Goal: Task Accomplishment & Management: Manage account settings

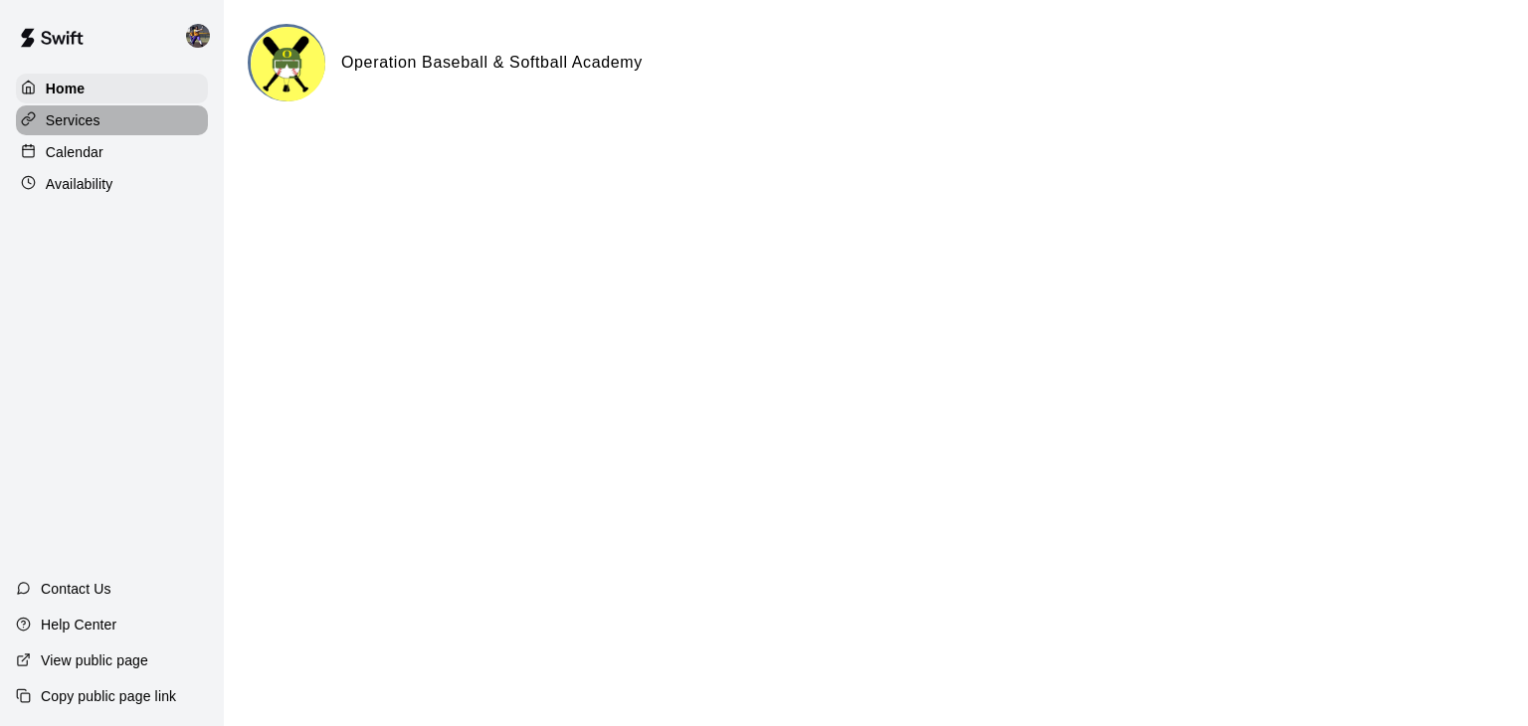
click at [83, 130] on p "Services" at bounding box center [73, 120] width 55 height 20
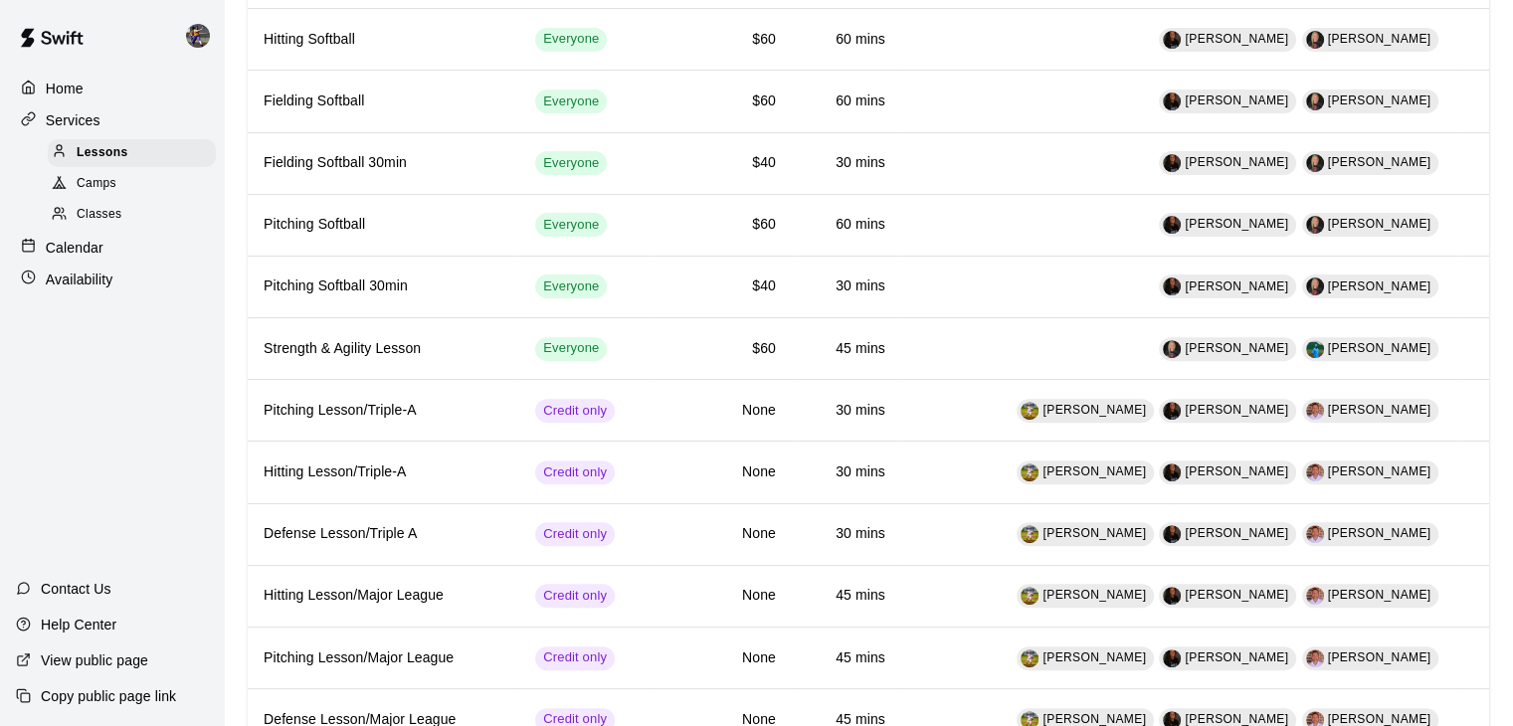
scroll to position [582, 0]
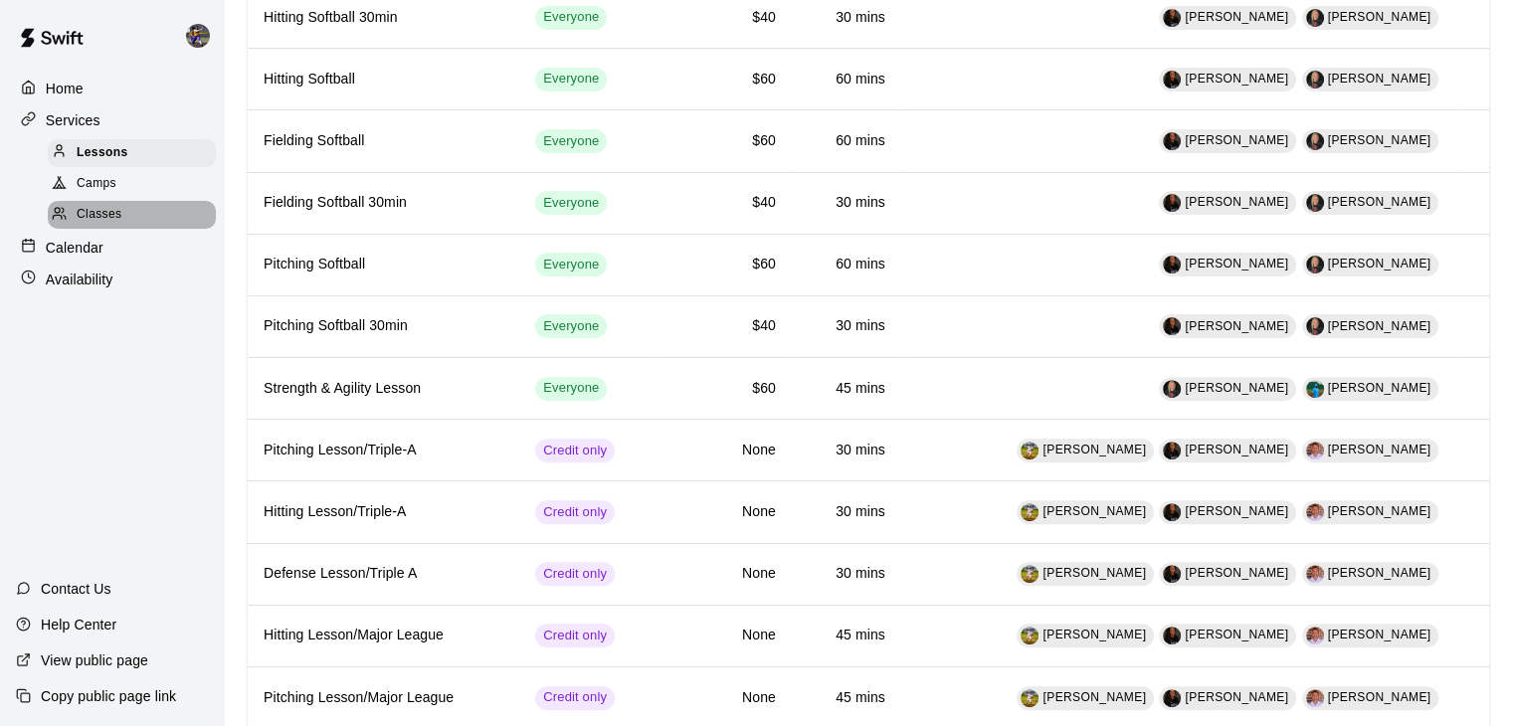
click at [110, 225] on span "Classes" at bounding box center [99, 215] width 45 height 20
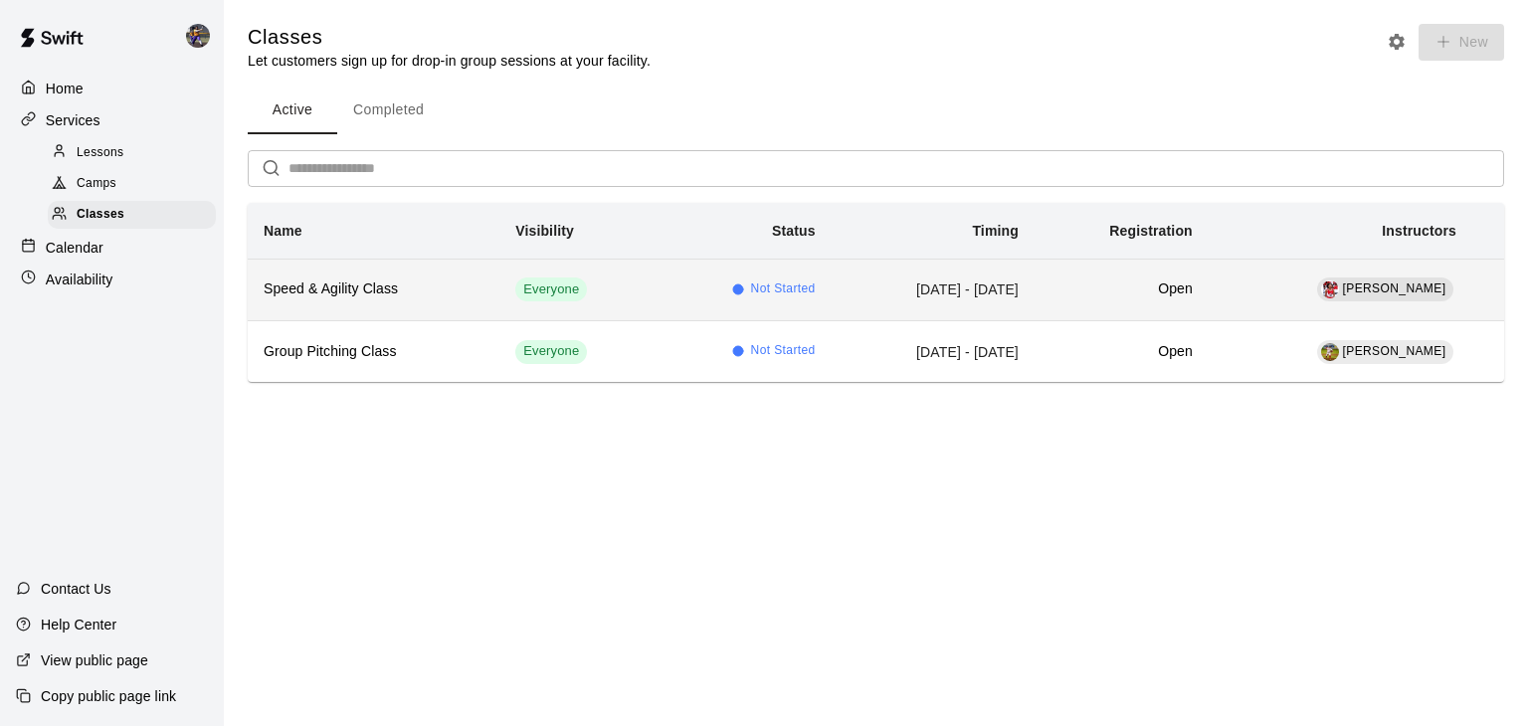
click at [777, 296] on td "Not Started" at bounding box center [743, 290] width 175 height 62
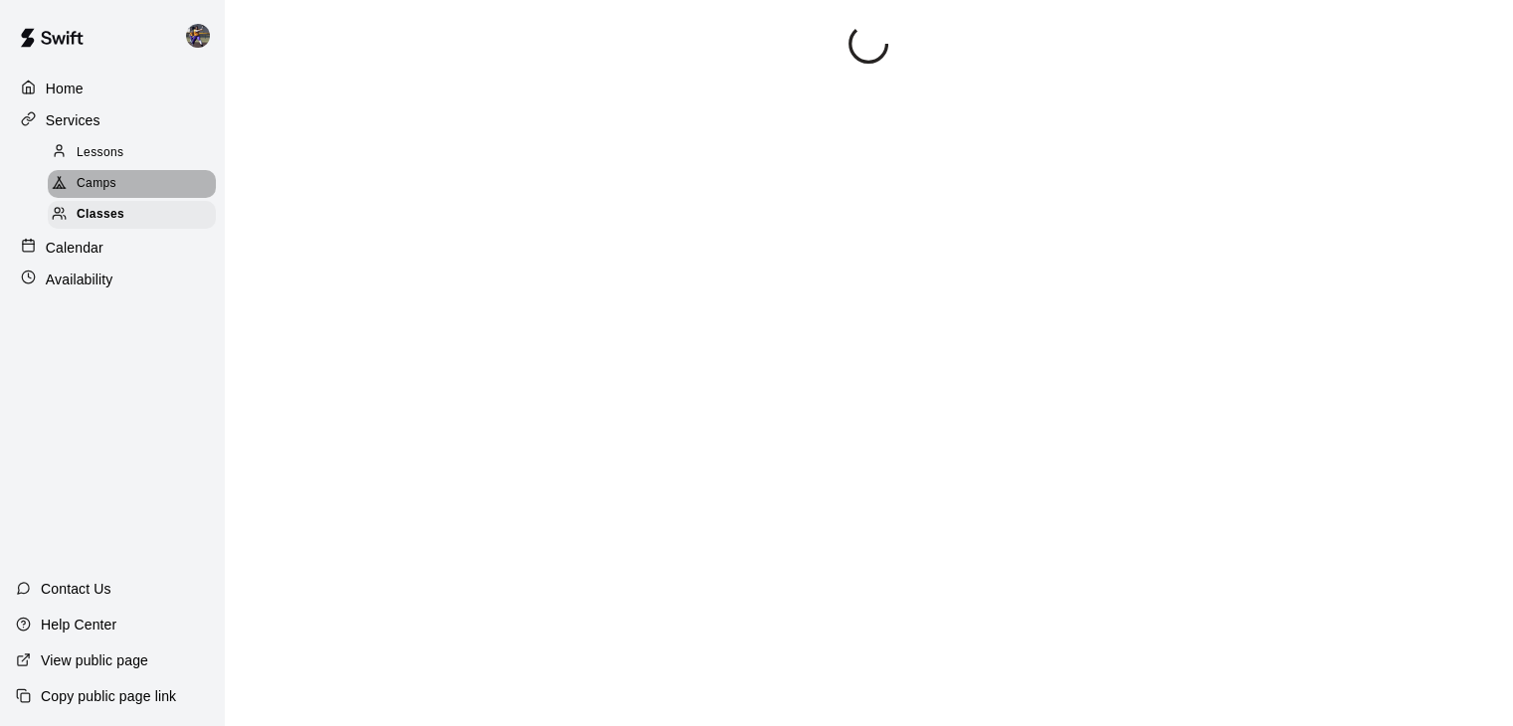
click at [103, 180] on span "Camps" at bounding box center [97, 184] width 40 height 20
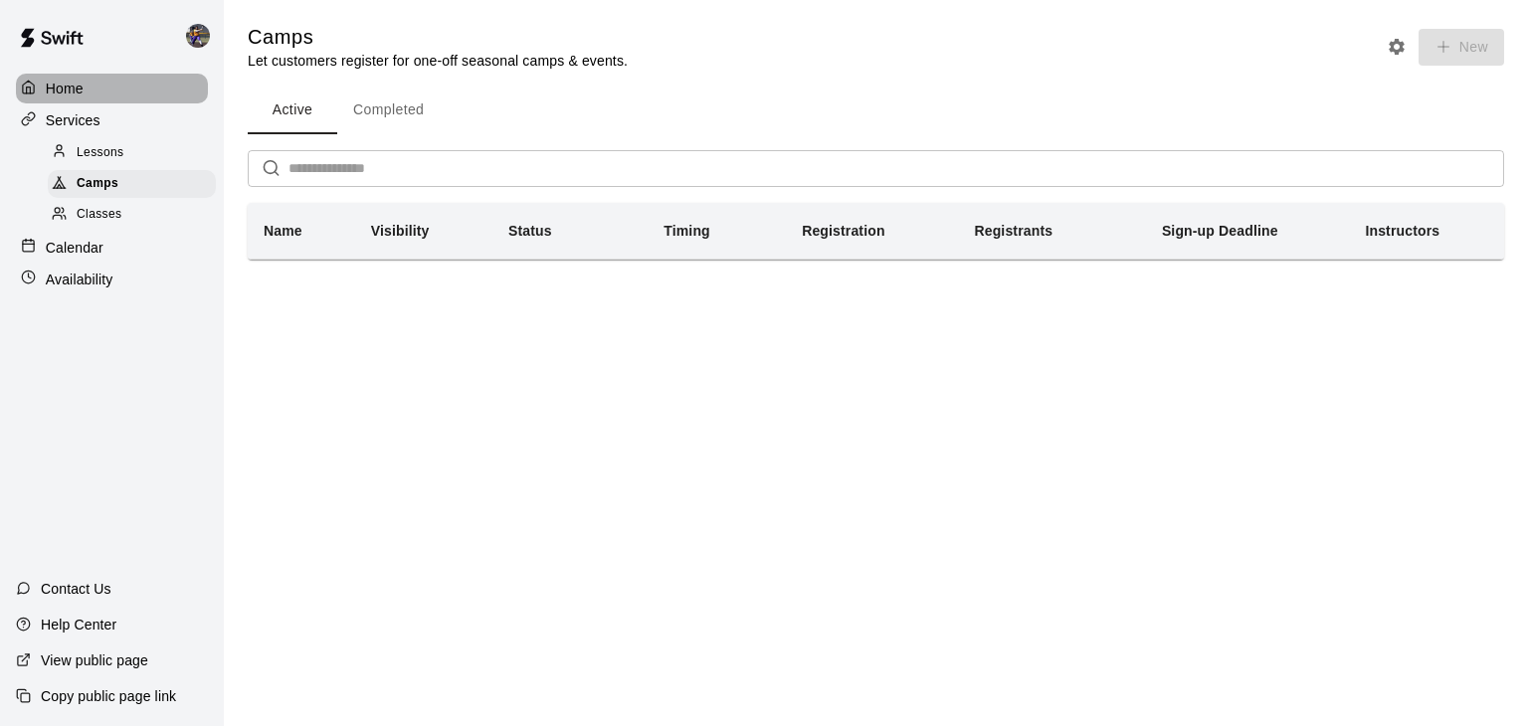
click at [72, 92] on p "Home" at bounding box center [65, 89] width 38 height 20
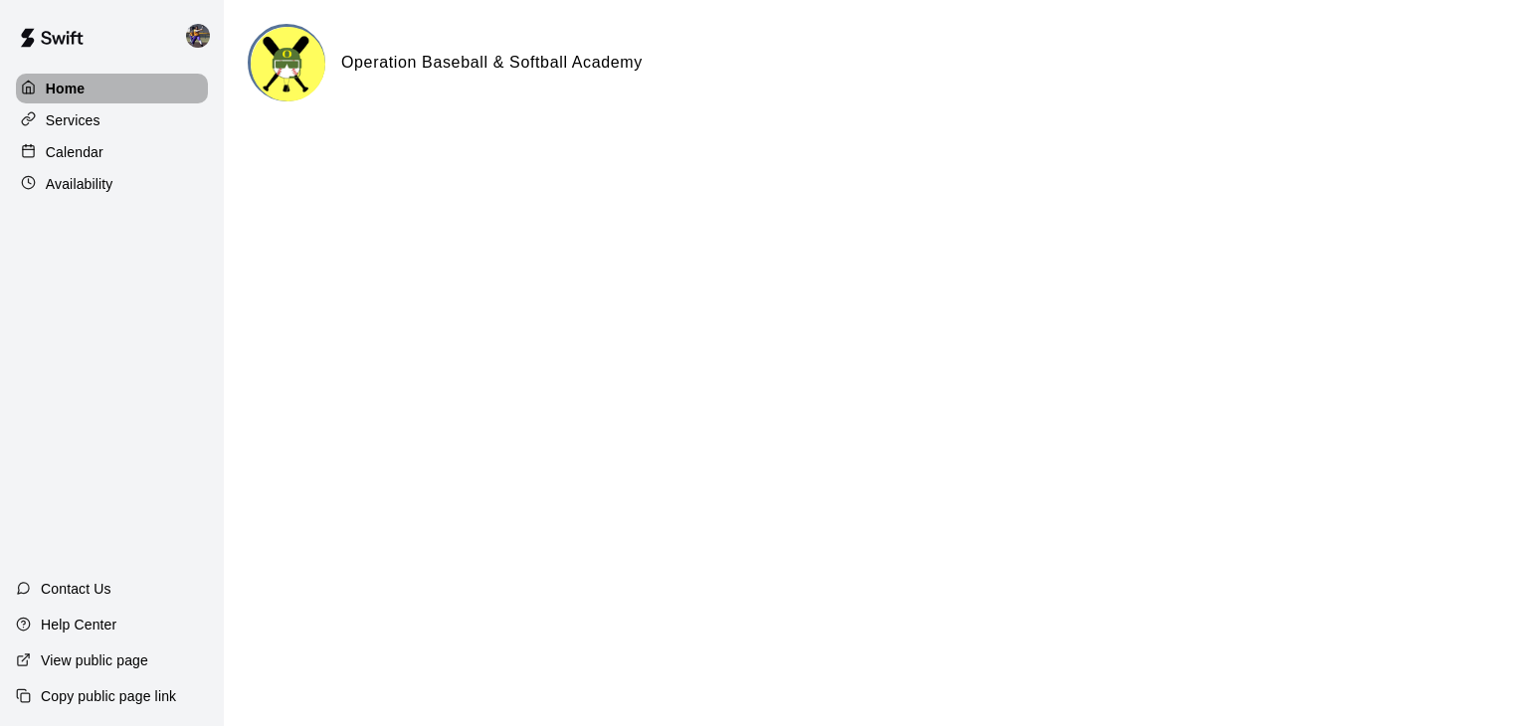
click at [68, 90] on p "Home" at bounding box center [66, 89] width 40 height 20
click at [71, 31] on img at bounding box center [51, 38] width 103 height 60
click at [208, 38] on img at bounding box center [198, 36] width 24 height 24
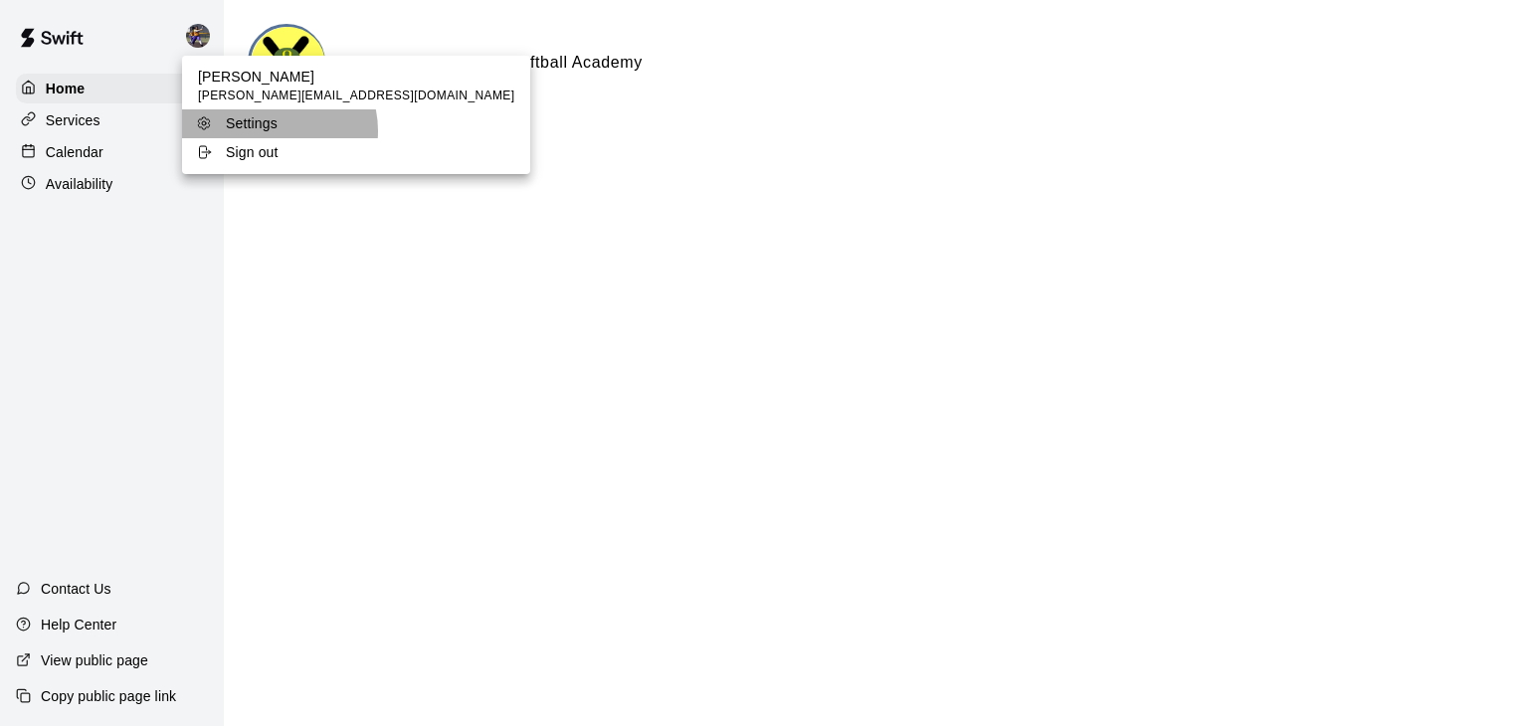
click at [278, 130] on div "Settings" at bounding box center [260, 123] width 129 height 20
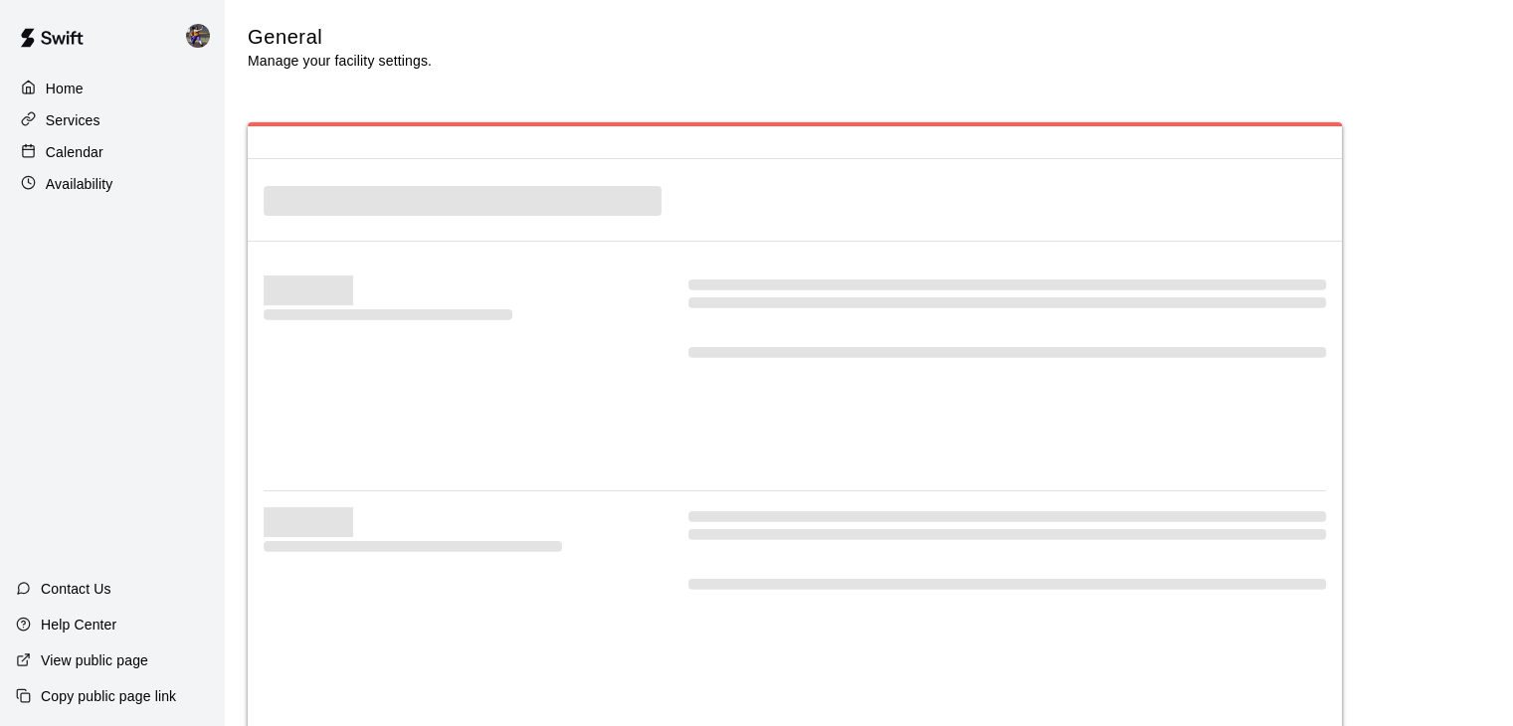
select select "**"
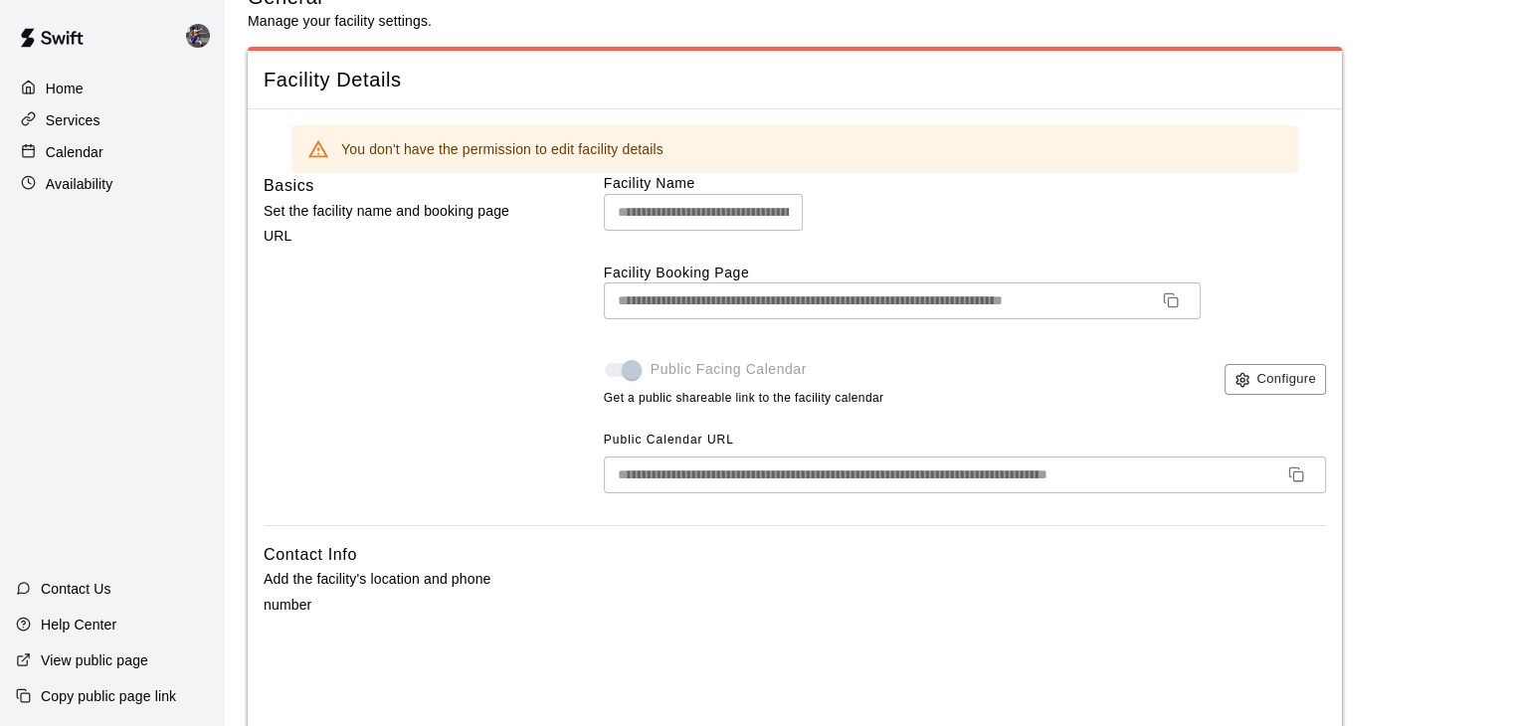
scroll to position [80, 0]
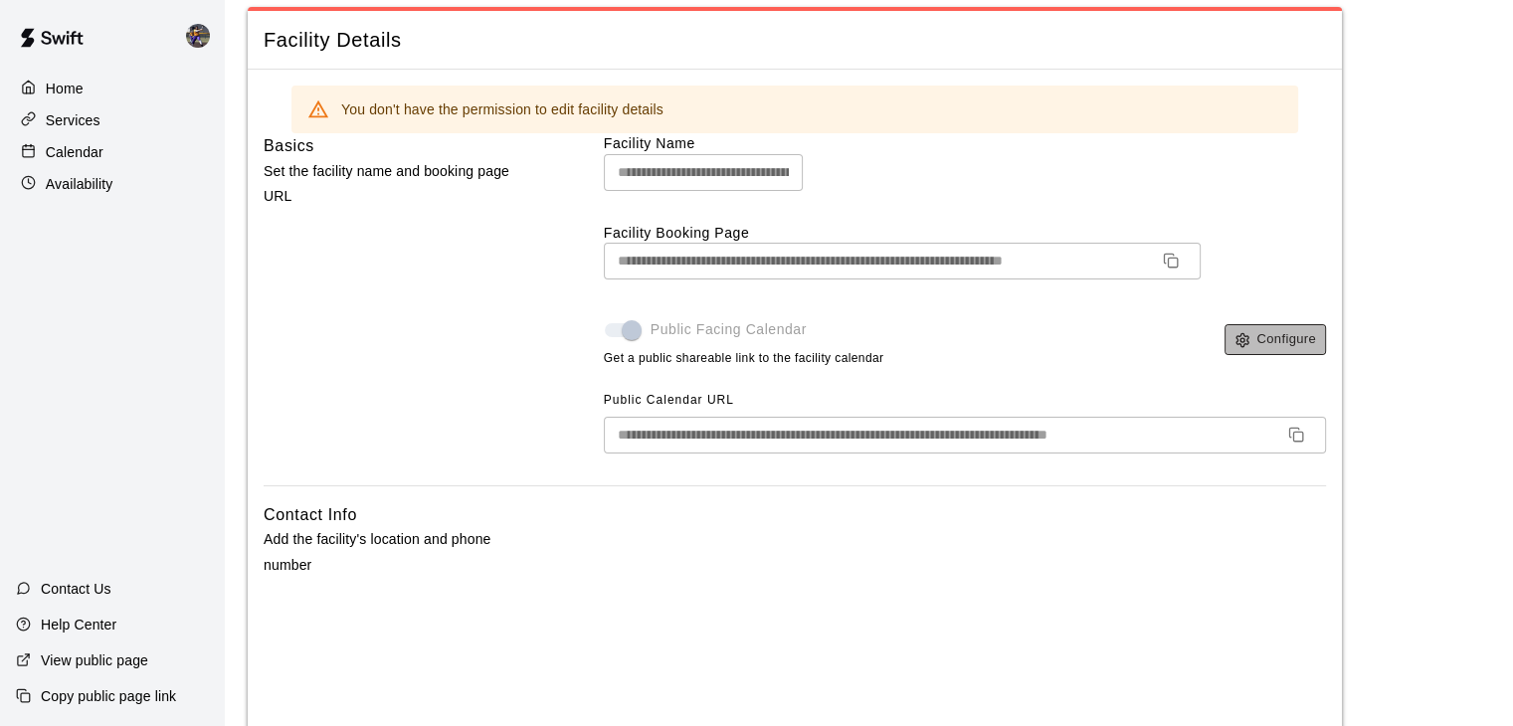
click at [1248, 341] on icon "button" at bounding box center [1242, 339] width 12 height 13
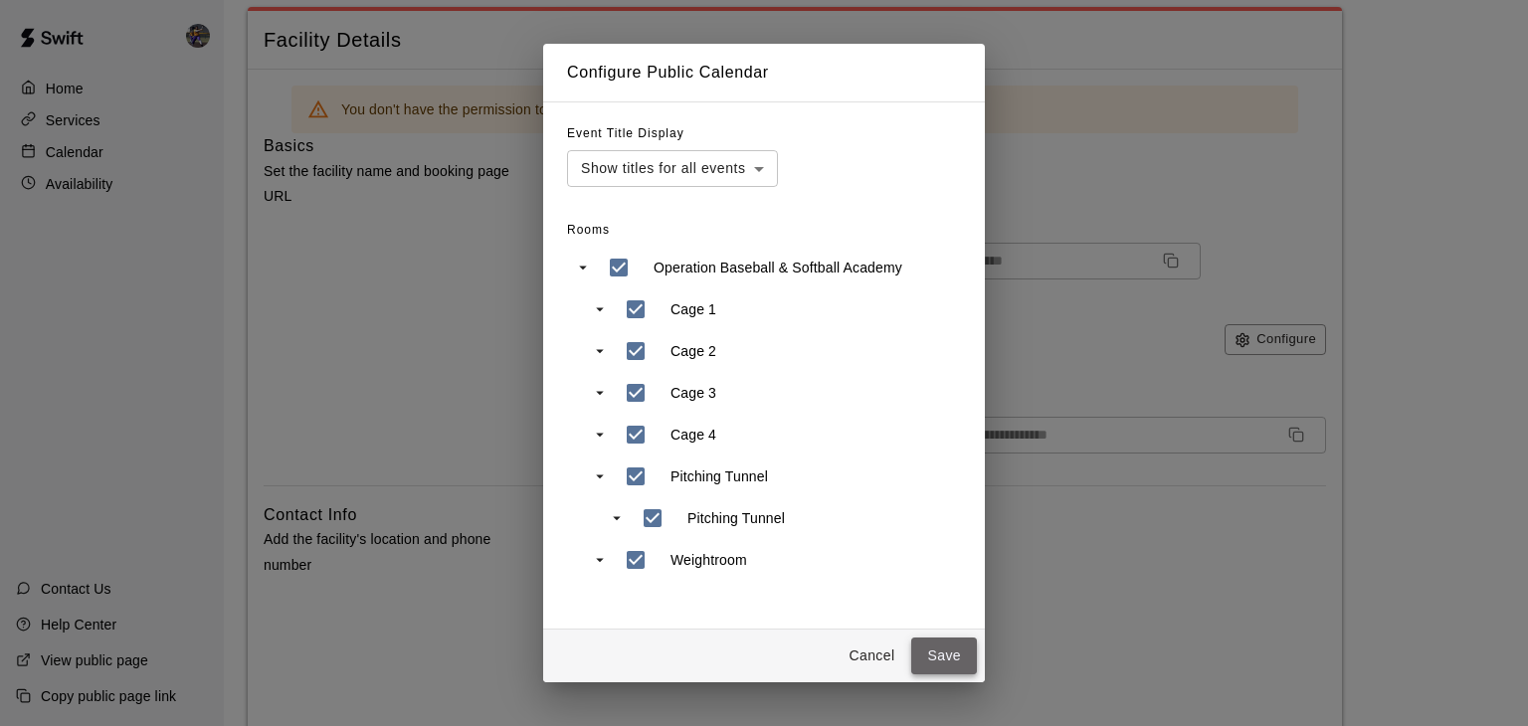
click at [958, 662] on button "Save" at bounding box center [944, 656] width 66 height 37
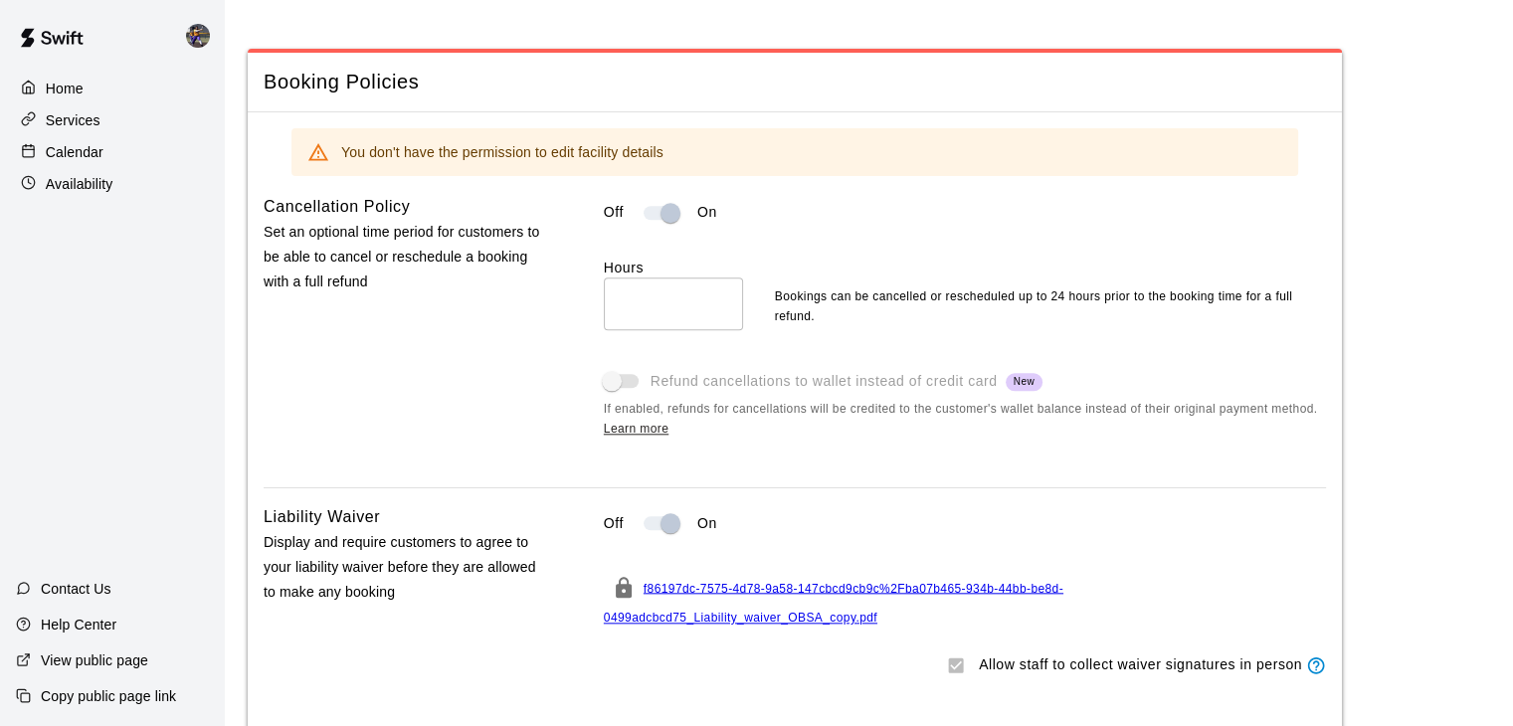
scroll to position [2069, 0]
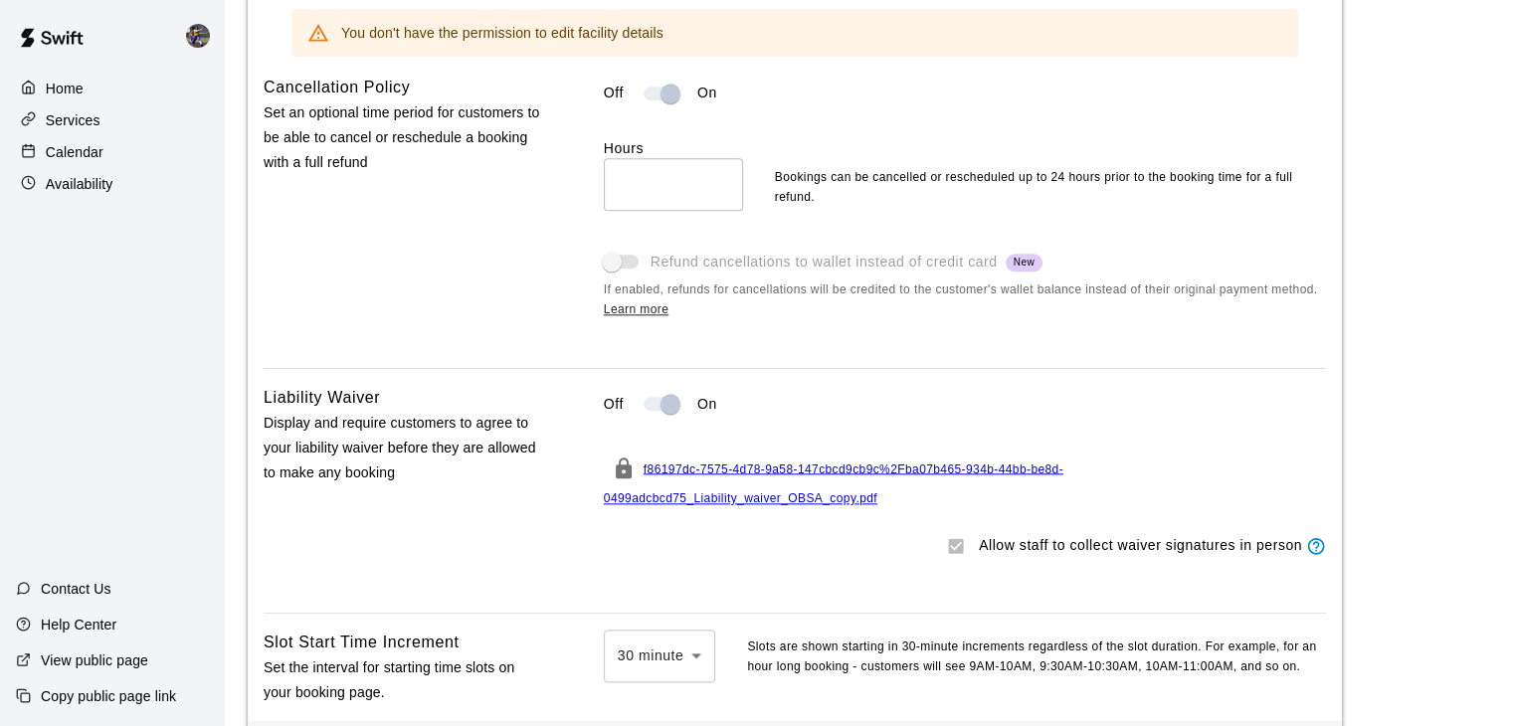
click at [668, 100] on span at bounding box center [661, 94] width 34 height 14
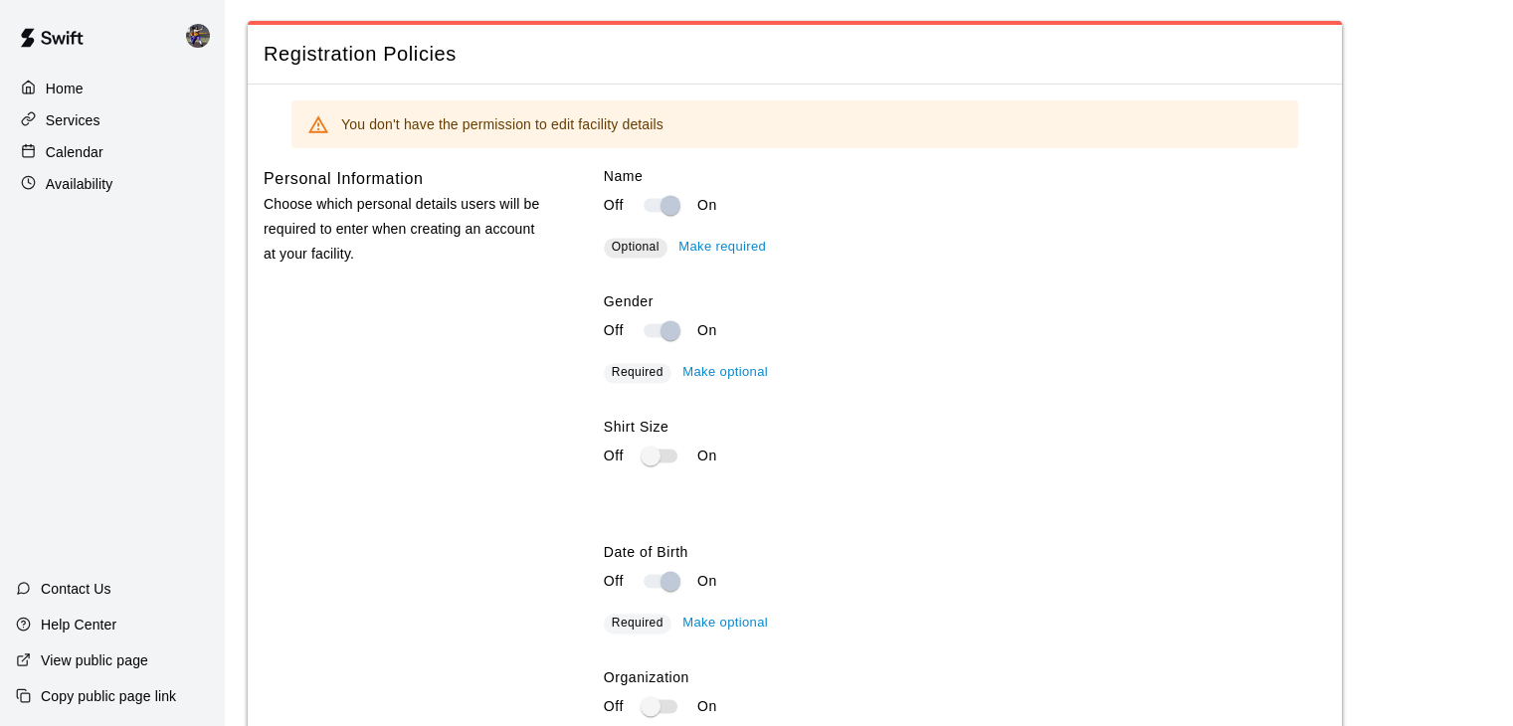
scroll to position [2944, 0]
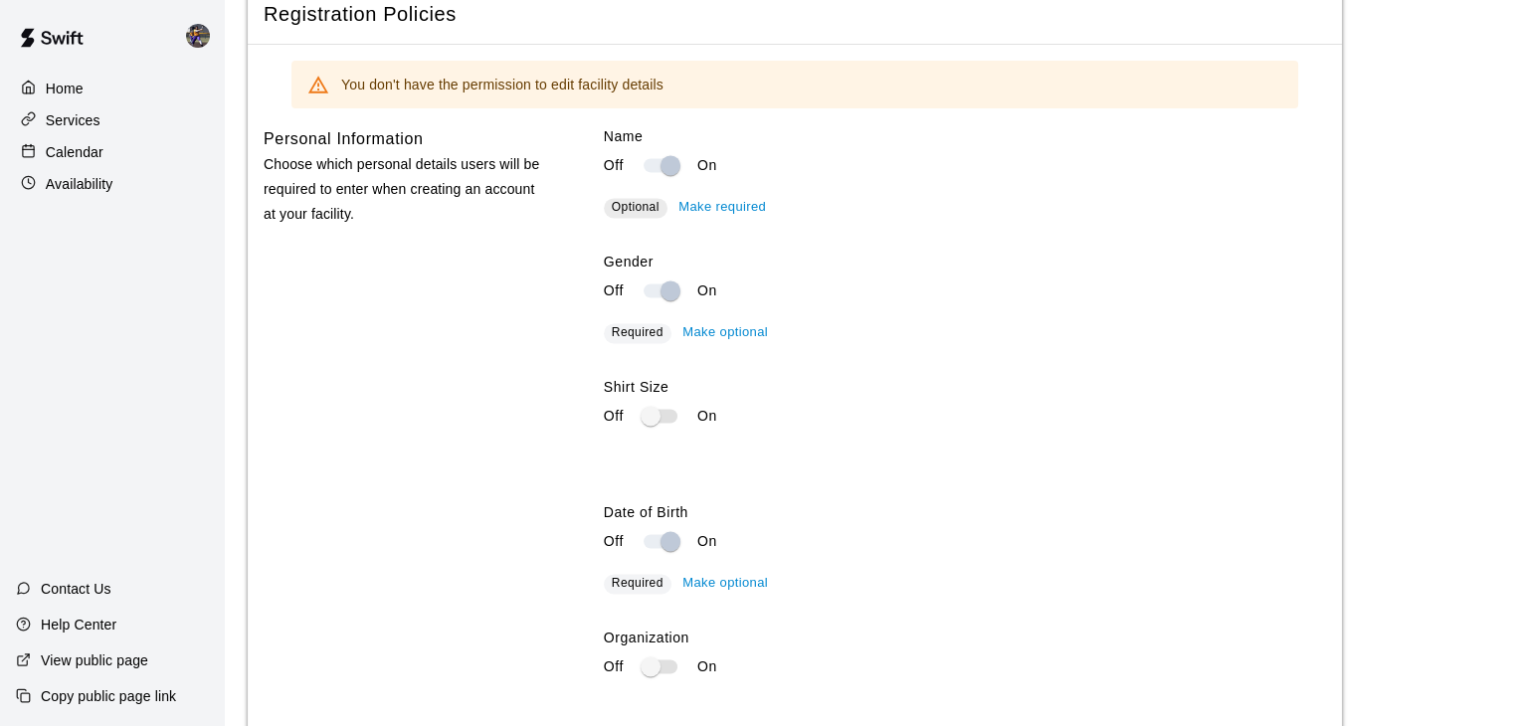
click at [650, 423] on span at bounding box center [661, 416] width 34 height 14
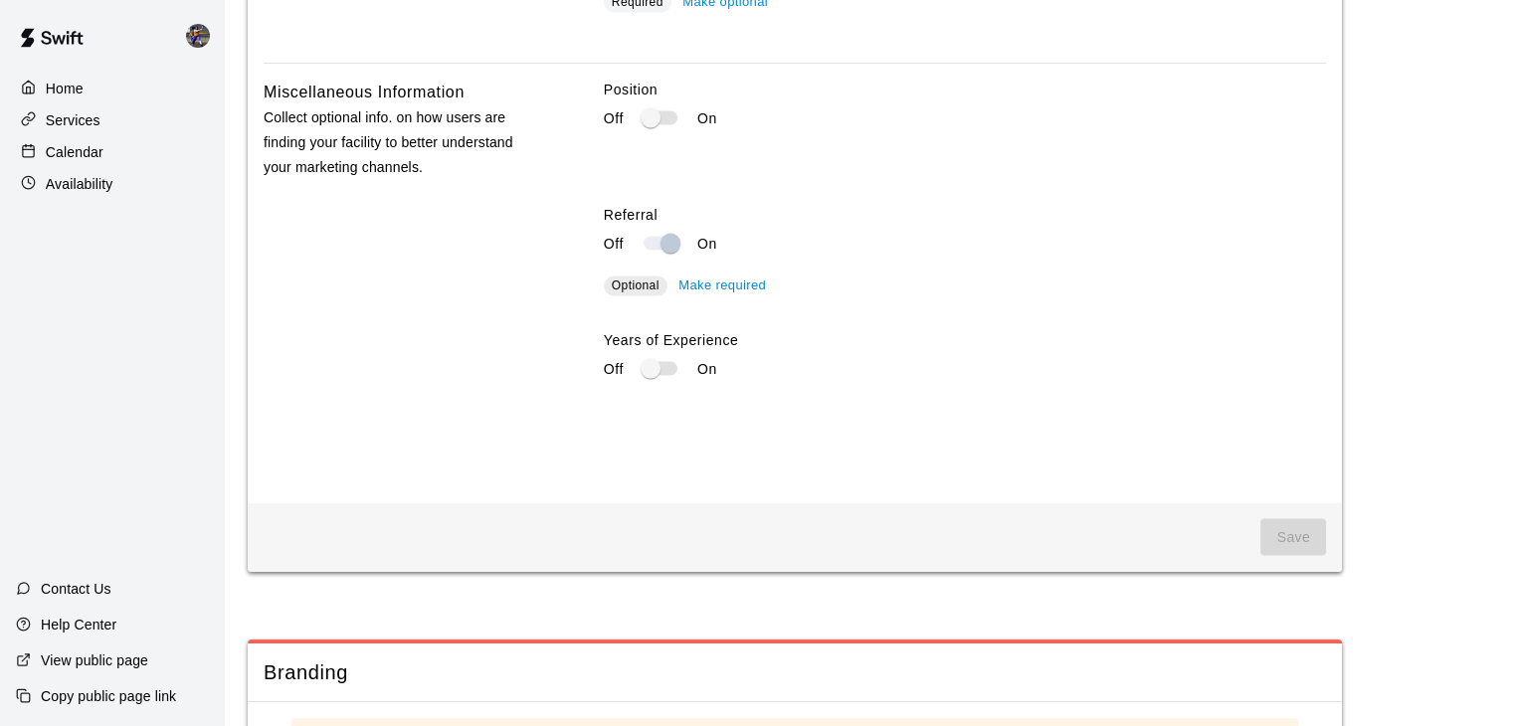
scroll to position [4058, 0]
click at [645, 126] on span at bounding box center [661, 119] width 34 height 14
click at [668, 434] on div "Years of Experience Off On" at bounding box center [965, 385] width 722 height 109
click at [837, 457] on div "Position Off On Referral Off On Optional Make required Years of Experience Off …" at bounding box center [965, 269] width 722 height 376
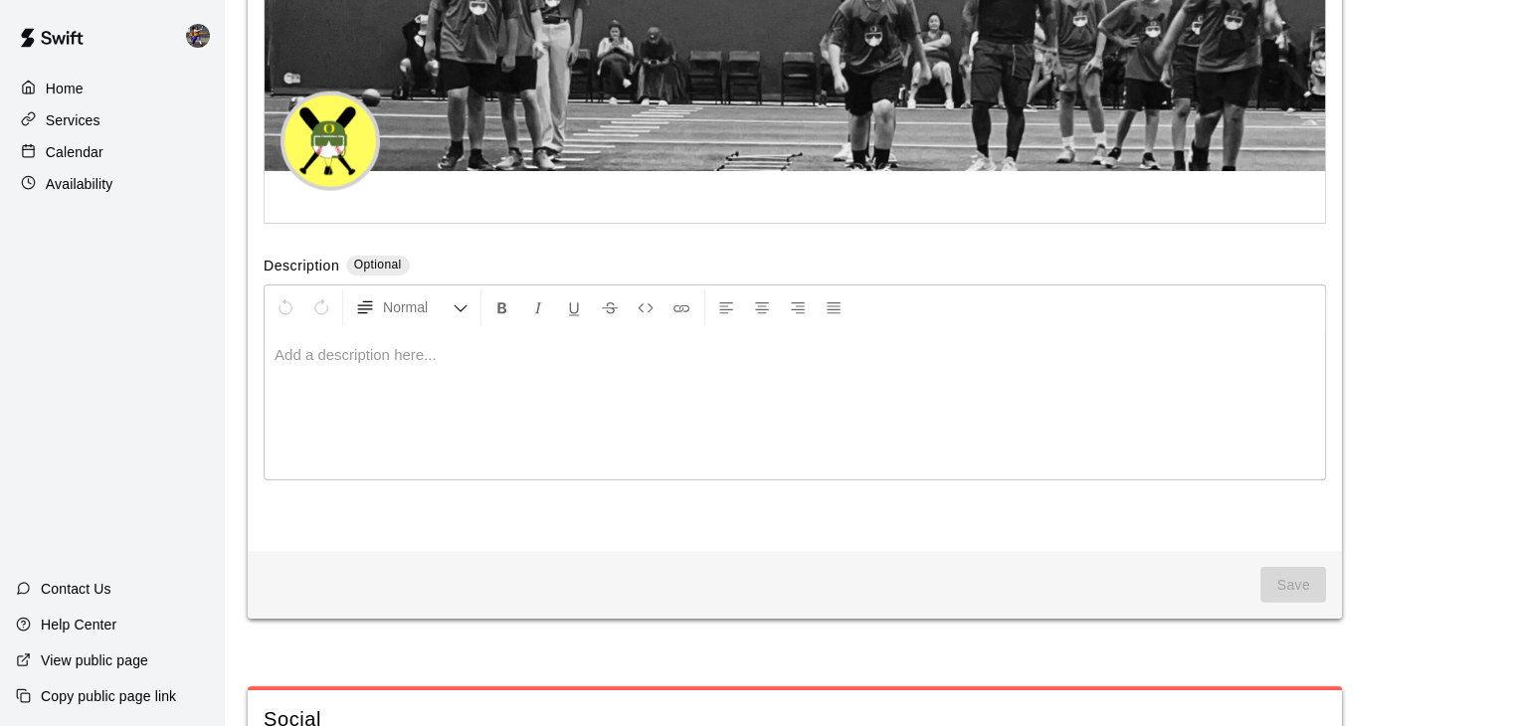
scroll to position [4942, 0]
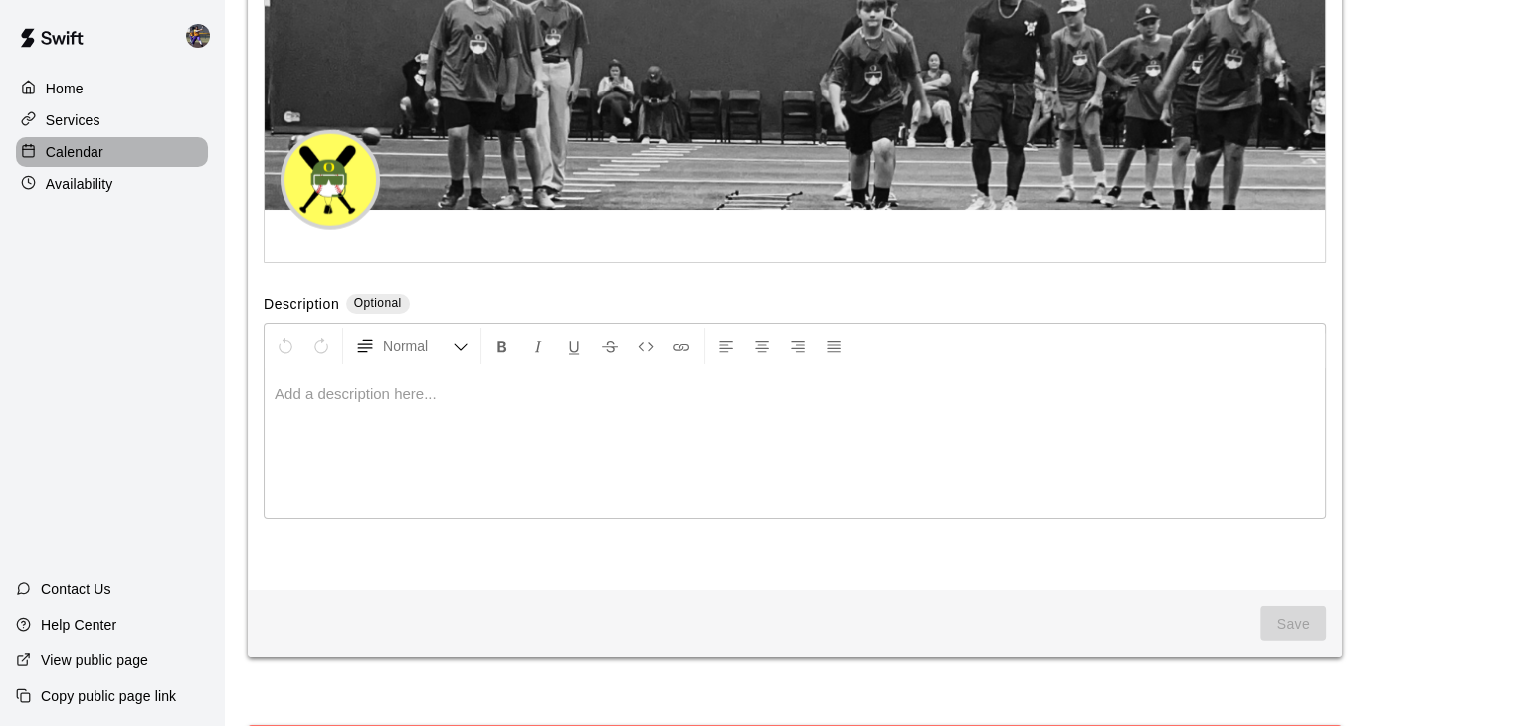
click at [80, 162] on p "Calendar" at bounding box center [75, 152] width 58 height 20
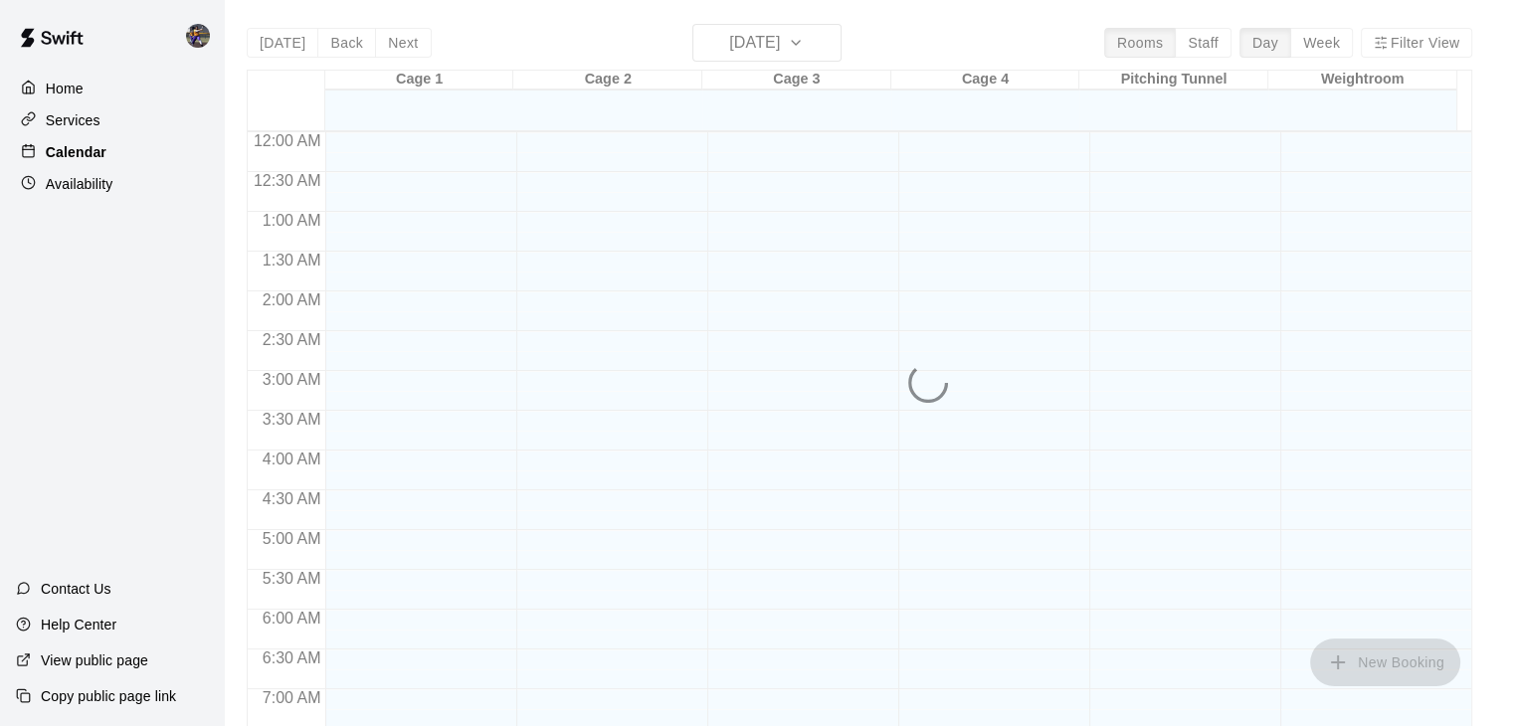
scroll to position [1231, 0]
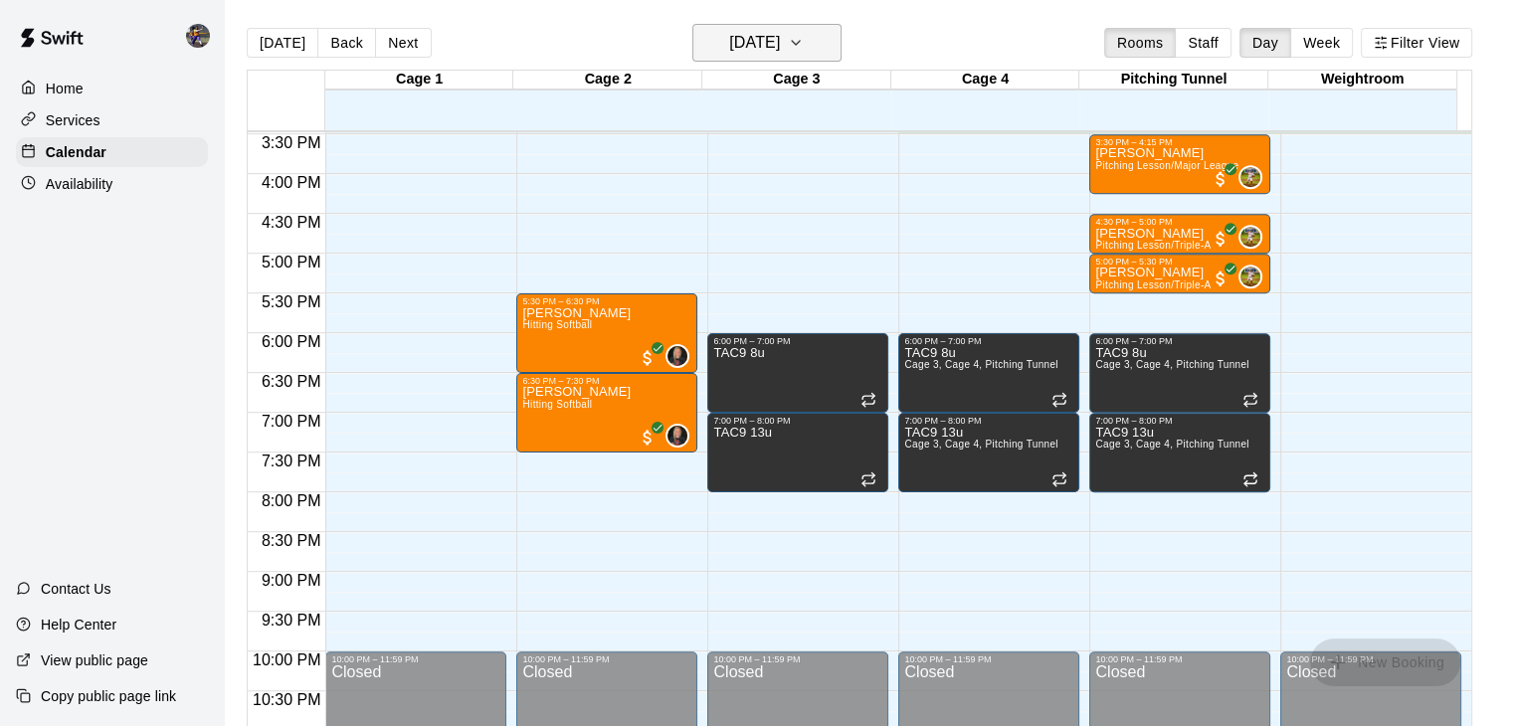
click at [804, 54] on icon "button" at bounding box center [796, 43] width 16 height 24
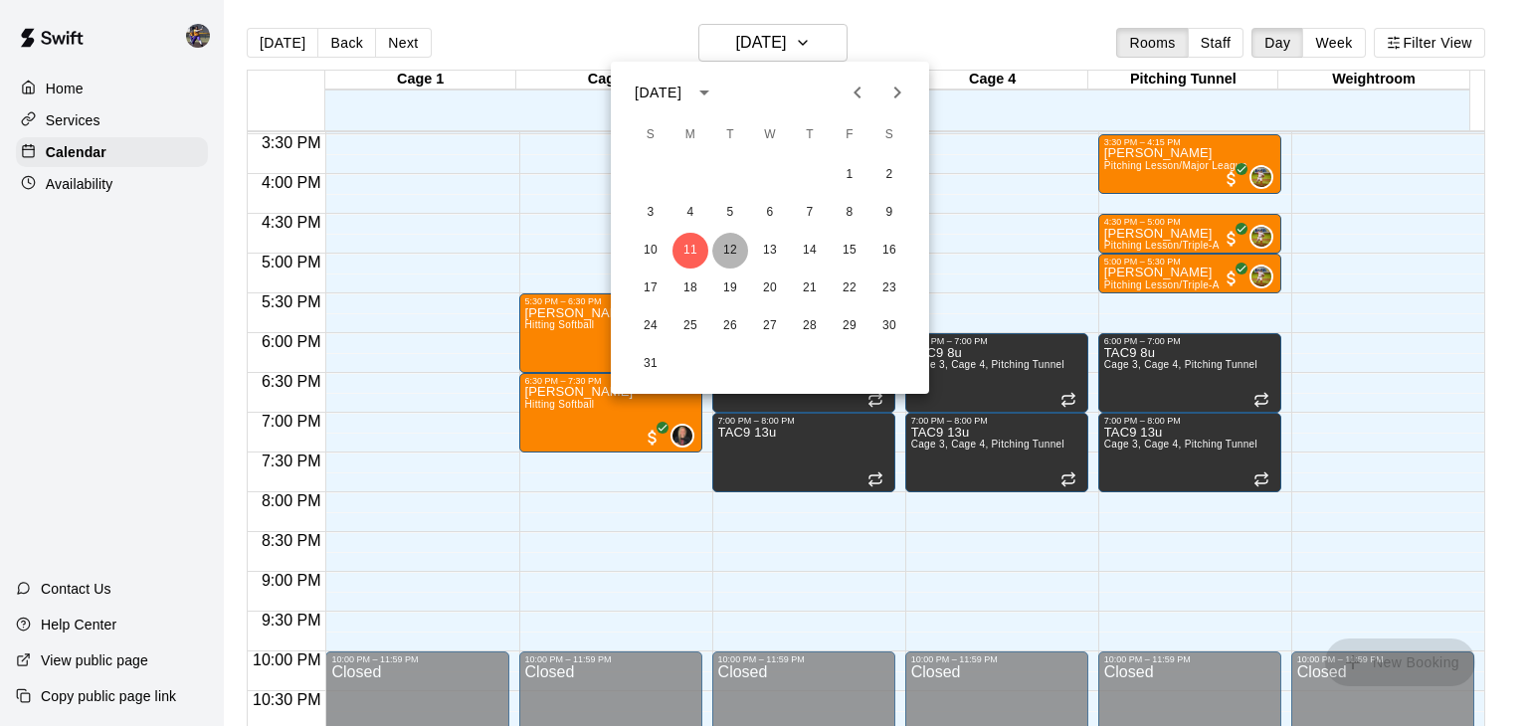
click at [736, 252] on button "12" at bounding box center [730, 251] width 36 height 36
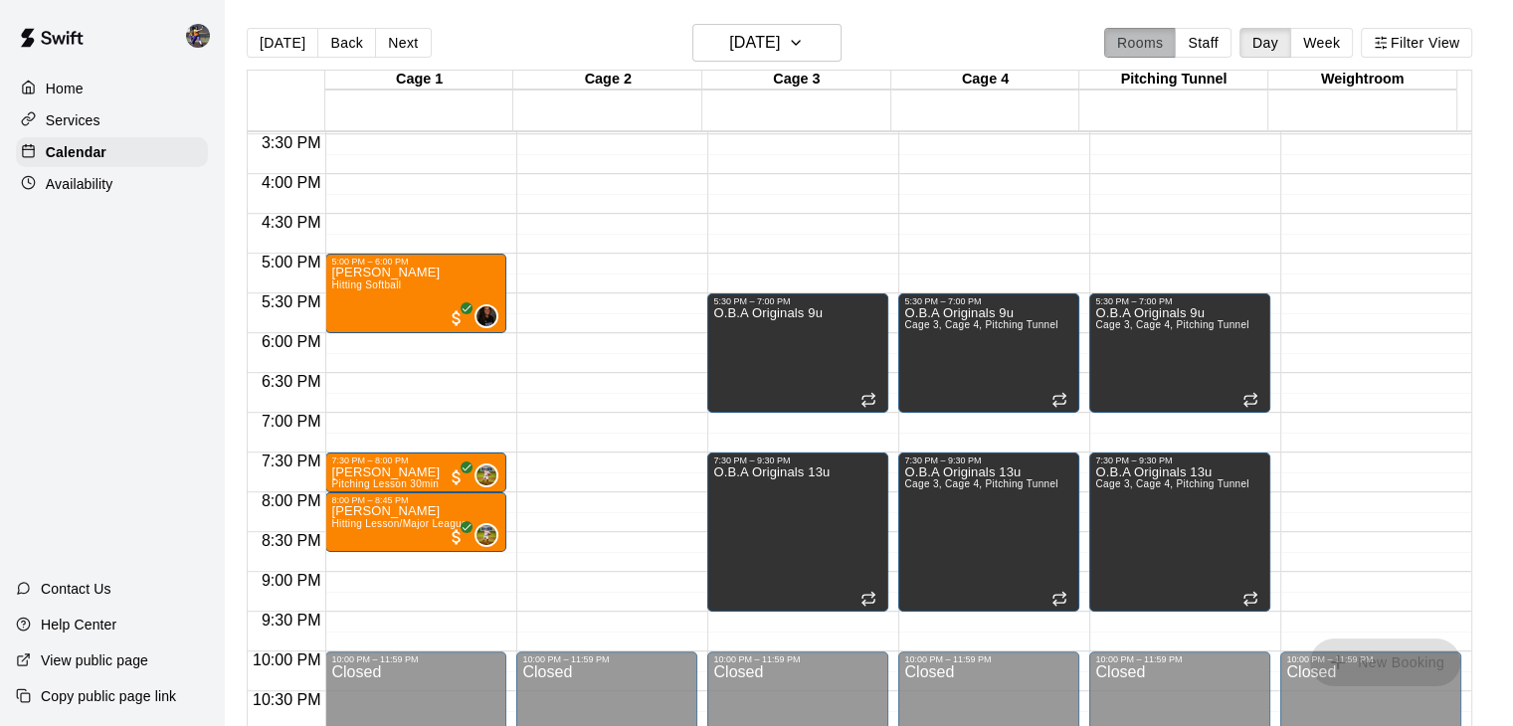
click at [1158, 29] on button "Rooms" at bounding box center [1140, 43] width 72 height 30
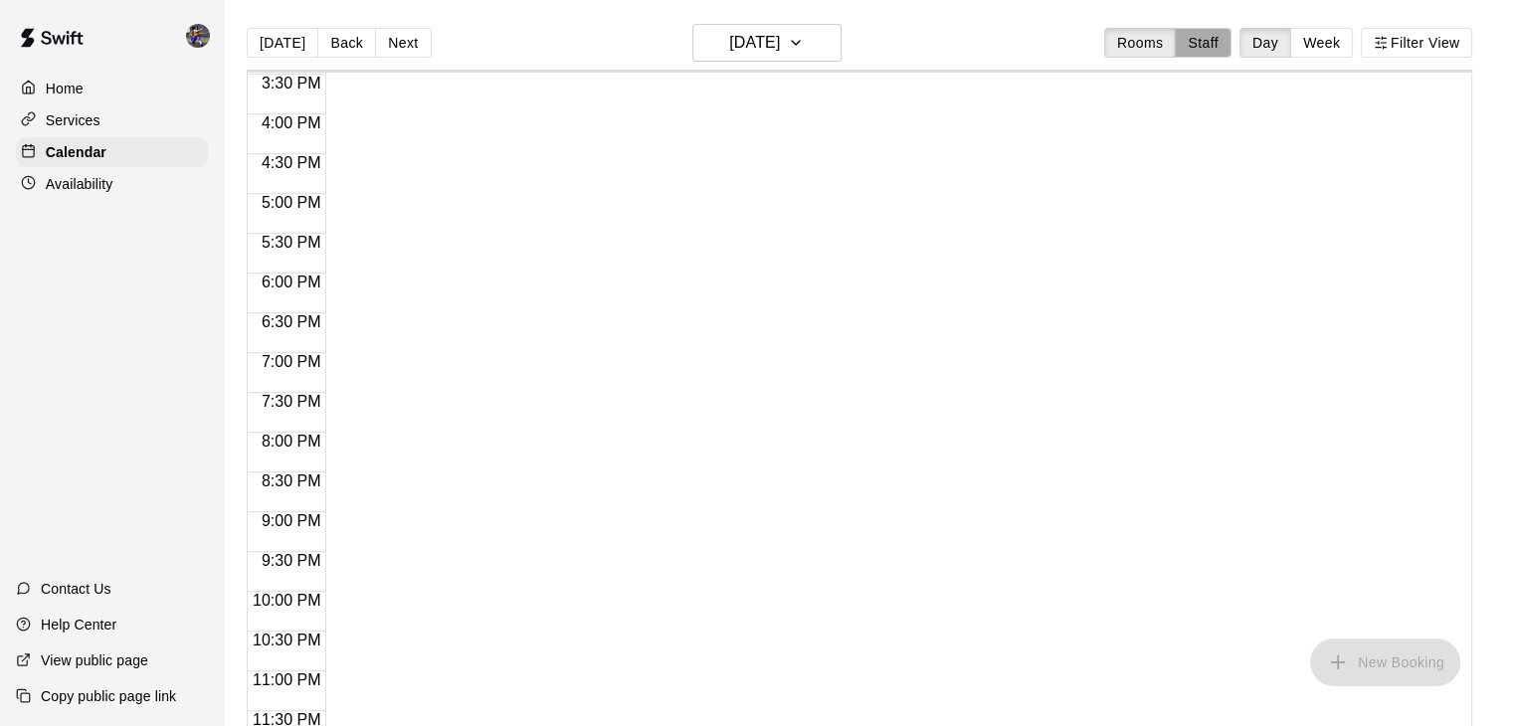
click at [1213, 46] on button "Staff" at bounding box center [1203, 43] width 57 height 30
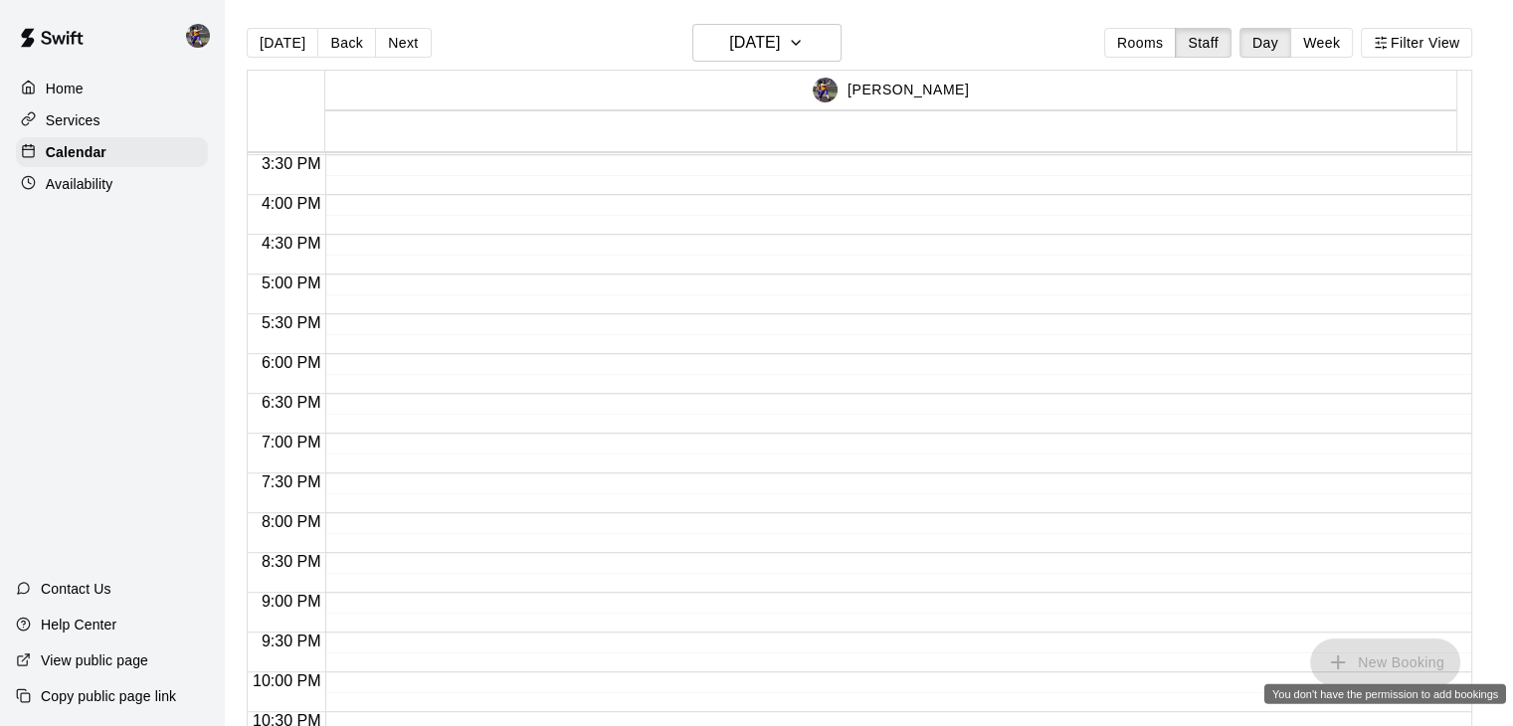
click at [1411, 665] on span "New Booking" at bounding box center [1385, 660] width 150 height 17
click at [1422, 48] on button "Filter View" at bounding box center [1416, 43] width 111 height 30
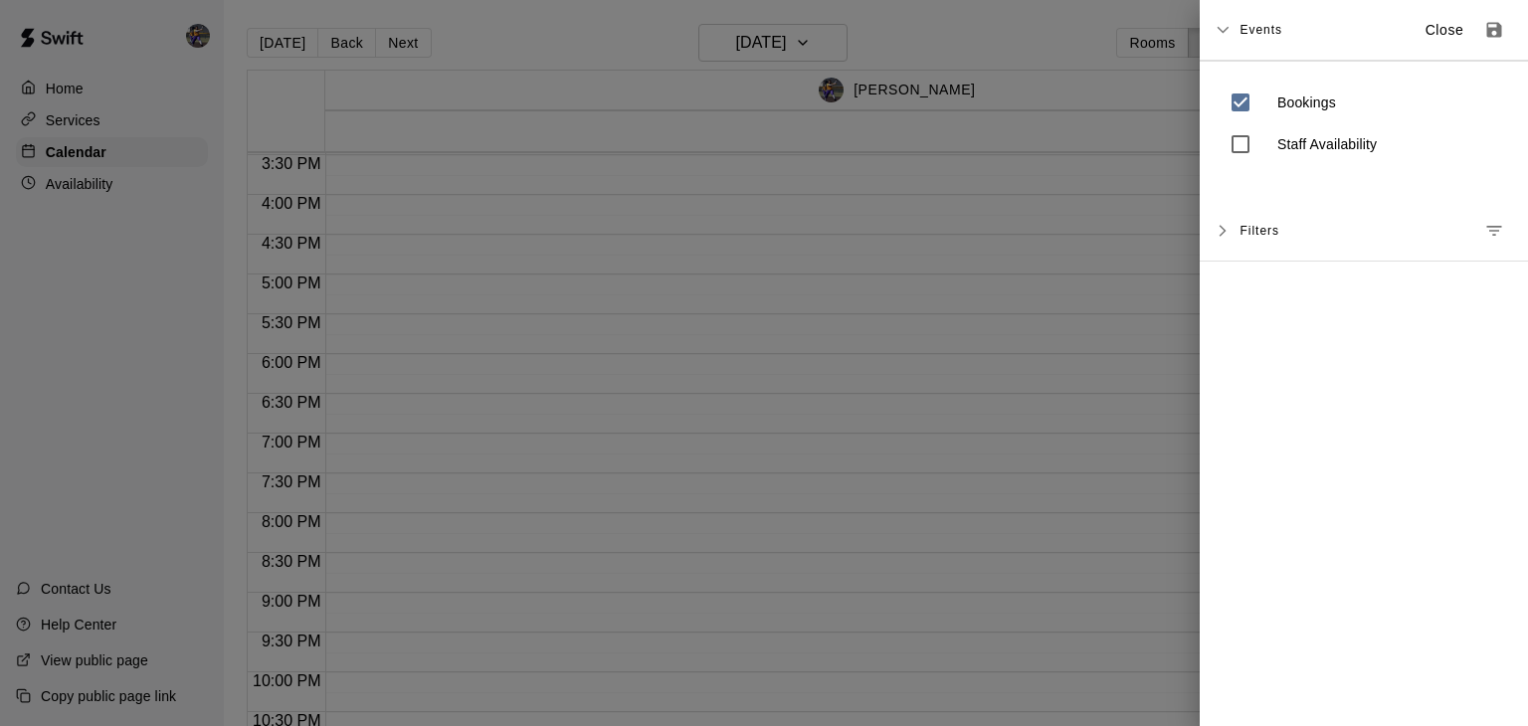
click at [1306, 138] on p "Staff Availability" at bounding box center [1326, 144] width 99 height 20
click at [1258, 226] on span "Filters" at bounding box center [1259, 231] width 40 height 36
click at [1266, 288] on span "Add Filter" at bounding box center [1281, 294] width 64 height 25
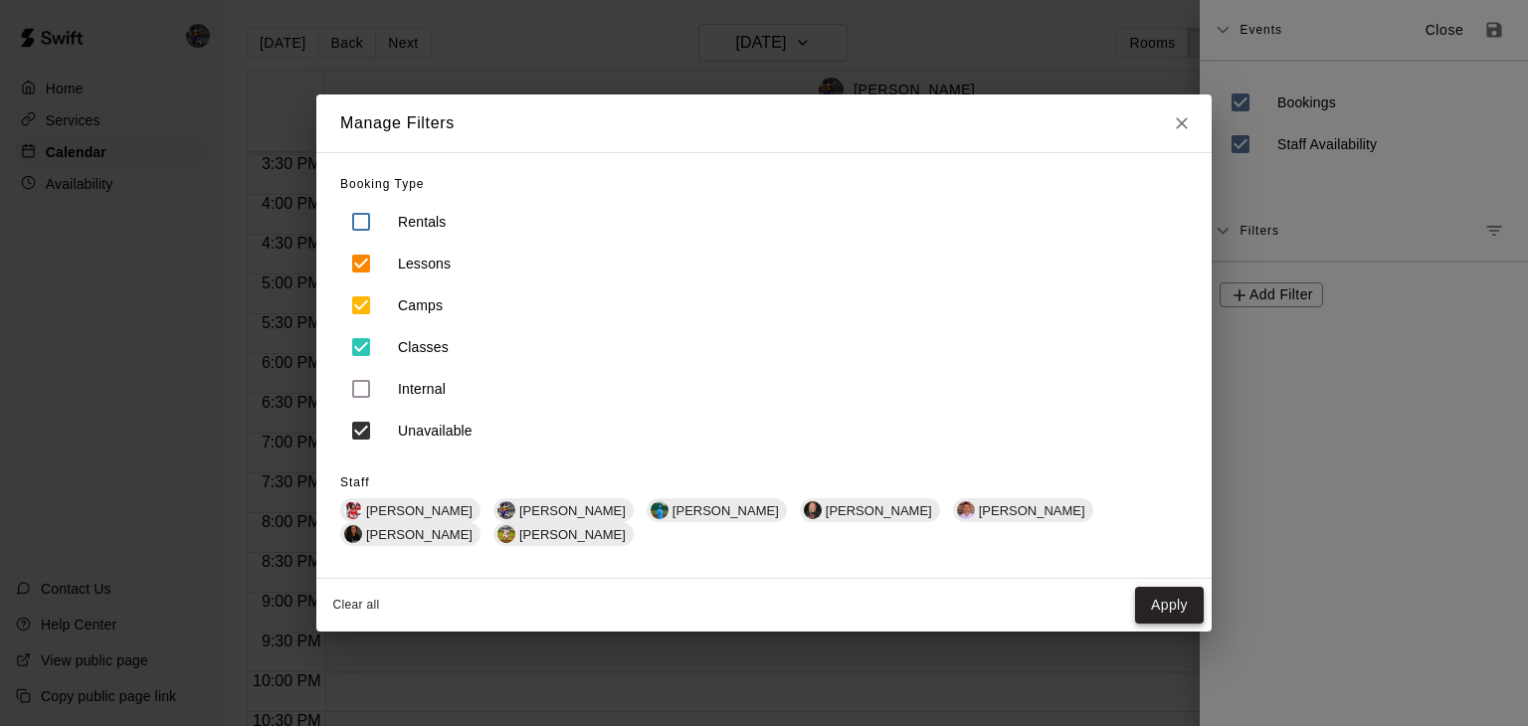
click at [1182, 609] on button "Apply" at bounding box center [1169, 605] width 69 height 37
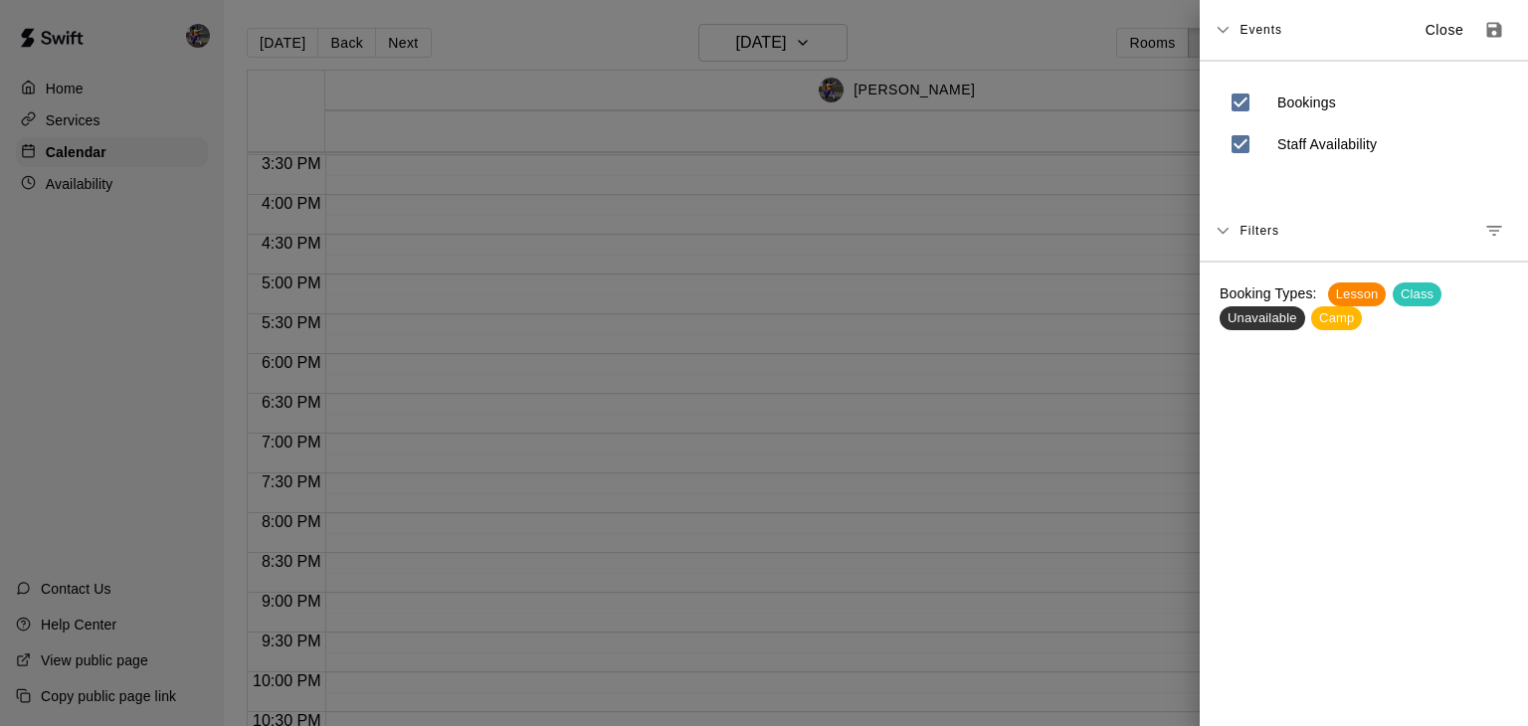
click at [1257, 32] on span "Events" at bounding box center [1260, 30] width 43 height 36
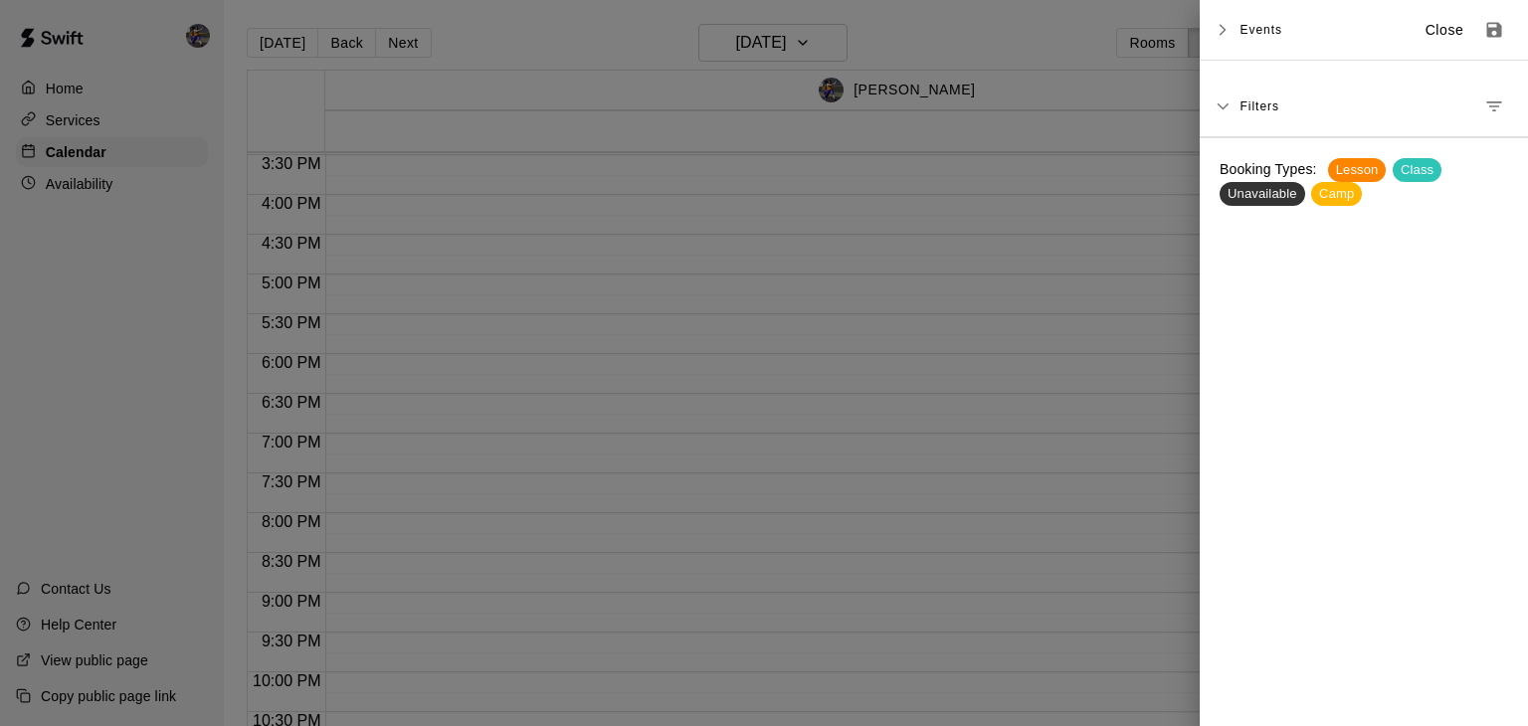
click at [1246, 107] on span "Filters" at bounding box center [1259, 107] width 40 height 36
click at [1225, 109] on icon at bounding box center [1222, 106] width 14 height 14
click at [1230, 33] on div "Events Close" at bounding box center [1364, 30] width 328 height 61
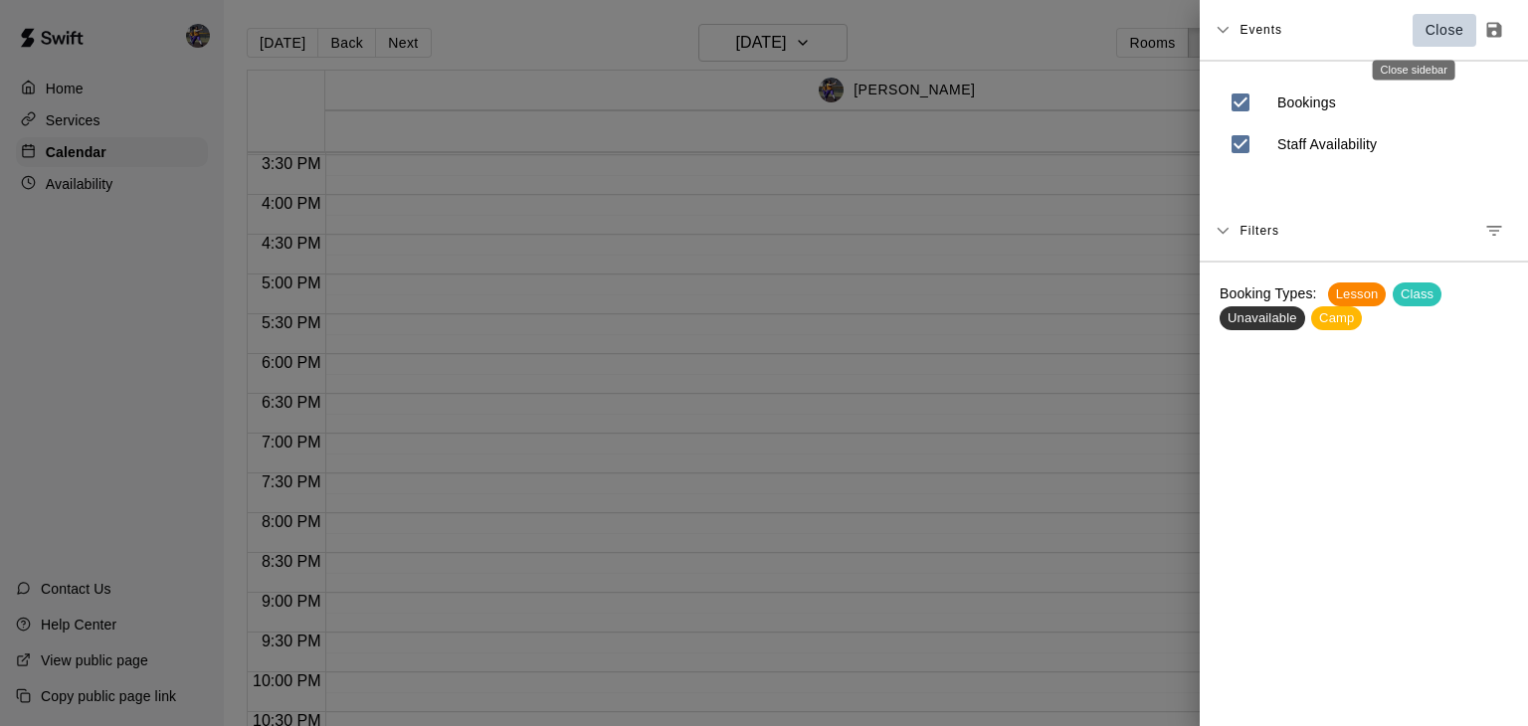
click at [1425, 36] on p "Close" at bounding box center [1444, 30] width 39 height 21
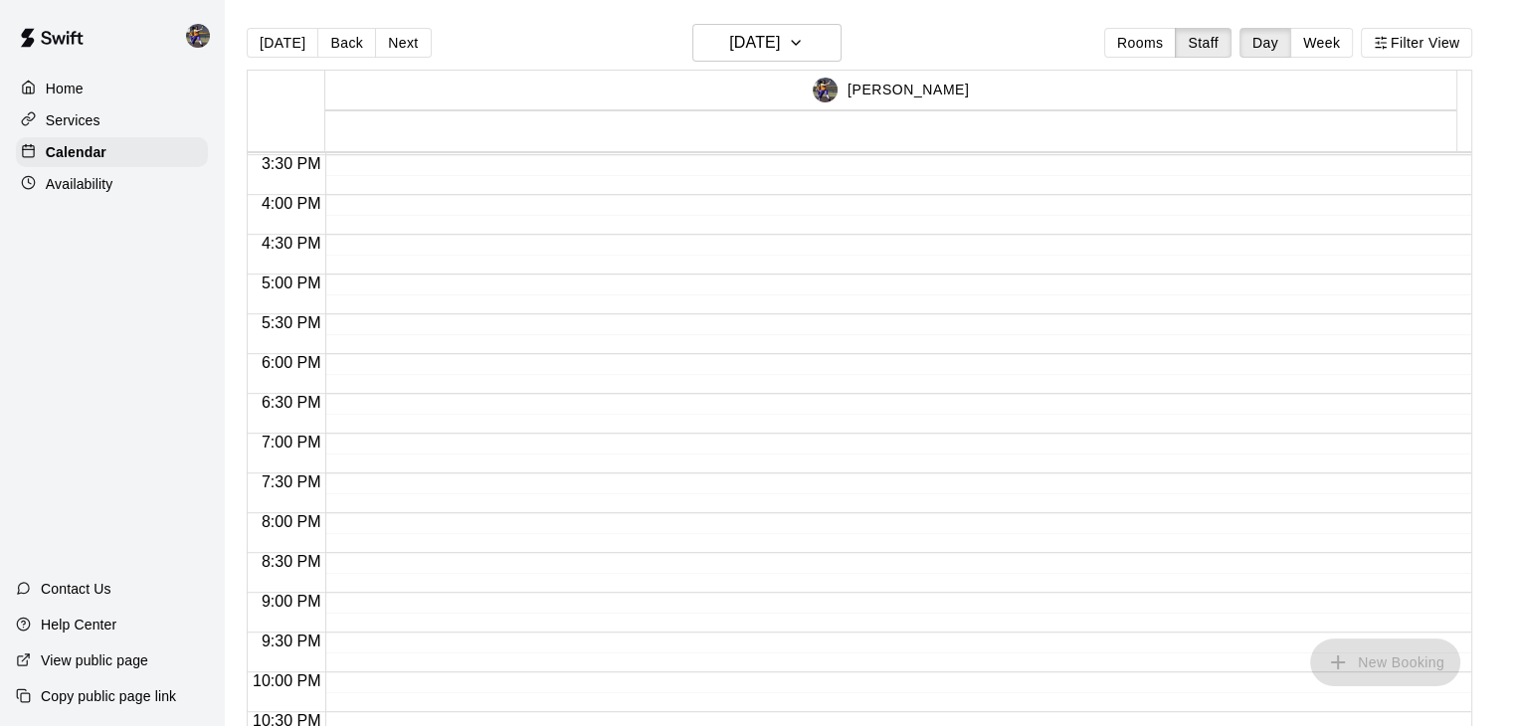
click at [828, 81] on img at bounding box center [825, 90] width 25 height 25
click at [903, 104] on div "[PERSON_NAME]" at bounding box center [891, 90] width 1126 height 39
click at [407, 38] on button "Next" at bounding box center [403, 43] width 56 height 30
click at [402, 49] on button "Next" at bounding box center [403, 43] width 56 height 30
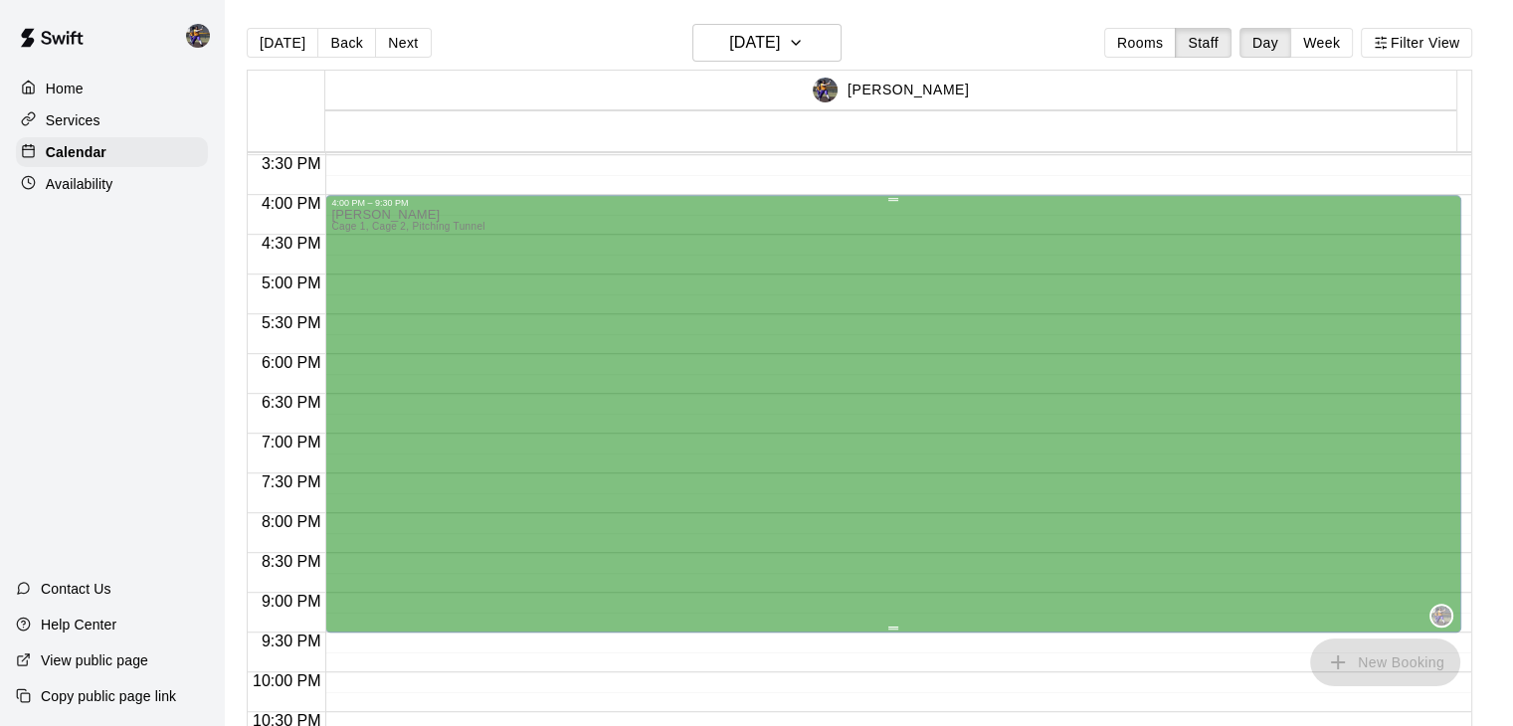
click at [551, 270] on div "[PERSON_NAME] Cage 1, Cage 2, Pitching Tunnel" at bounding box center [893, 571] width 1124 height 726
click at [1126, 552] on div "[PERSON_NAME] Cage 1, Cage 2, Pitching Tunnel" at bounding box center [893, 571] width 1124 height 726
click at [1420, 49] on button "Filter View" at bounding box center [1416, 43] width 111 height 30
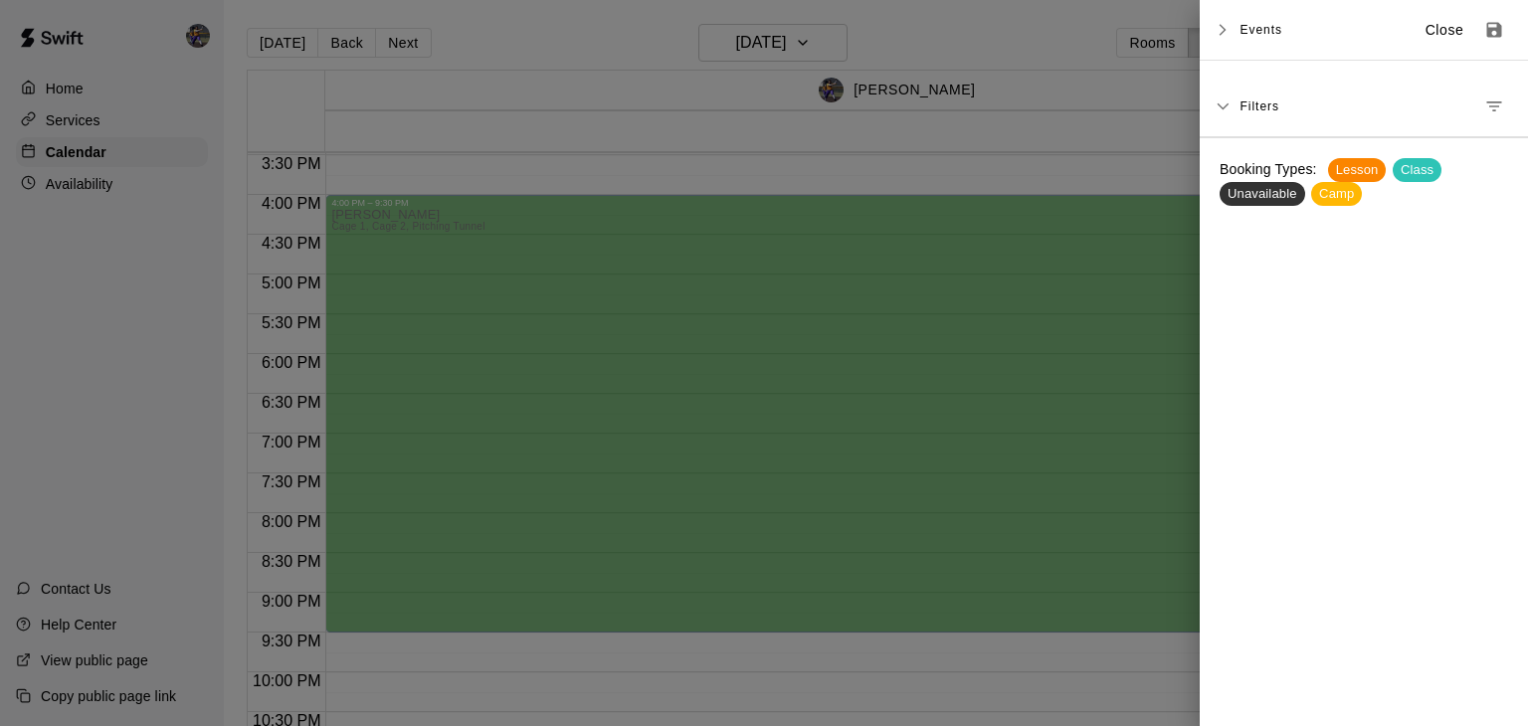
click at [50, 95] on div at bounding box center [764, 363] width 1528 height 726
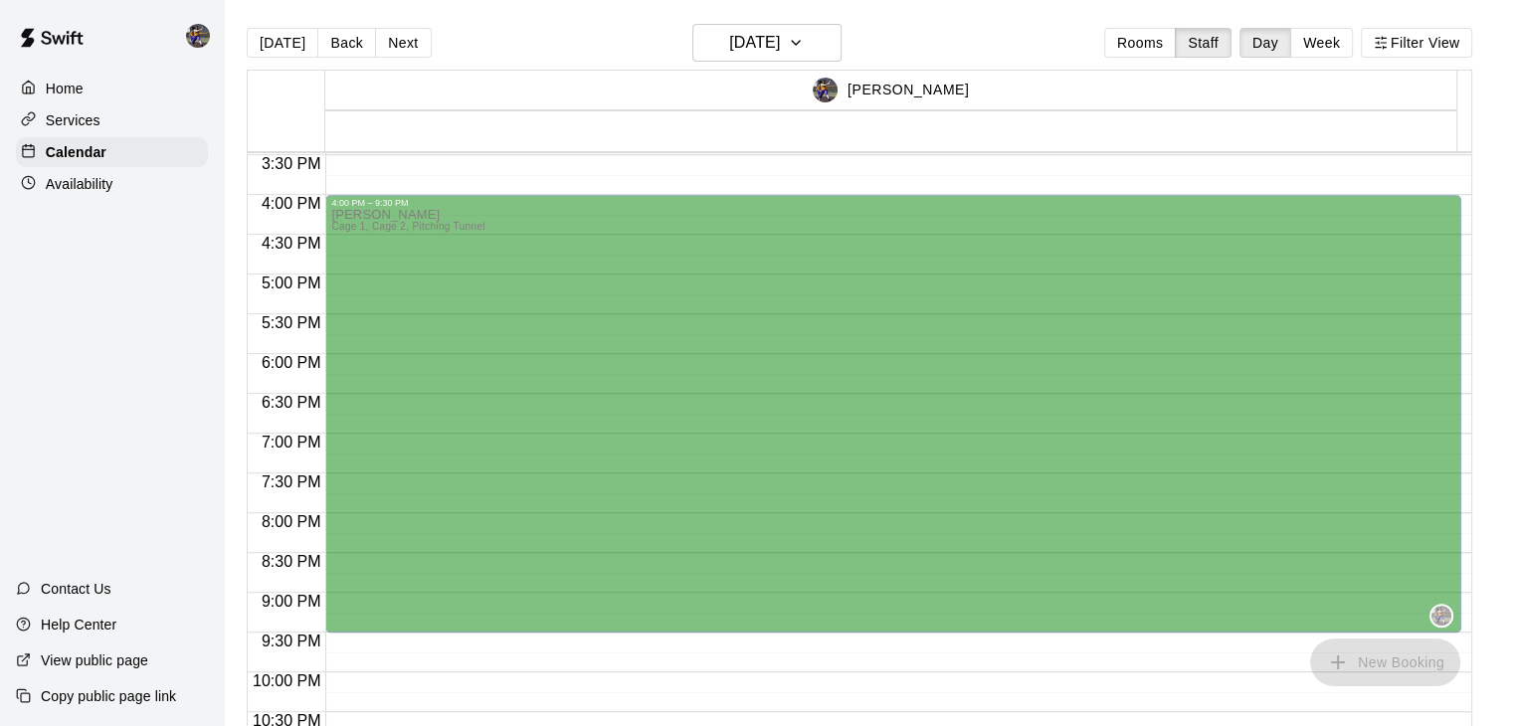
click at [70, 124] on p "Services" at bounding box center [73, 120] width 55 height 20
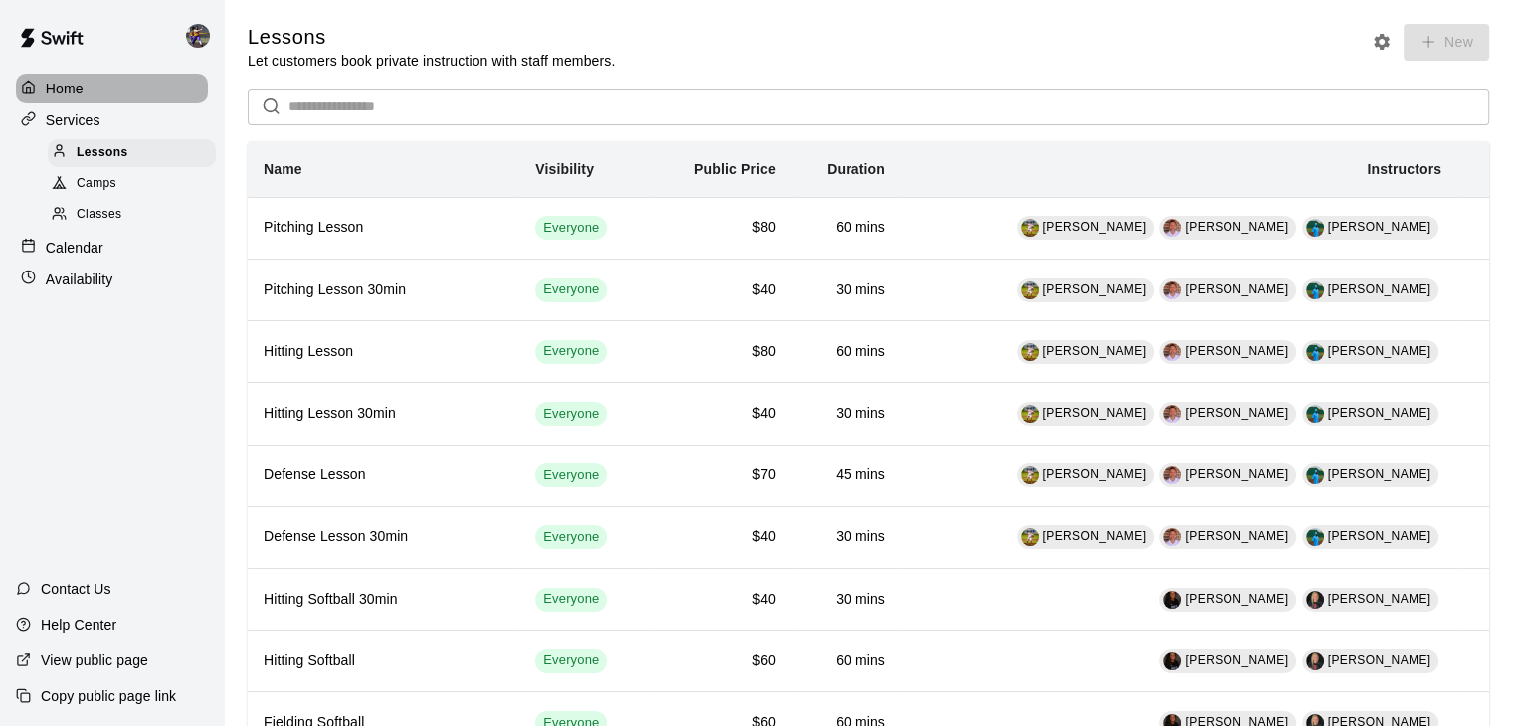
click at [76, 90] on p "Home" at bounding box center [65, 89] width 38 height 20
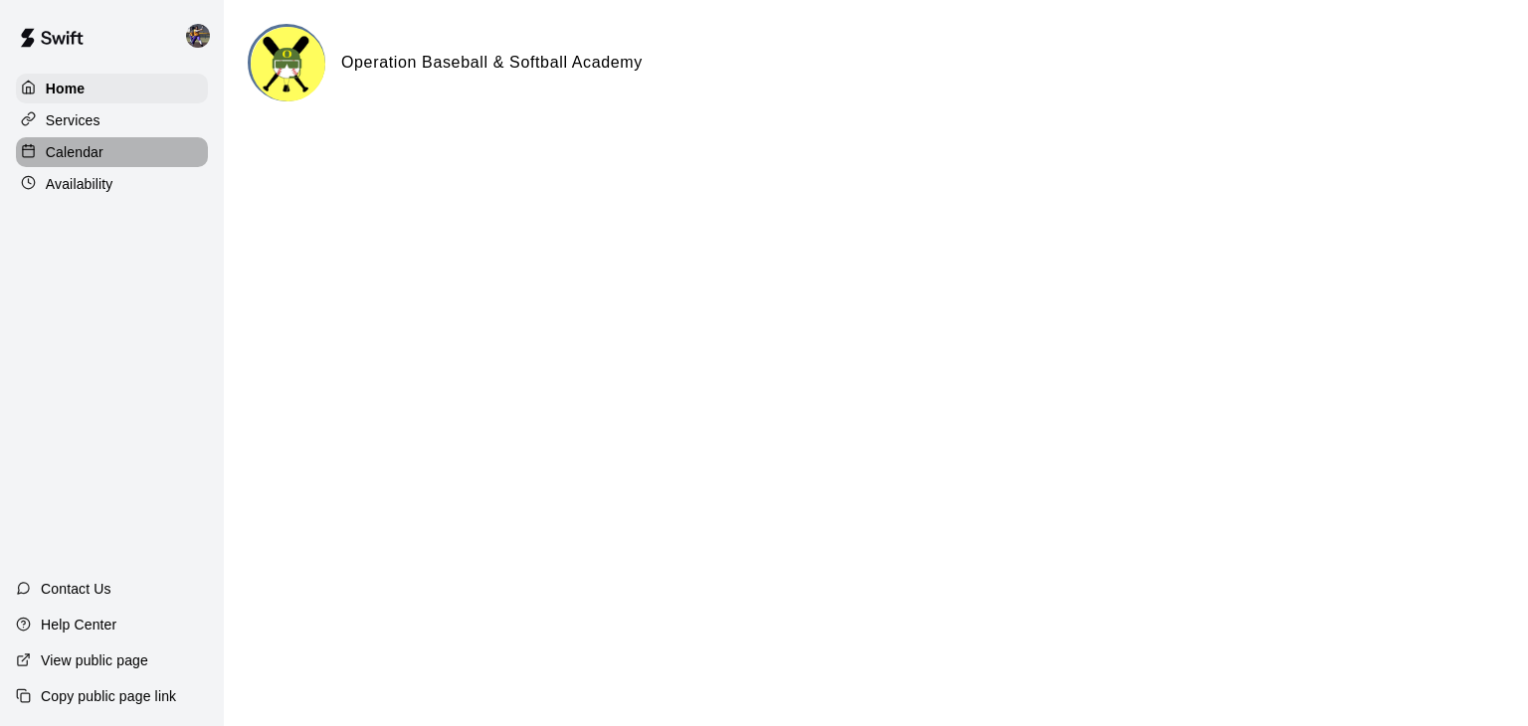
click at [77, 151] on p "Calendar" at bounding box center [75, 152] width 58 height 20
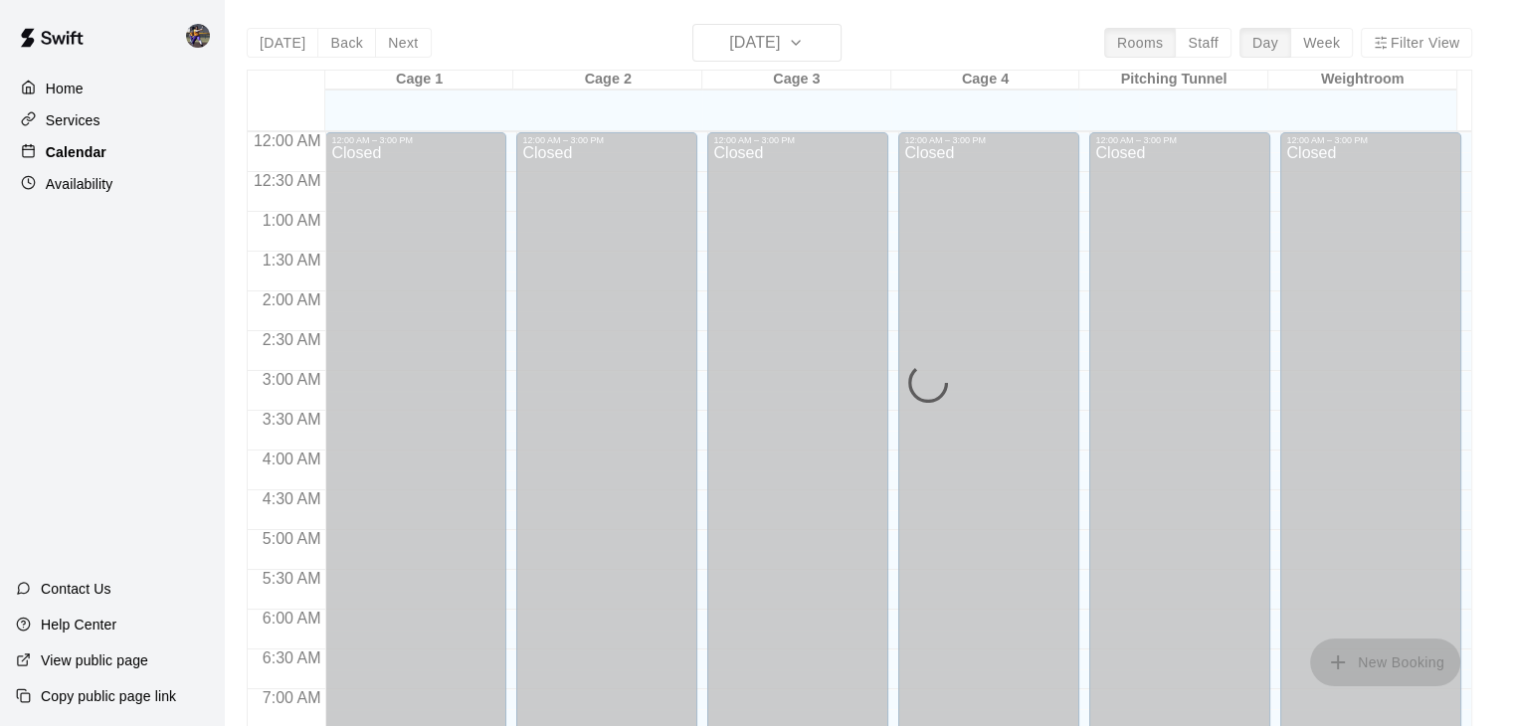
scroll to position [1232, 0]
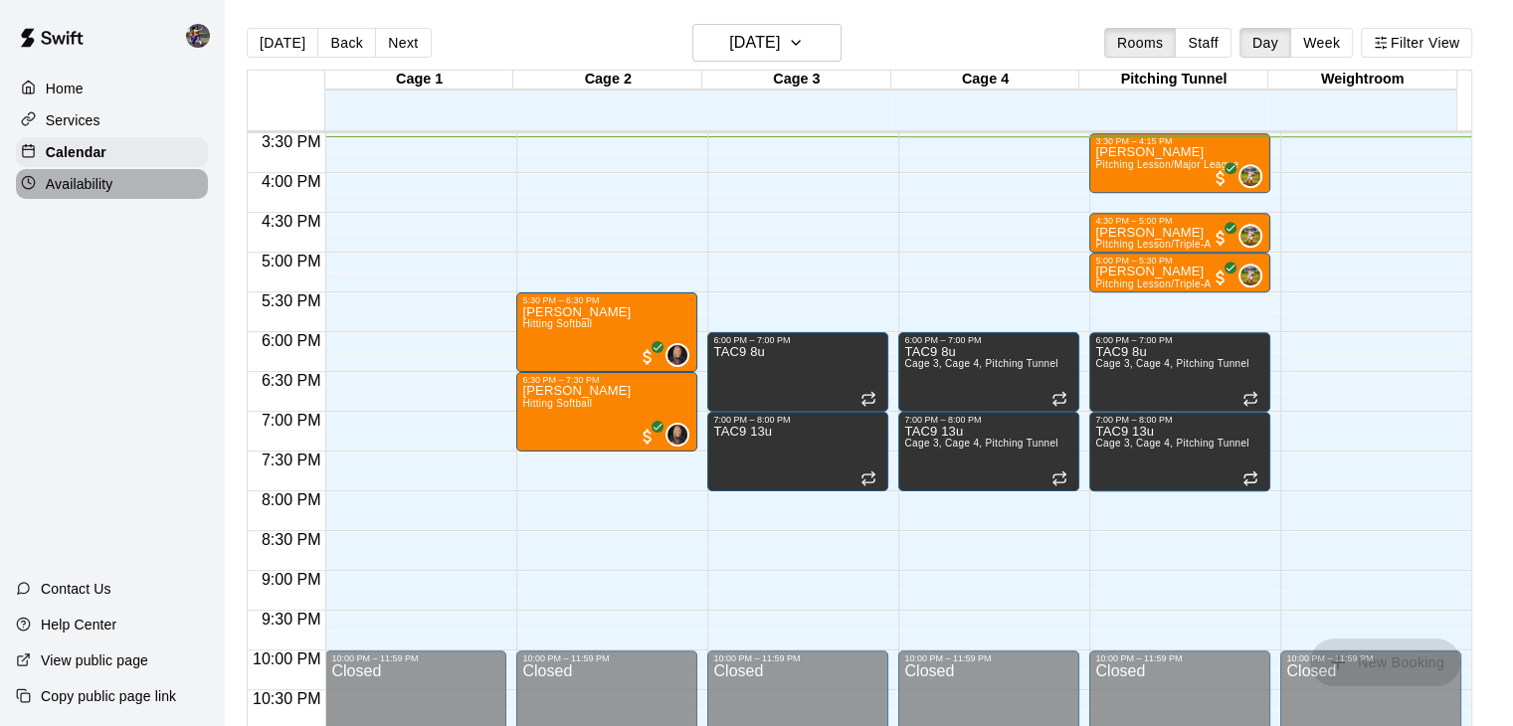
click at [84, 183] on p "Availability" at bounding box center [80, 184] width 68 height 20
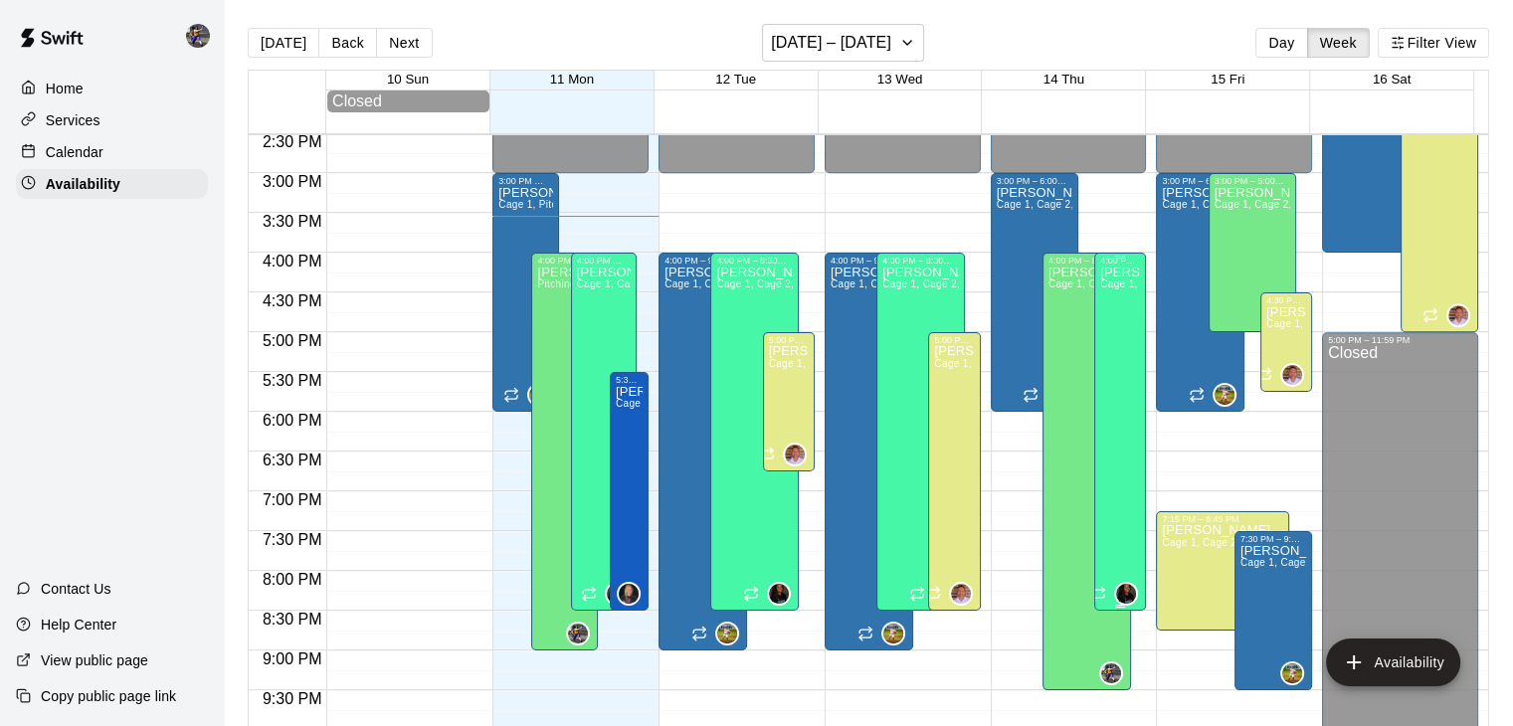
scroll to position [1162, 0]
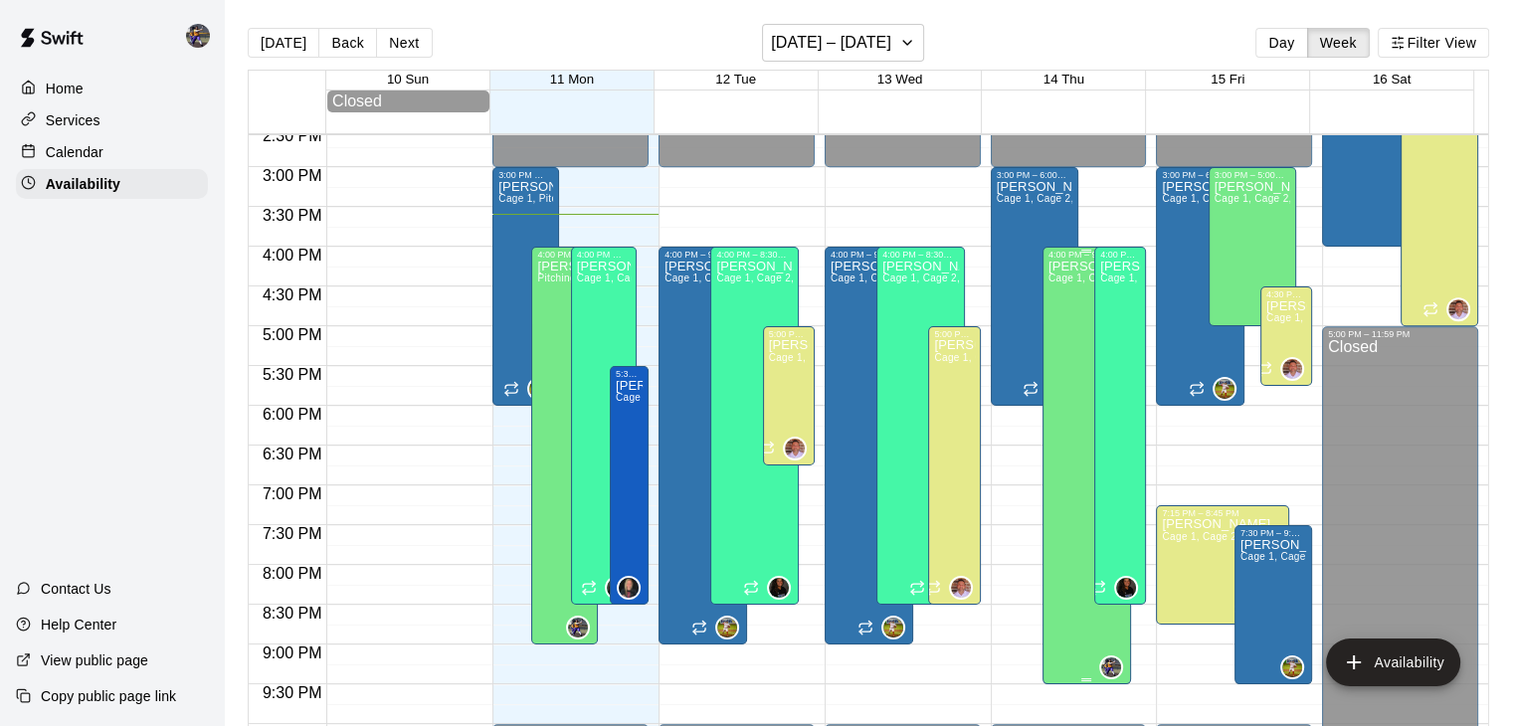
click at [1062, 558] on div "[PERSON_NAME] Cage 1, Cage 2, Pitching Tunnel" at bounding box center [1086, 623] width 77 height 726
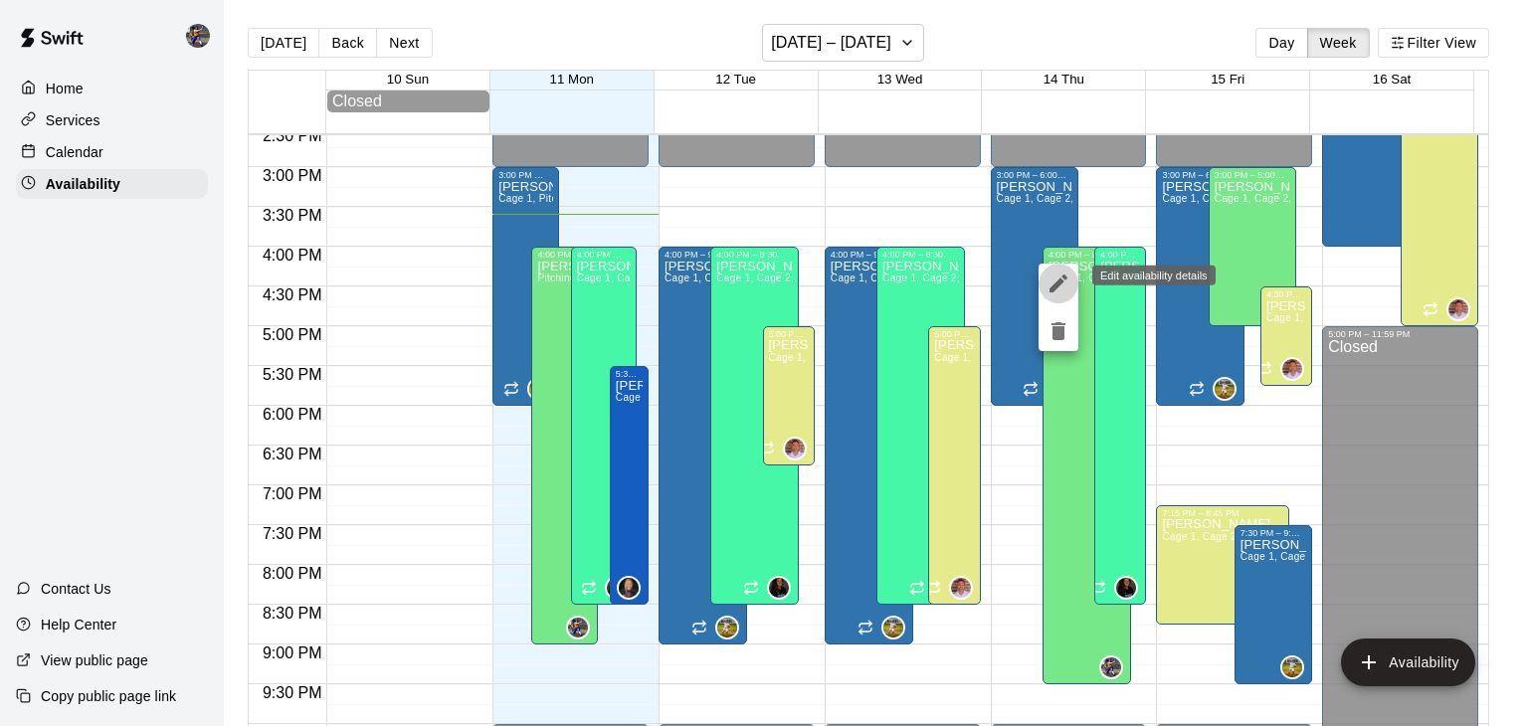
click at [1061, 275] on icon "edit" at bounding box center [1058, 284] width 24 height 24
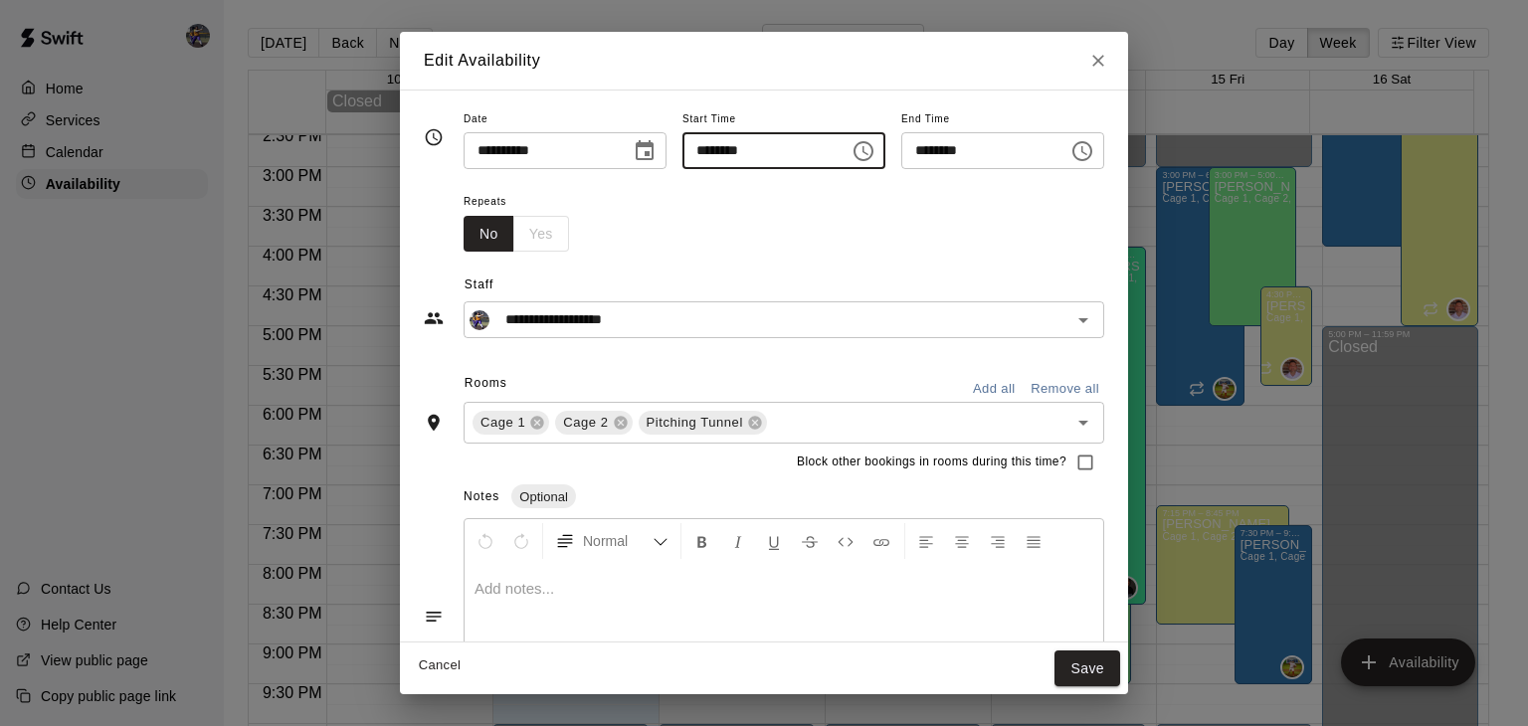
click at [817, 146] on input "********" at bounding box center [758, 150] width 153 height 37
type input "********"
click at [1108, 65] on icon "Close" at bounding box center [1098, 61] width 20 height 20
type input "**********"
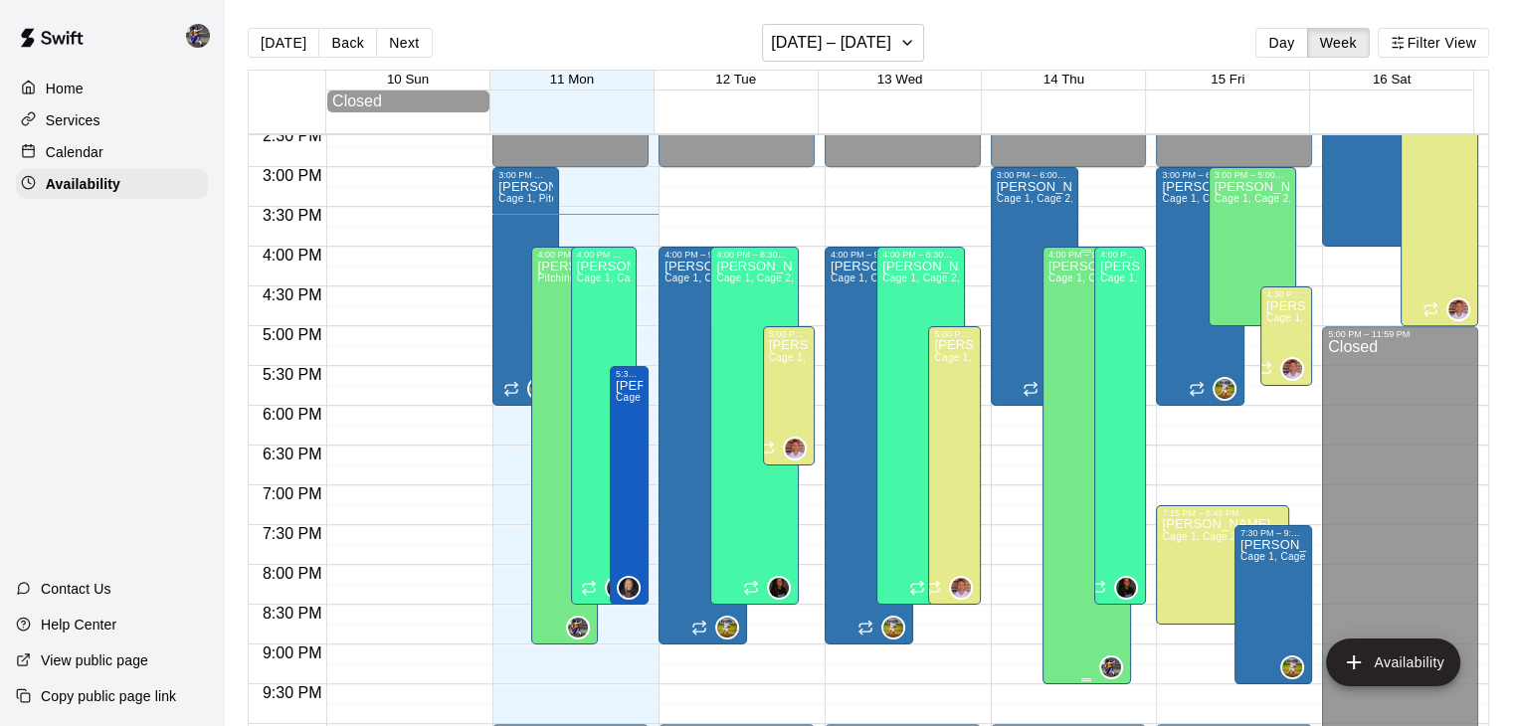
click at [1062, 361] on div "[PERSON_NAME] Cage 1, Cage 2, Pitching Tunnel" at bounding box center [1086, 623] width 77 height 726
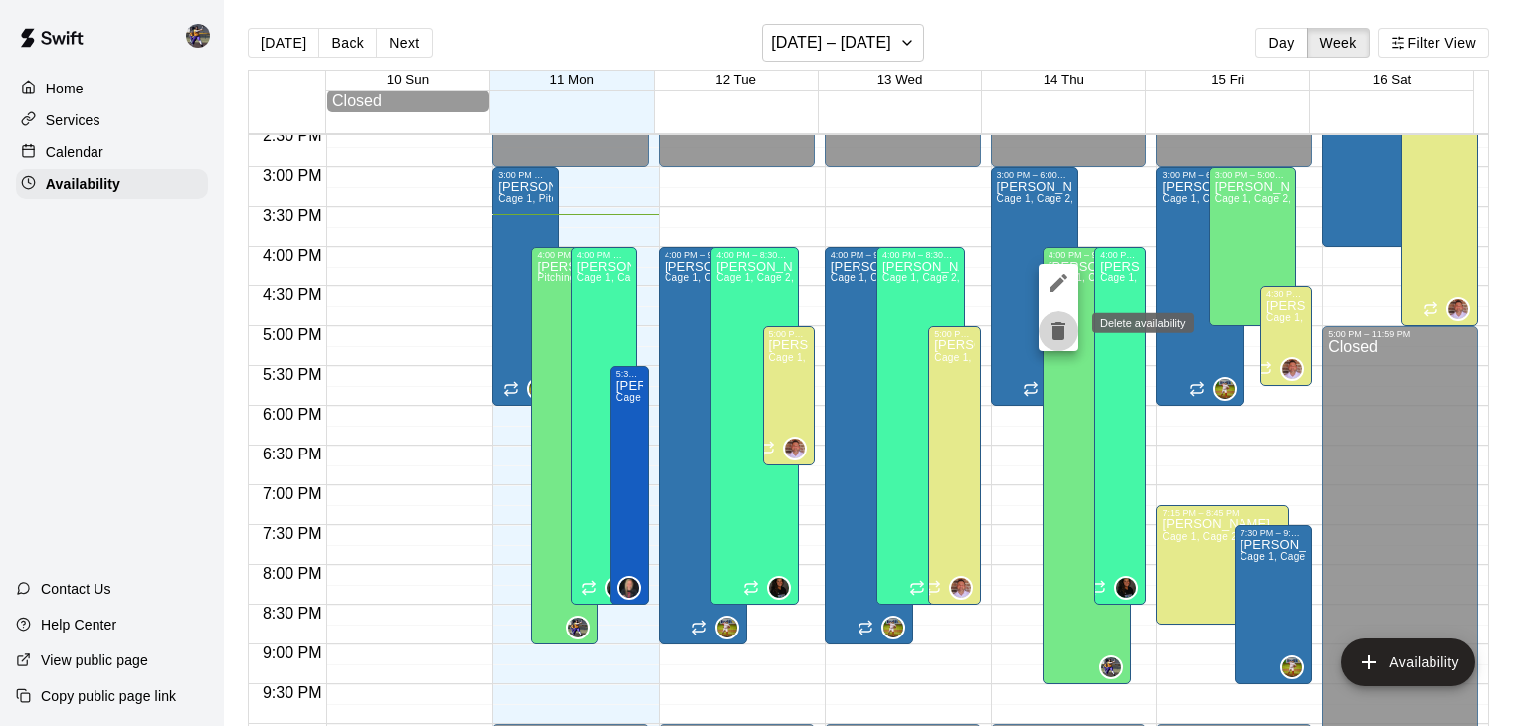
click at [1048, 331] on icon "delete" at bounding box center [1058, 331] width 24 height 24
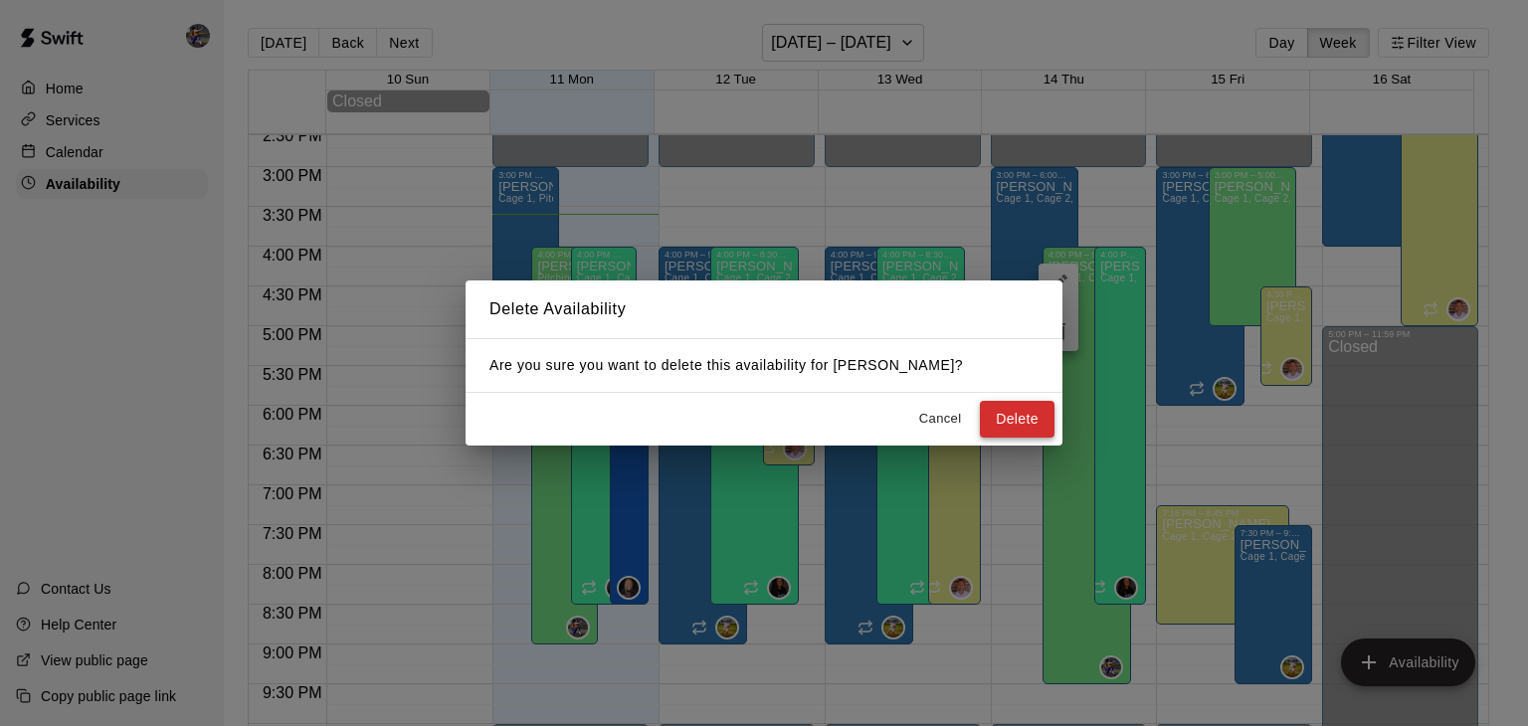
click at [1015, 415] on button "Delete" at bounding box center [1017, 419] width 75 height 37
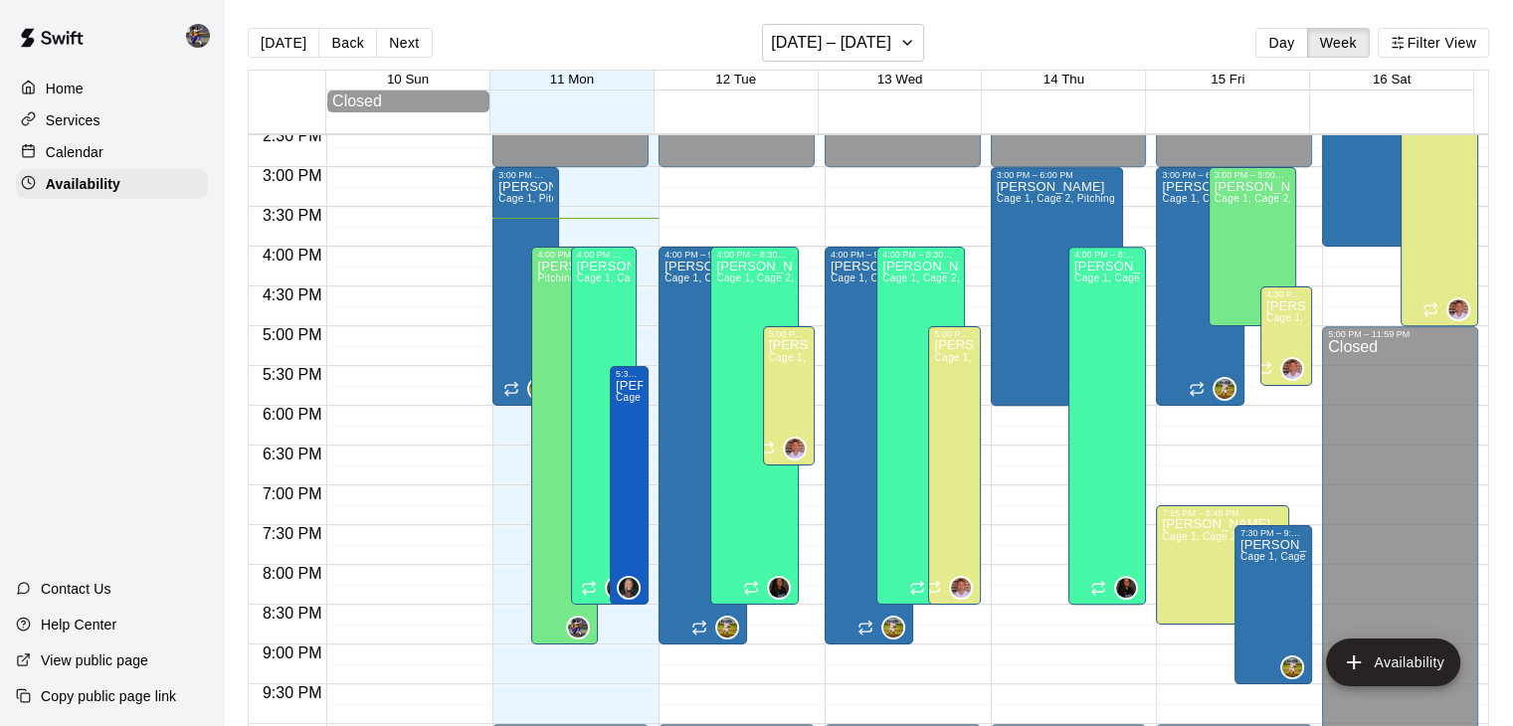
click at [0, 60] on img at bounding box center [51, 38] width 103 height 60
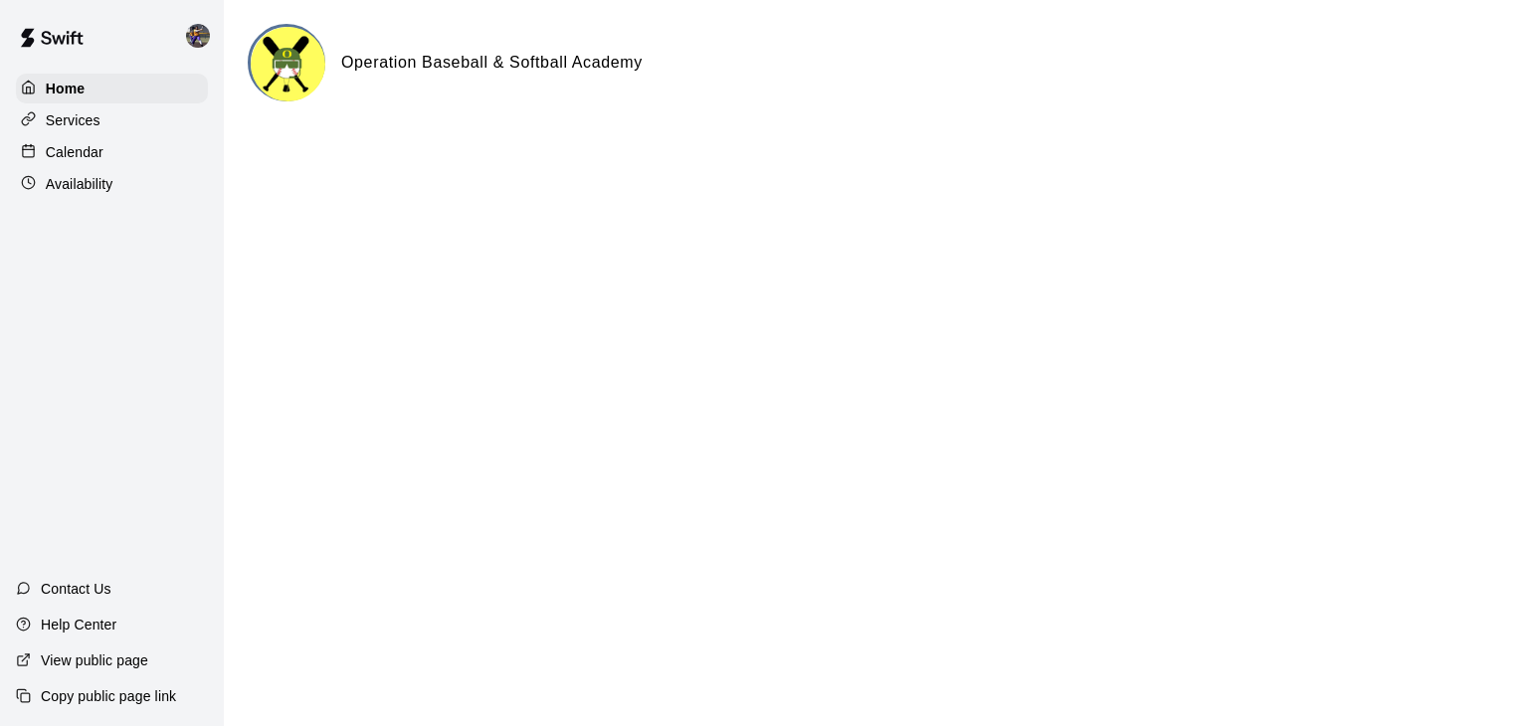
click at [85, 118] on p "Services" at bounding box center [73, 120] width 55 height 20
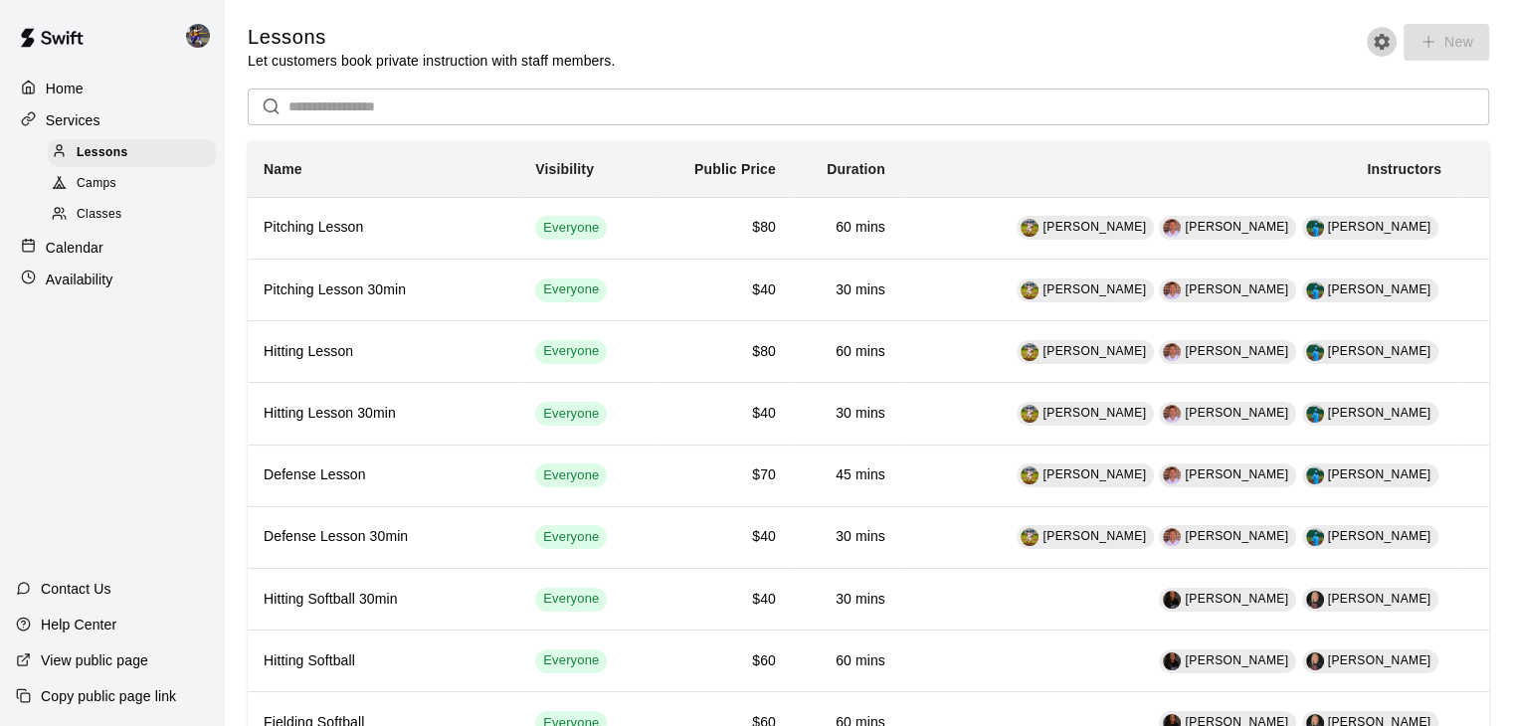
click at [1381, 41] on icon "Lesson settings" at bounding box center [1382, 42] width 20 height 20
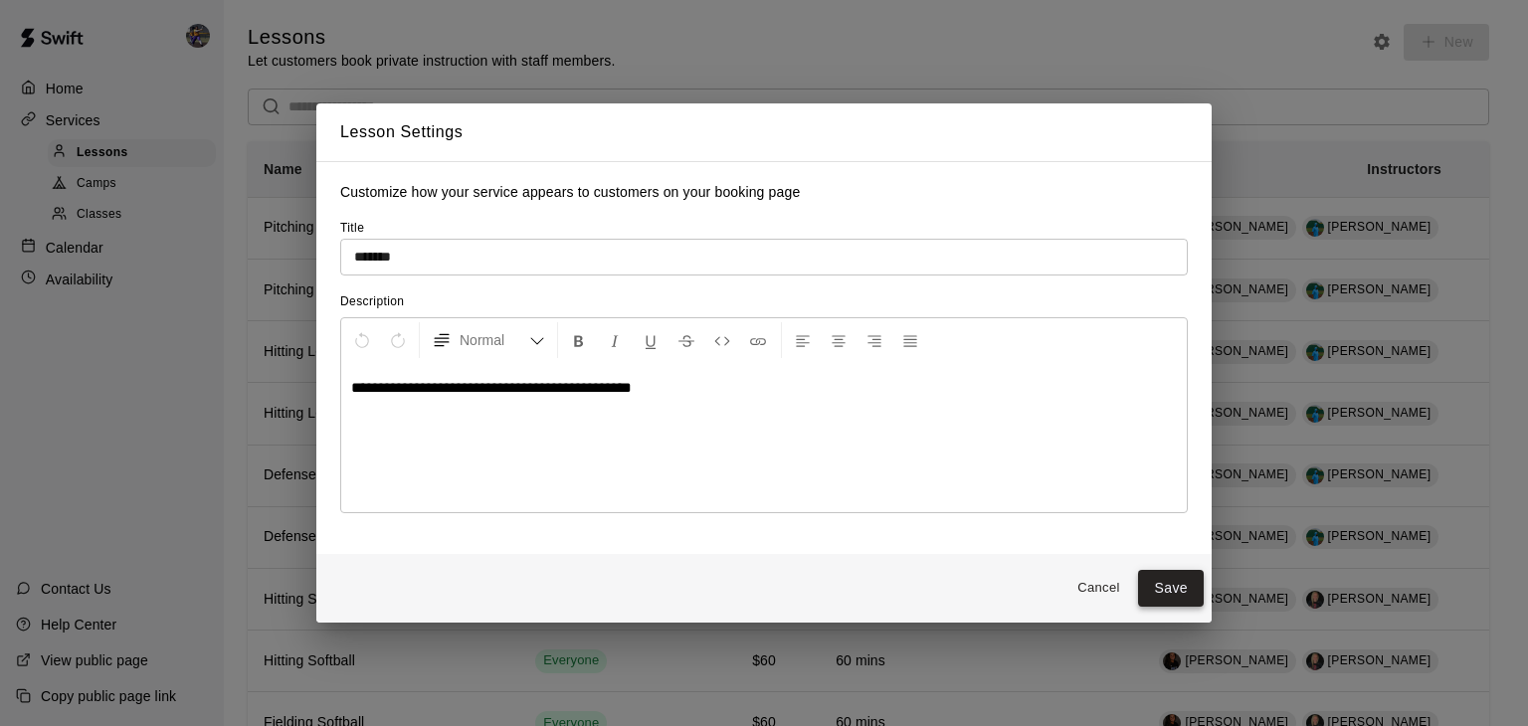
click at [1174, 582] on button "Save" at bounding box center [1171, 588] width 66 height 37
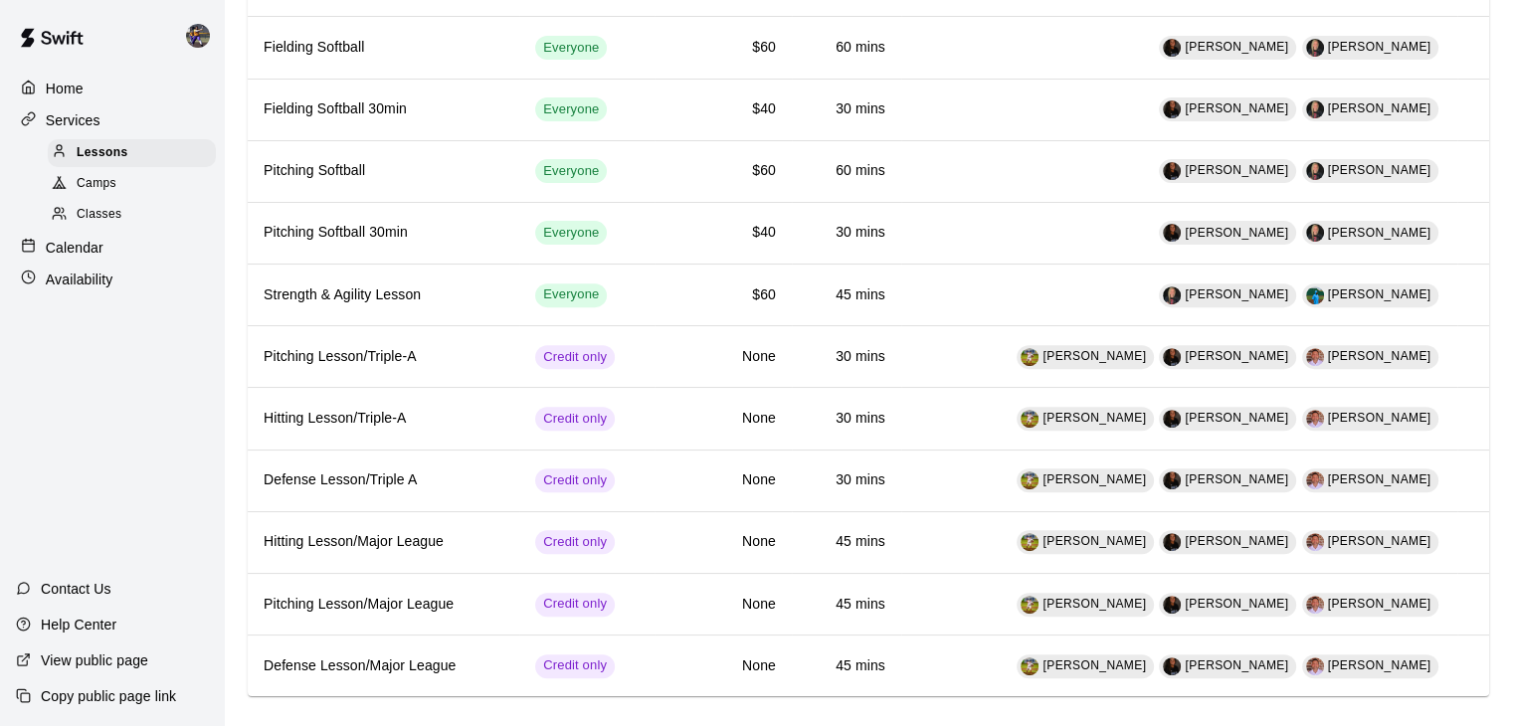
scroll to position [701, 0]
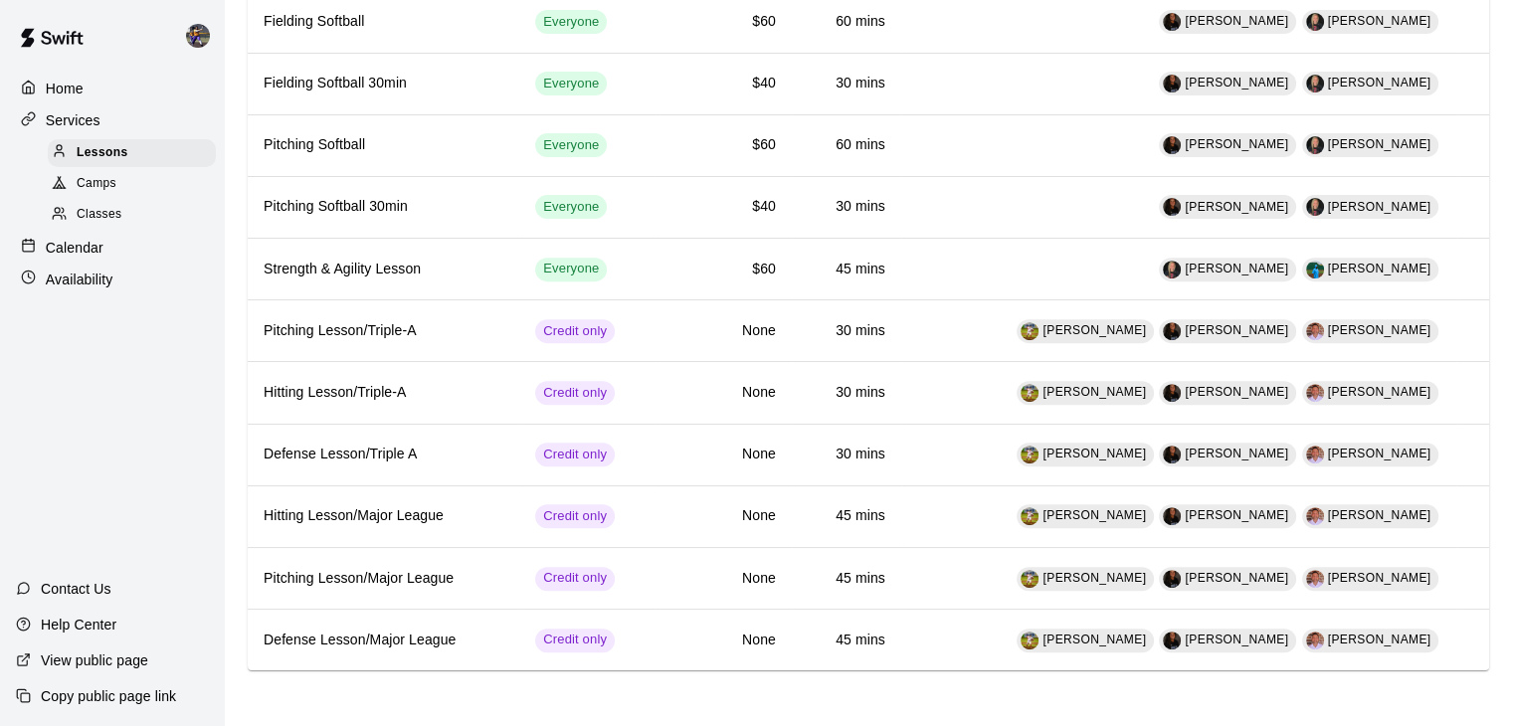
click at [70, 673] on div "View public page" at bounding box center [82, 661] width 164 height 36
click at [107, 281] on p "Availability" at bounding box center [80, 280] width 68 height 20
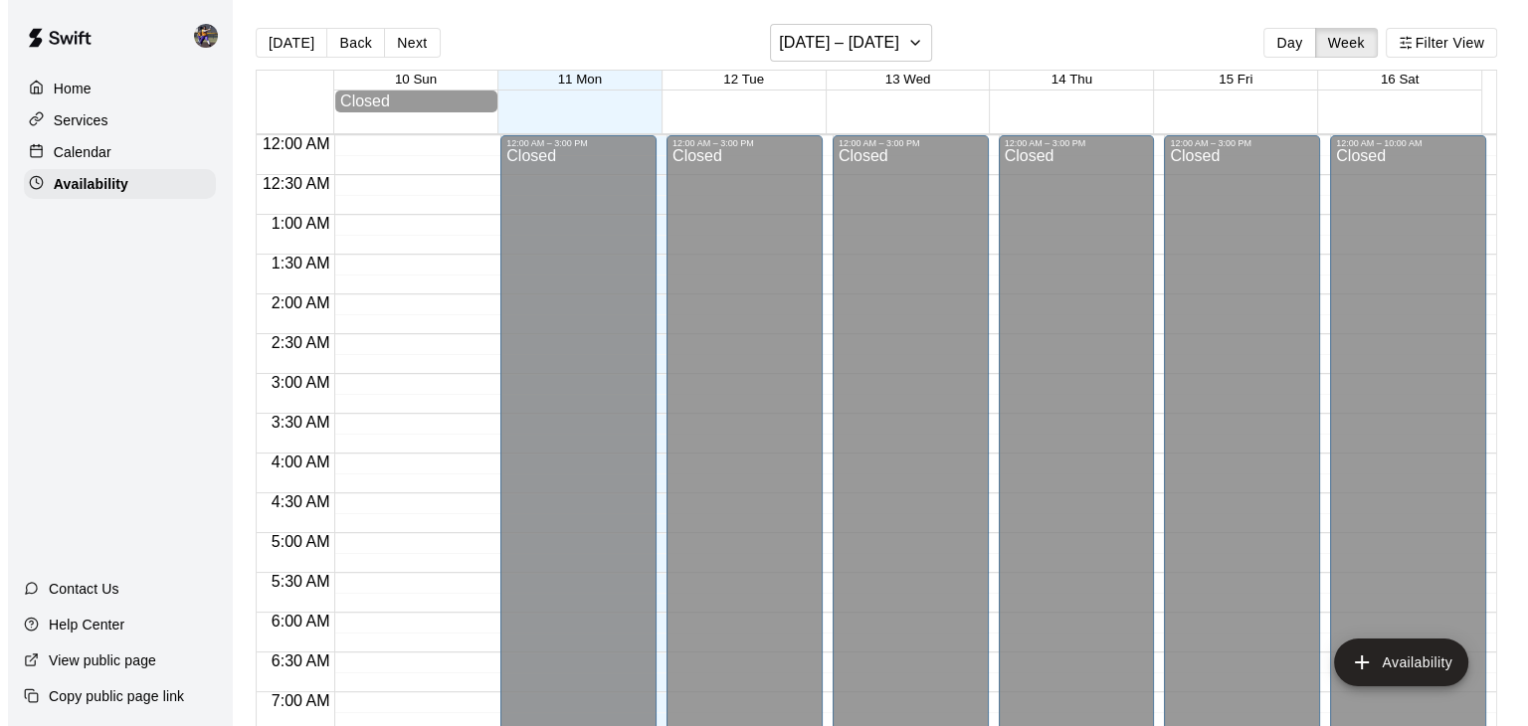
scroll to position [1250, 0]
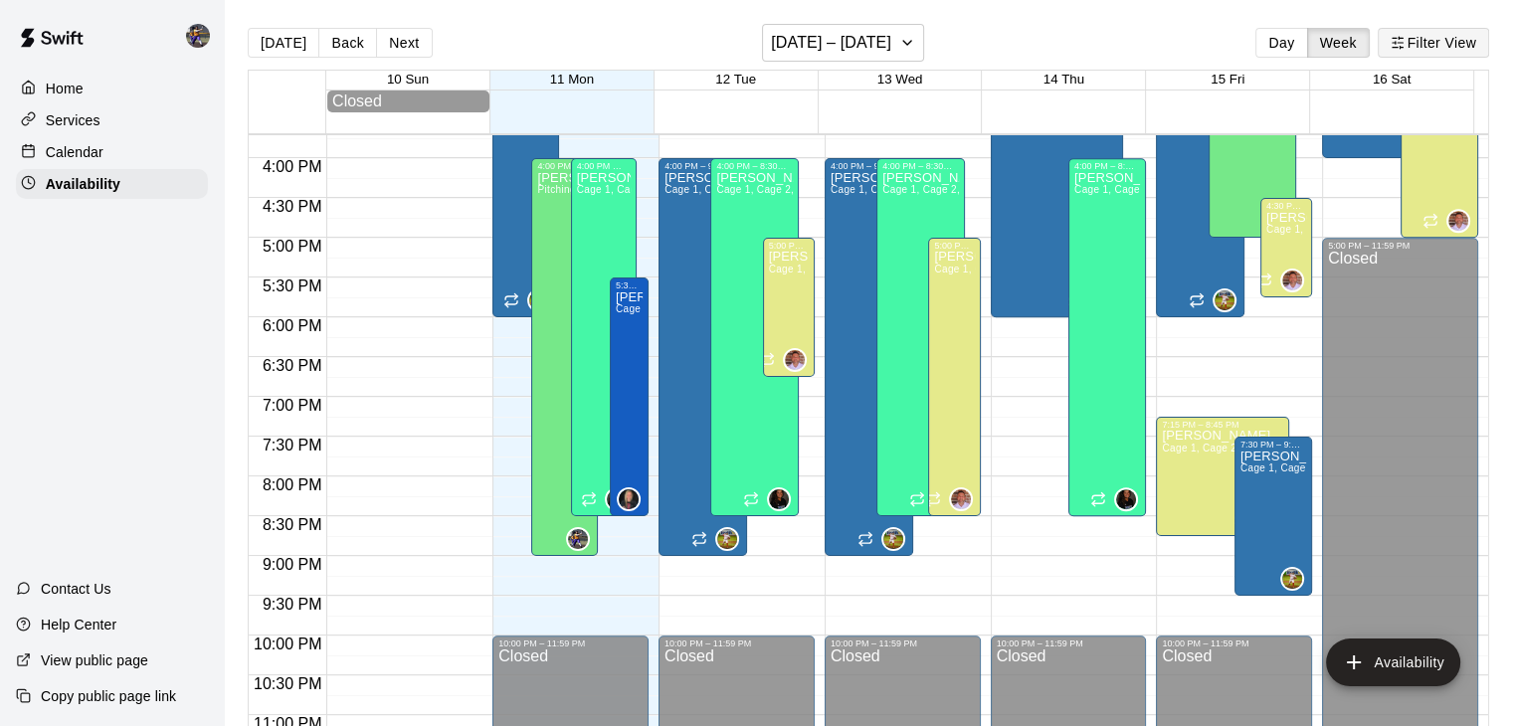
click at [1407, 36] on button "Filter View" at bounding box center [1433, 43] width 111 height 30
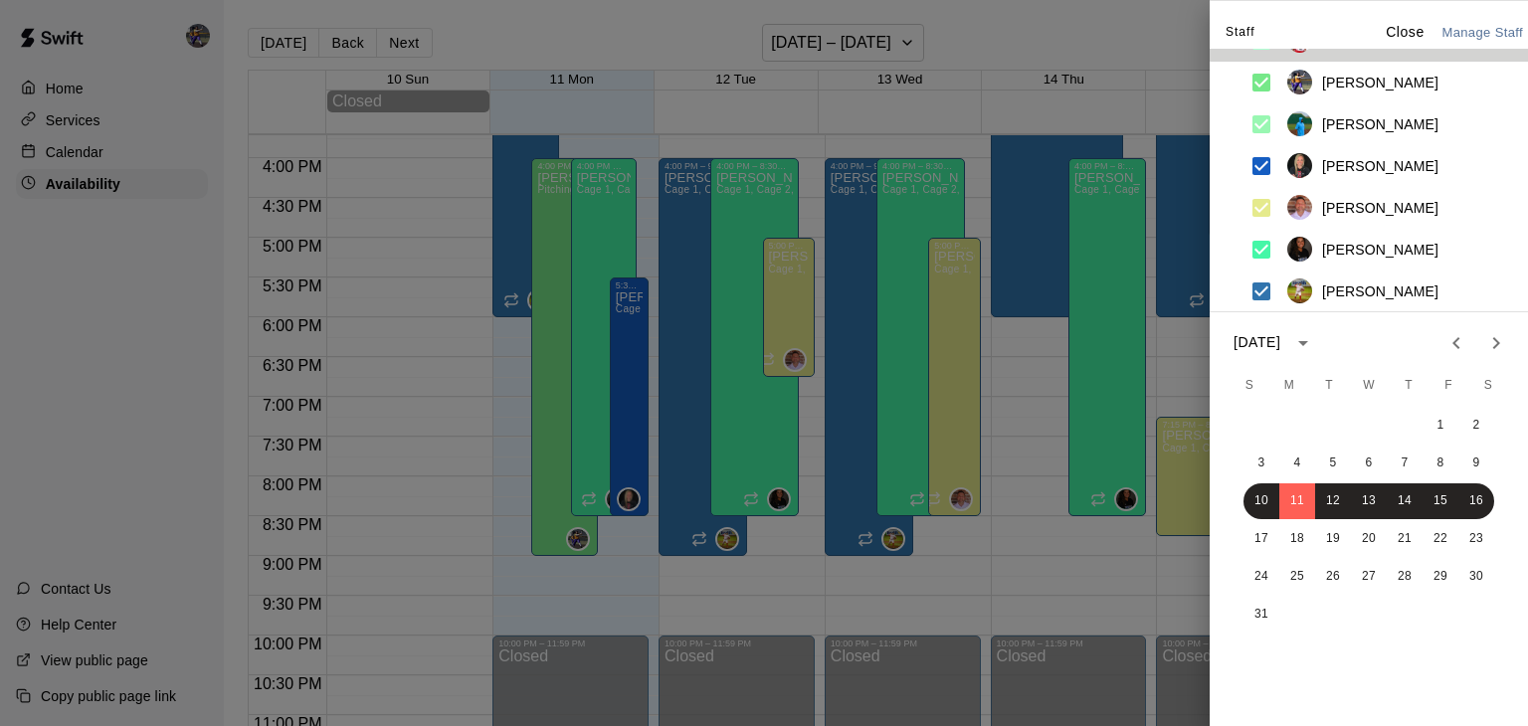
scroll to position [0, 0]
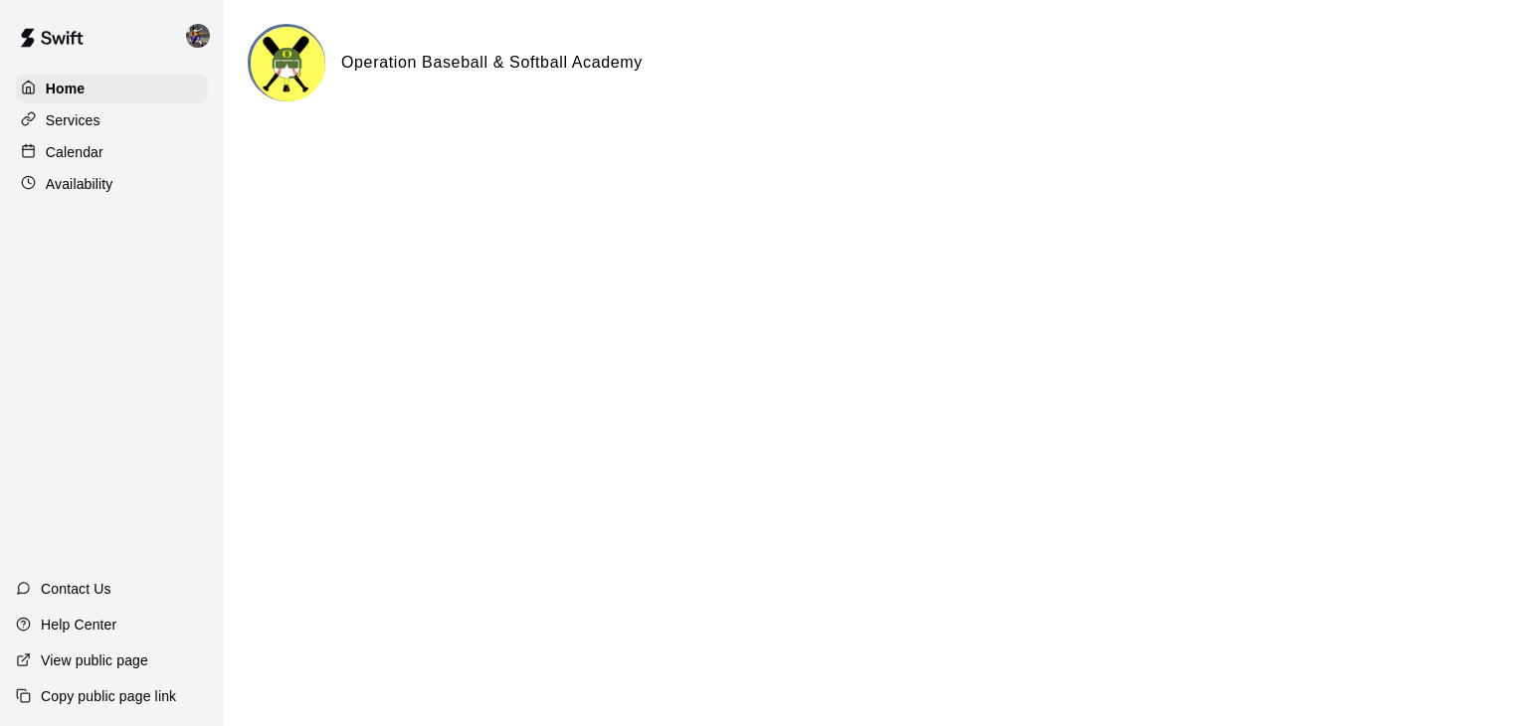
click at [103, 131] on div "Services" at bounding box center [112, 120] width 192 height 30
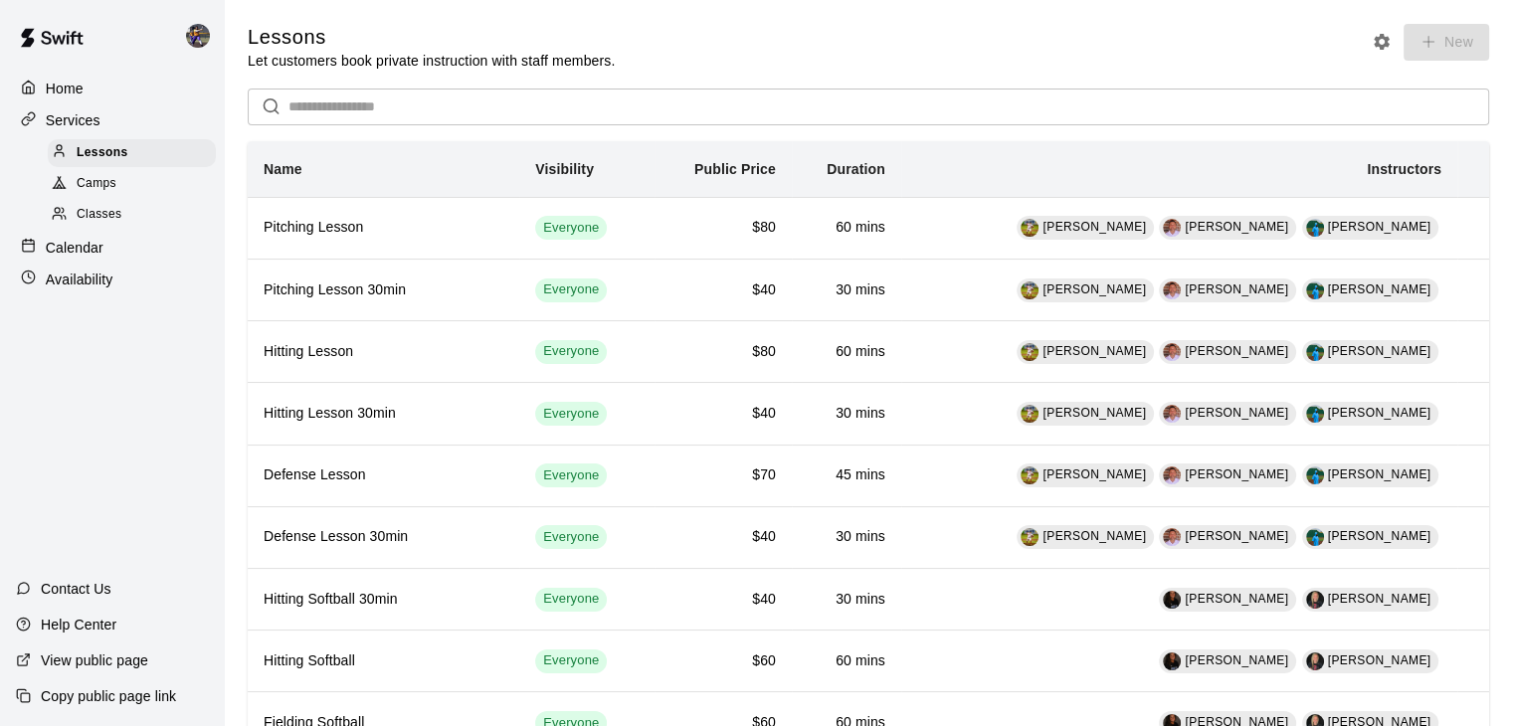
click at [96, 183] on span "Camps" at bounding box center [97, 184] width 40 height 20
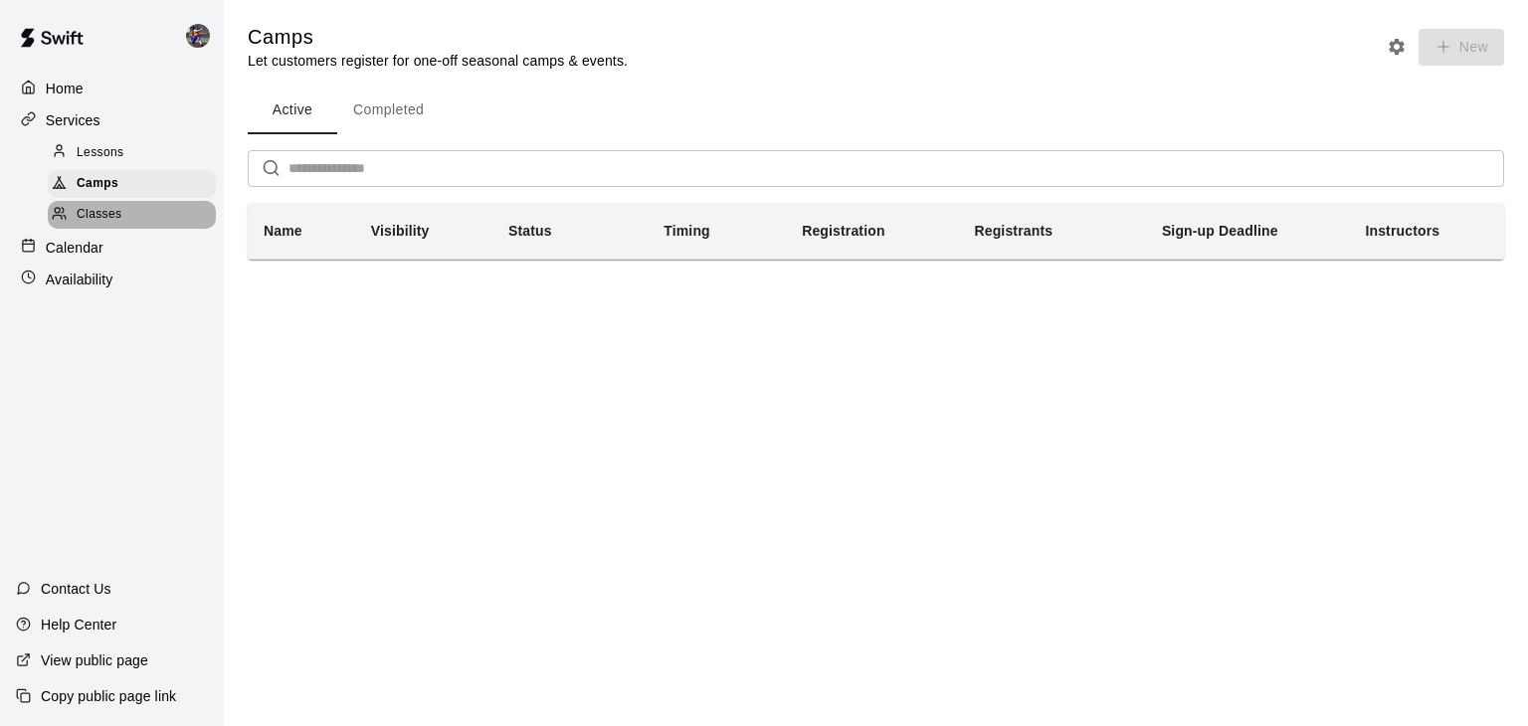
click at [95, 225] on span "Classes" at bounding box center [99, 215] width 45 height 20
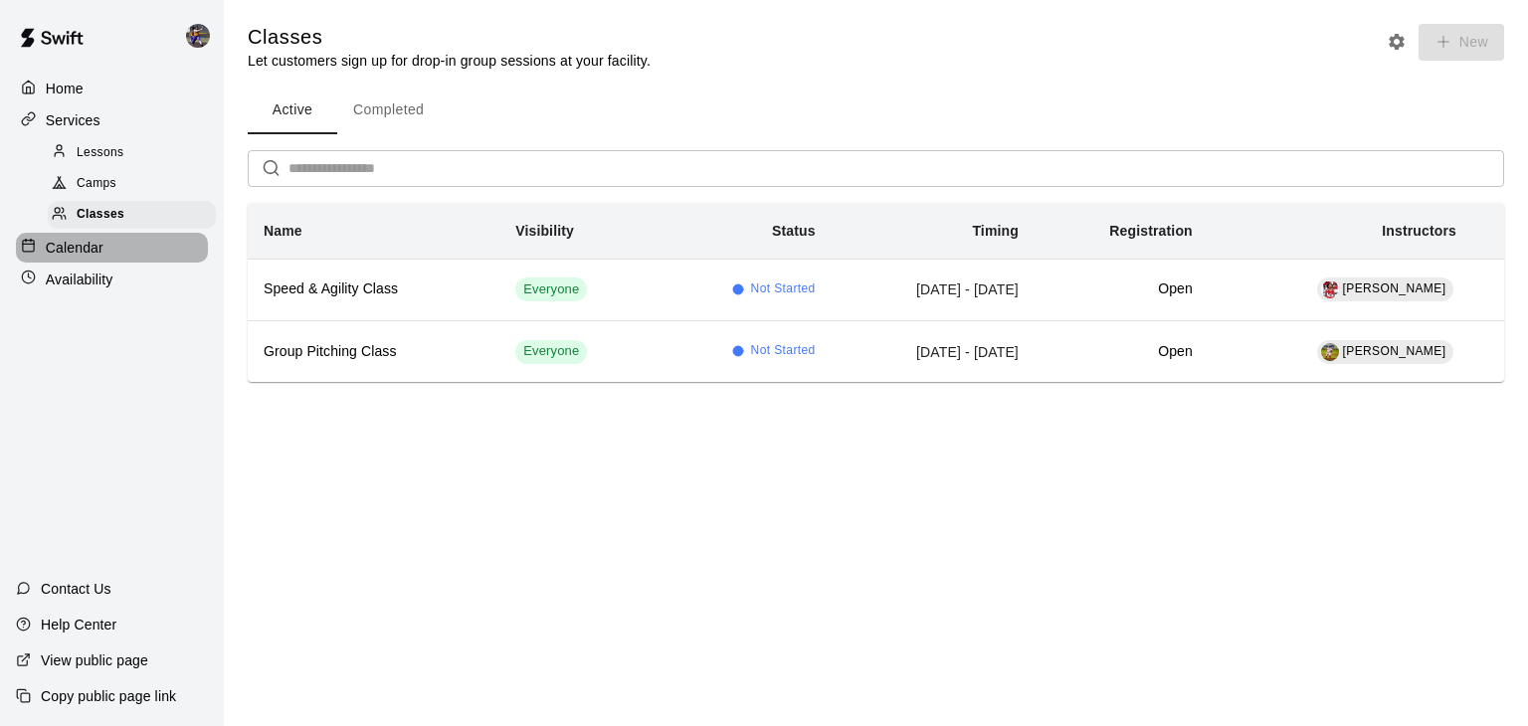
click at [96, 258] on p "Calendar" at bounding box center [75, 248] width 58 height 20
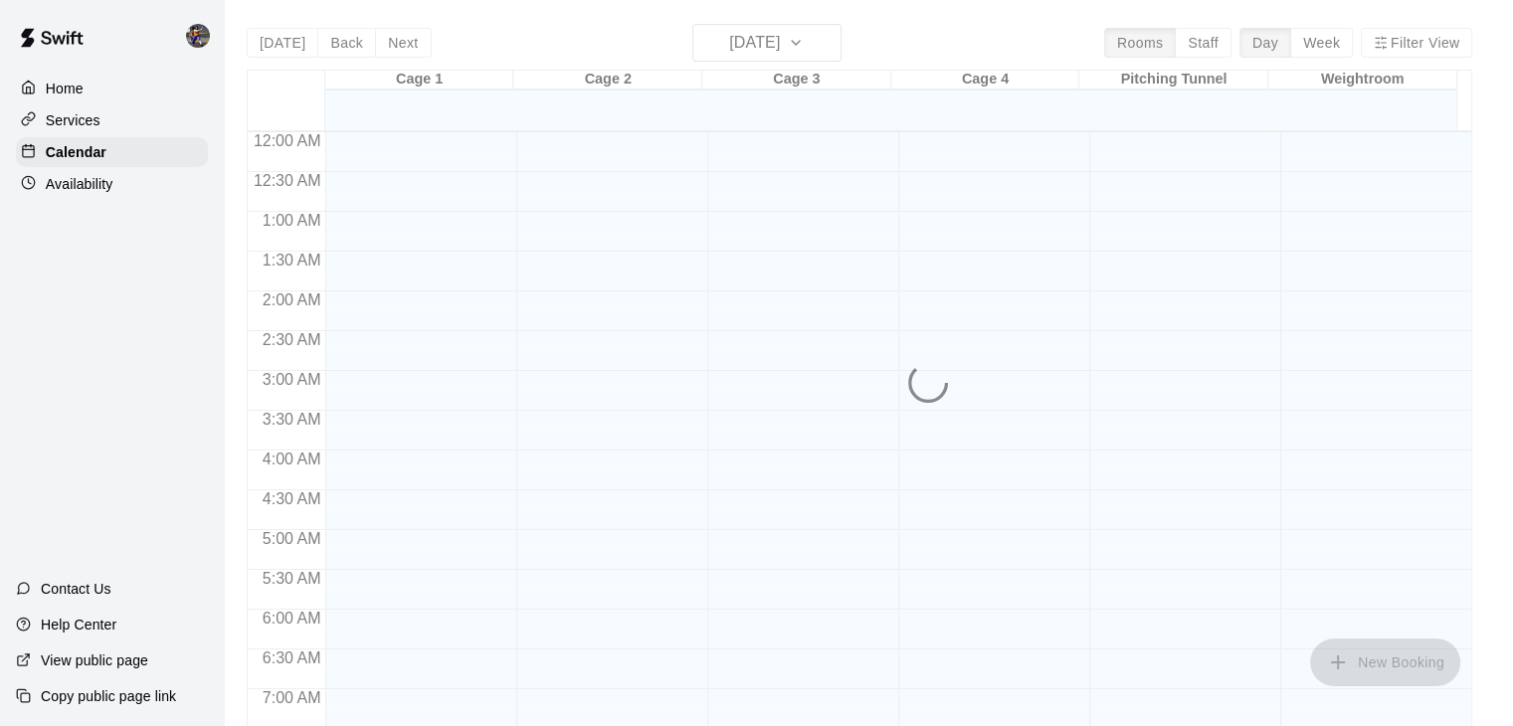
scroll to position [1232, 0]
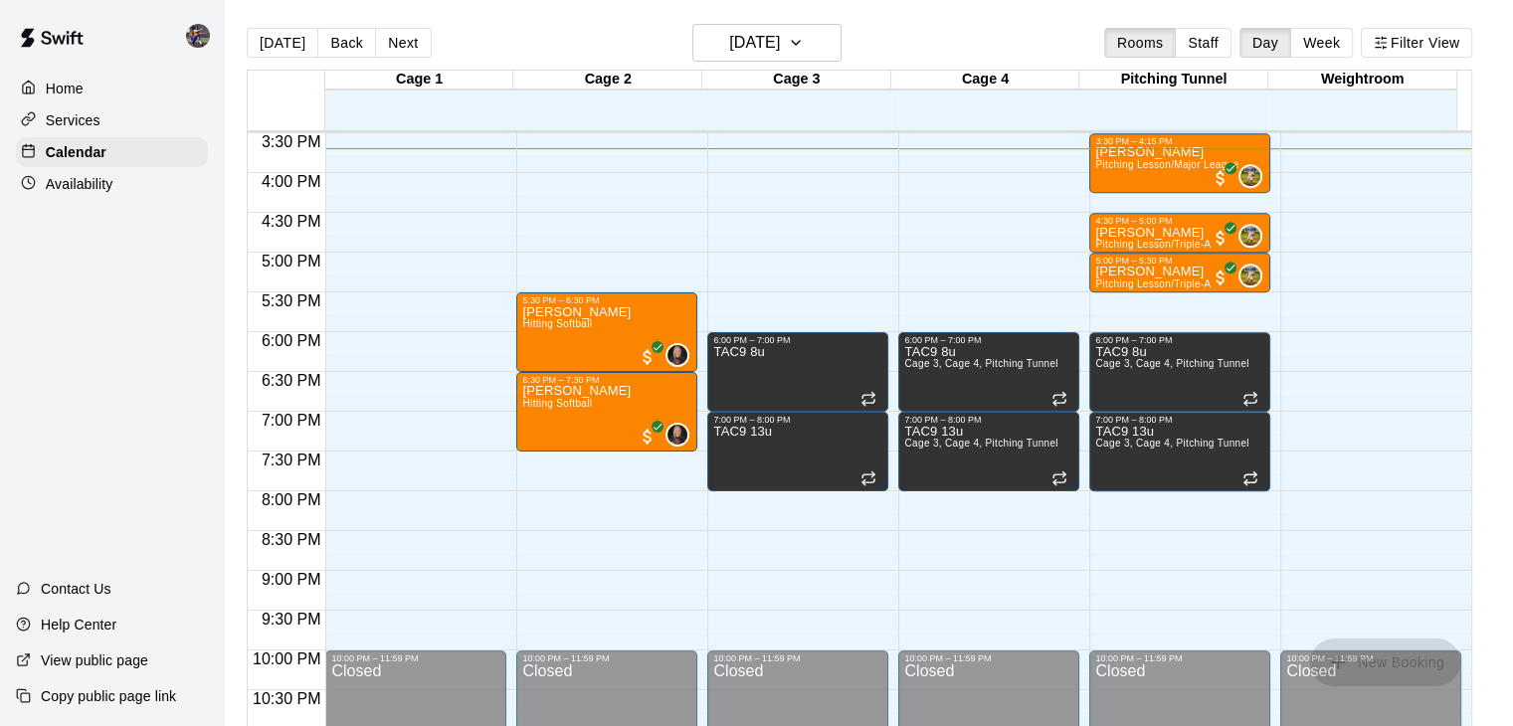
click at [95, 194] on p "Availability" at bounding box center [80, 184] width 68 height 20
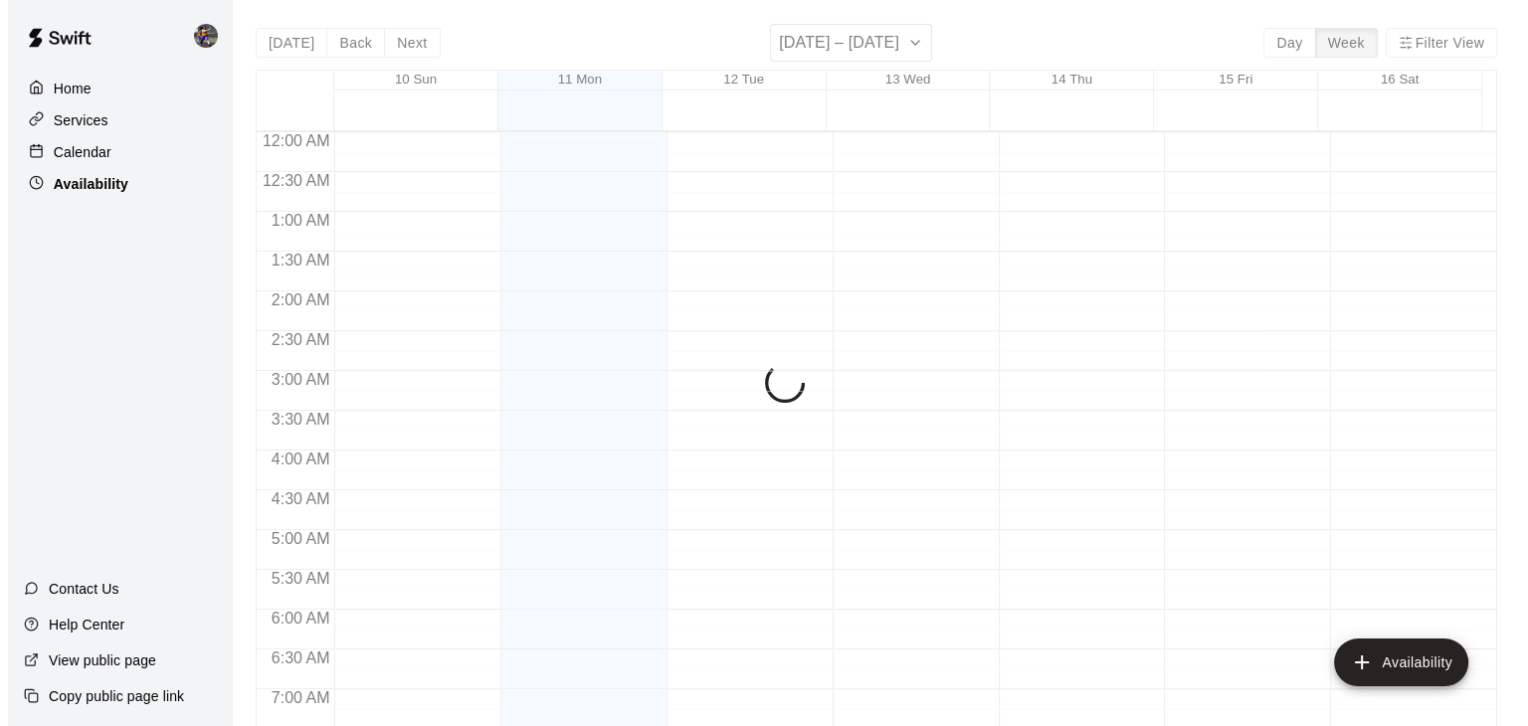
scroll to position [1249, 0]
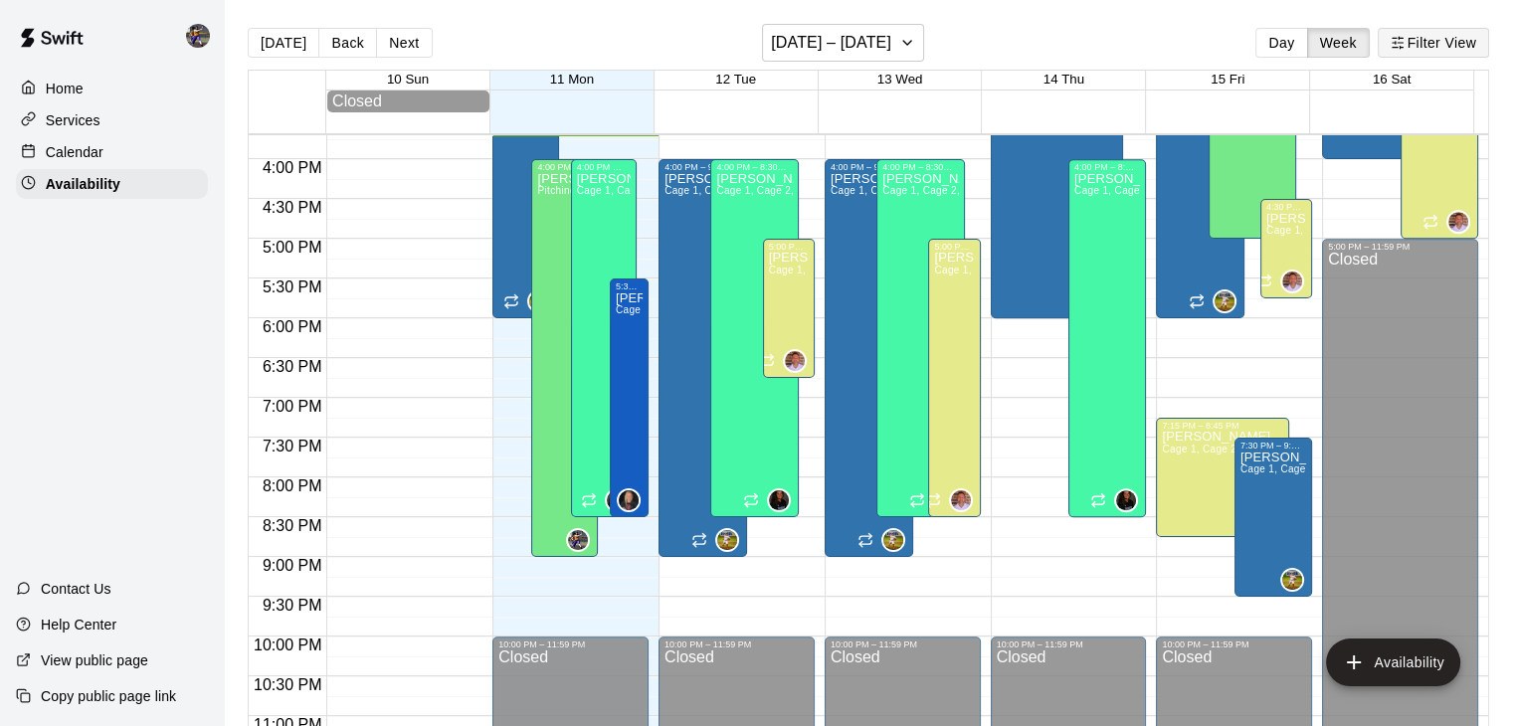
click at [1450, 45] on button "Filter View" at bounding box center [1433, 43] width 111 height 30
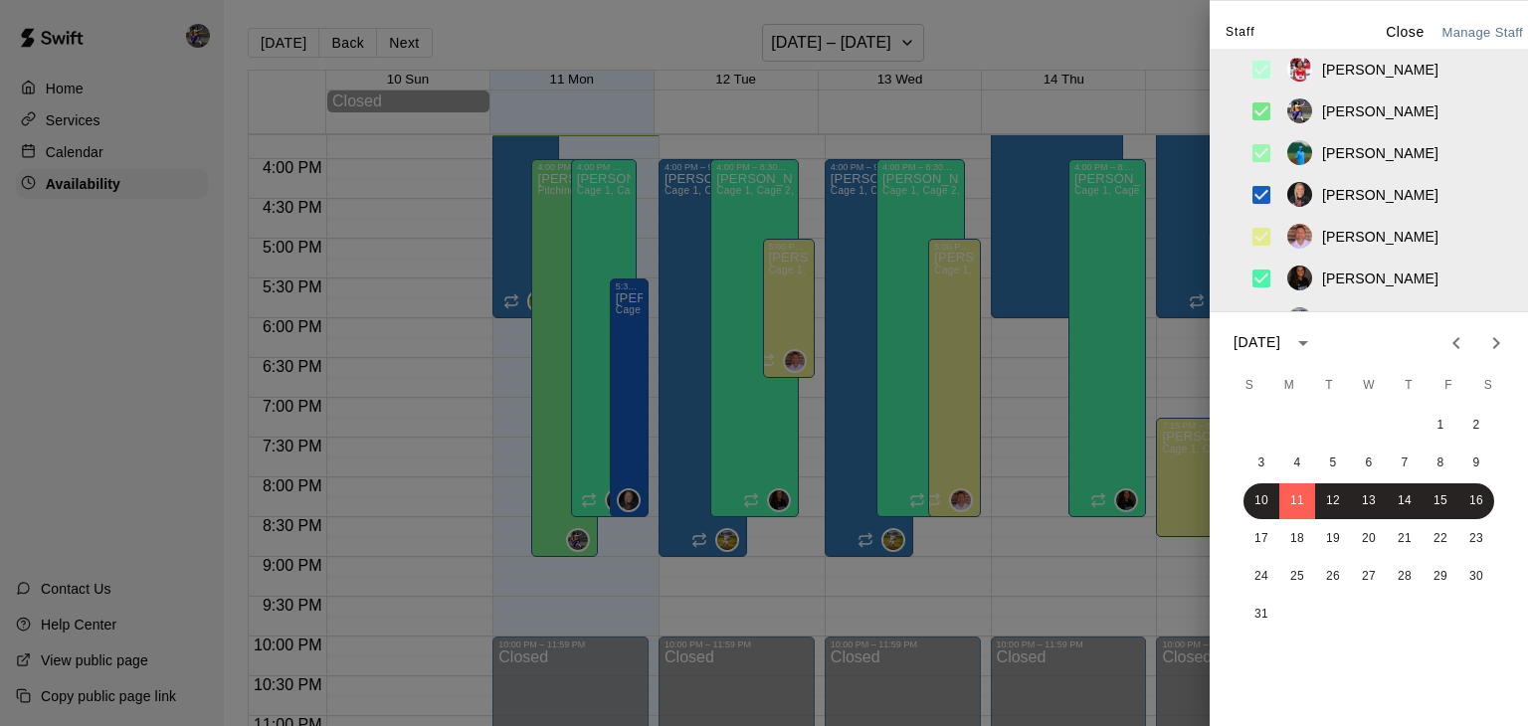
click at [1352, 110] on p "[PERSON_NAME]" at bounding box center [1380, 111] width 116 height 20
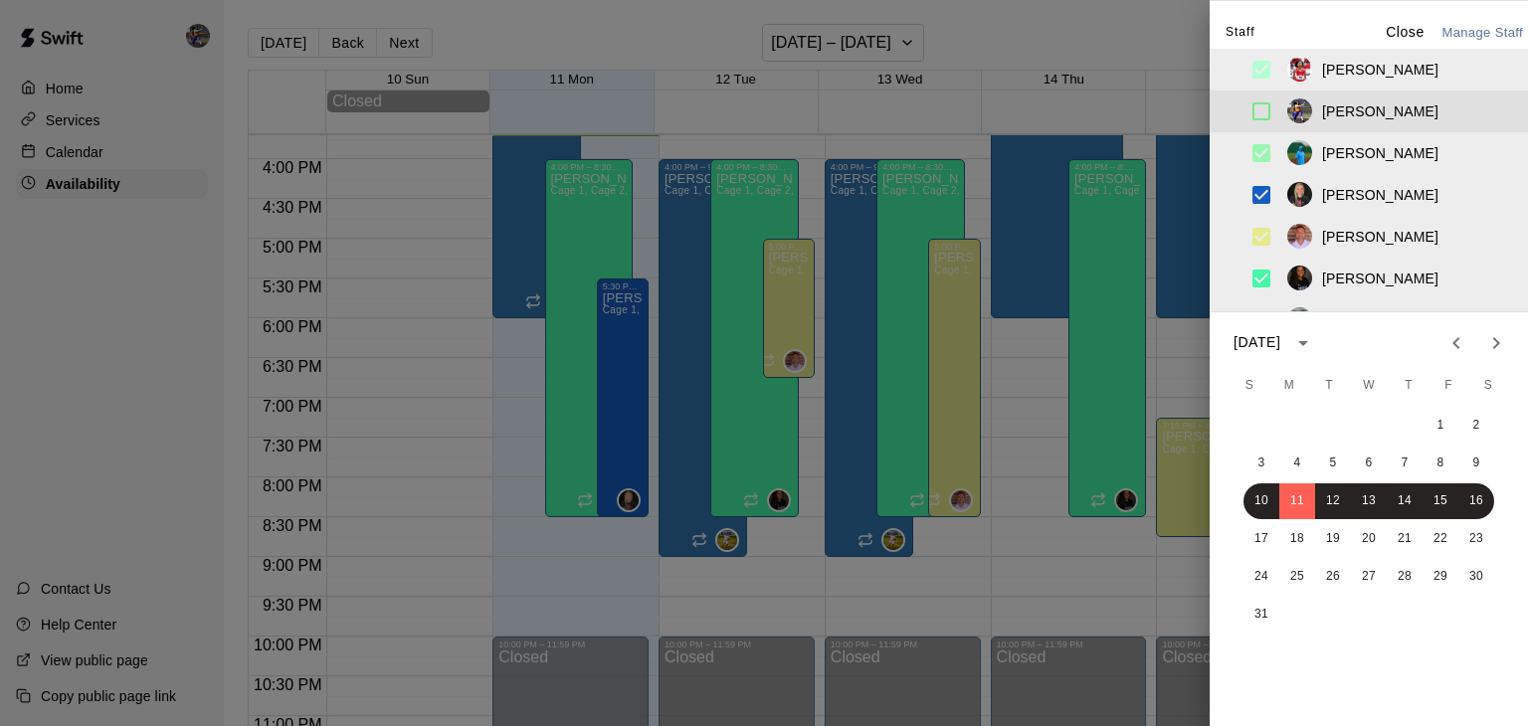
click at [1328, 106] on p "[PERSON_NAME]" at bounding box center [1380, 111] width 116 height 20
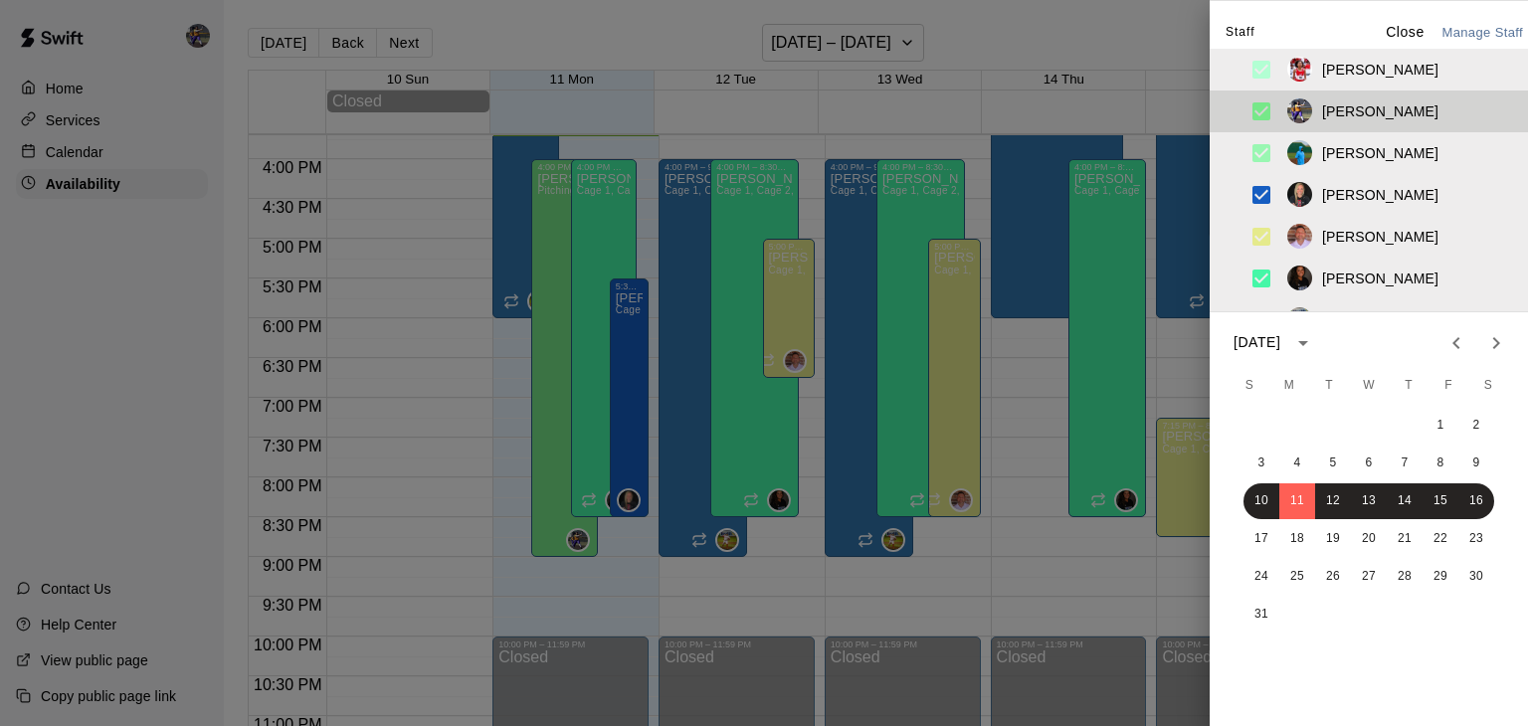
click at [1328, 106] on p "[PERSON_NAME]" at bounding box center [1380, 111] width 116 height 20
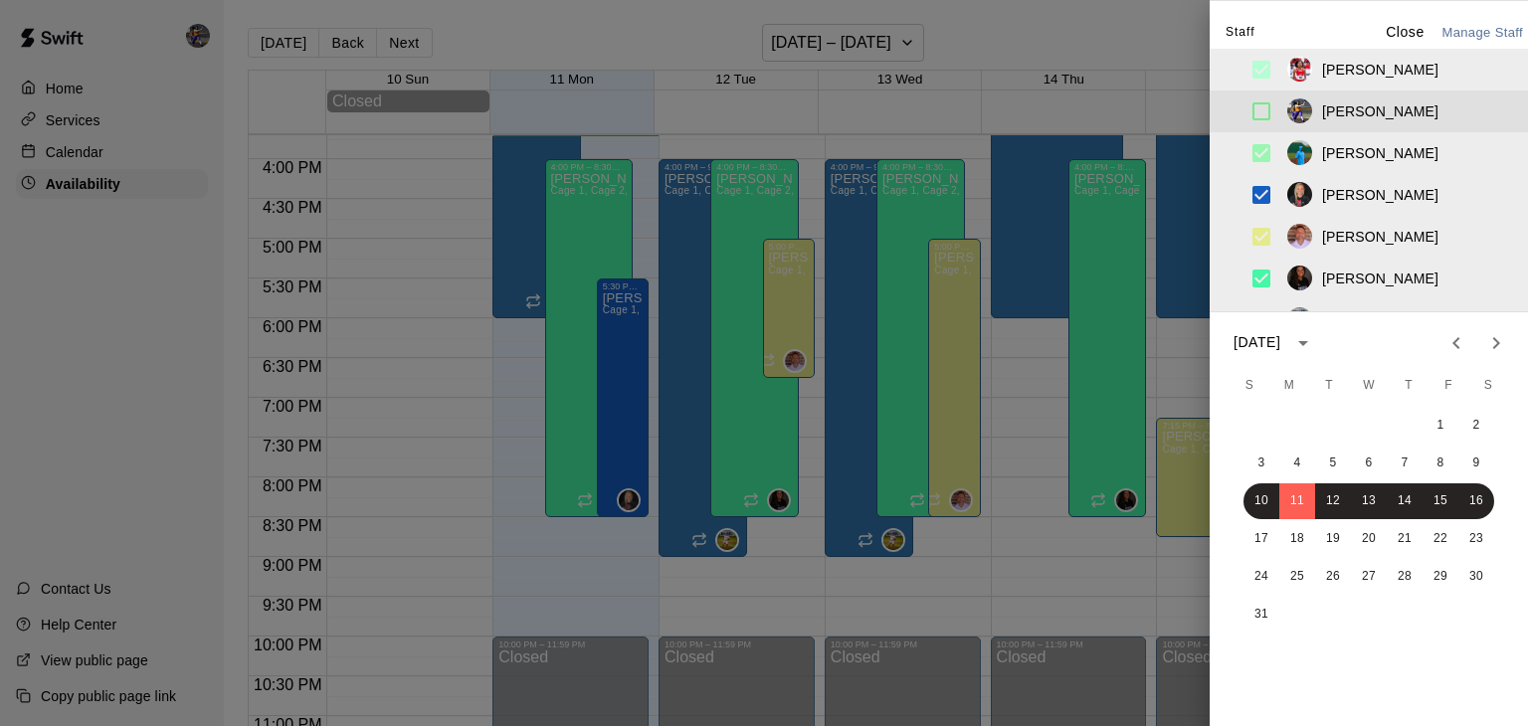
click at [1328, 106] on p "[PERSON_NAME]" at bounding box center [1380, 111] width 116 height 20
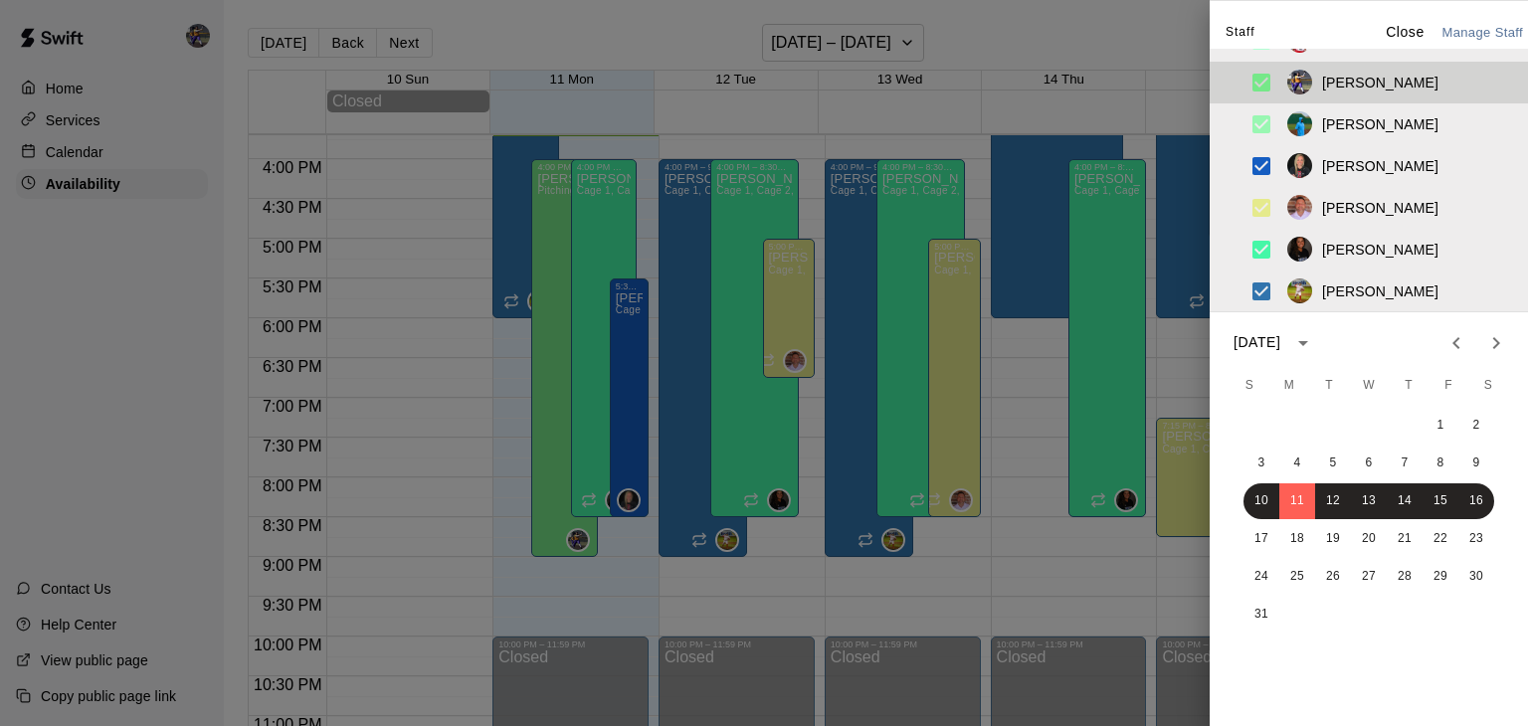
scroll to position [0, 0]
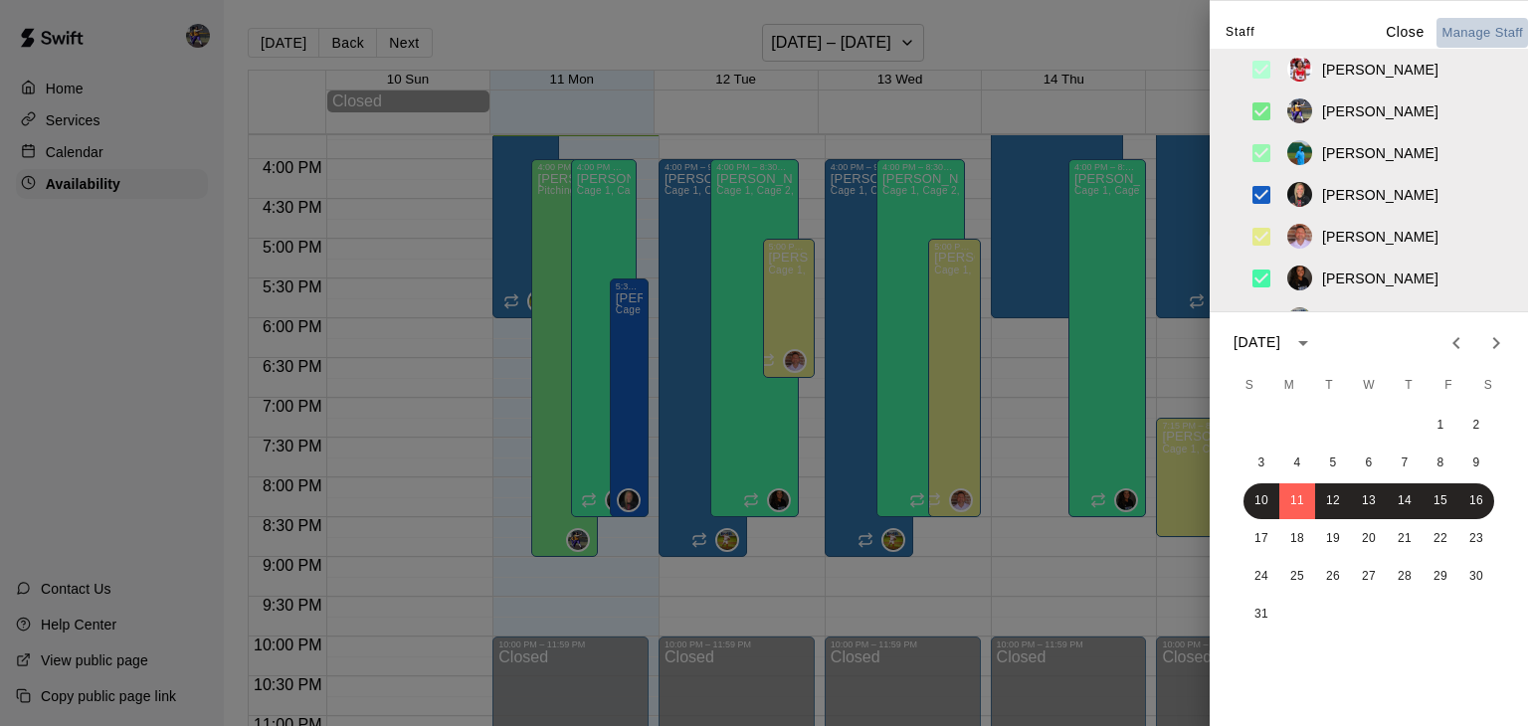
click at [1452, 29] on button "Manage Staff" at bounding box center [1482, 33] width 92 height 31
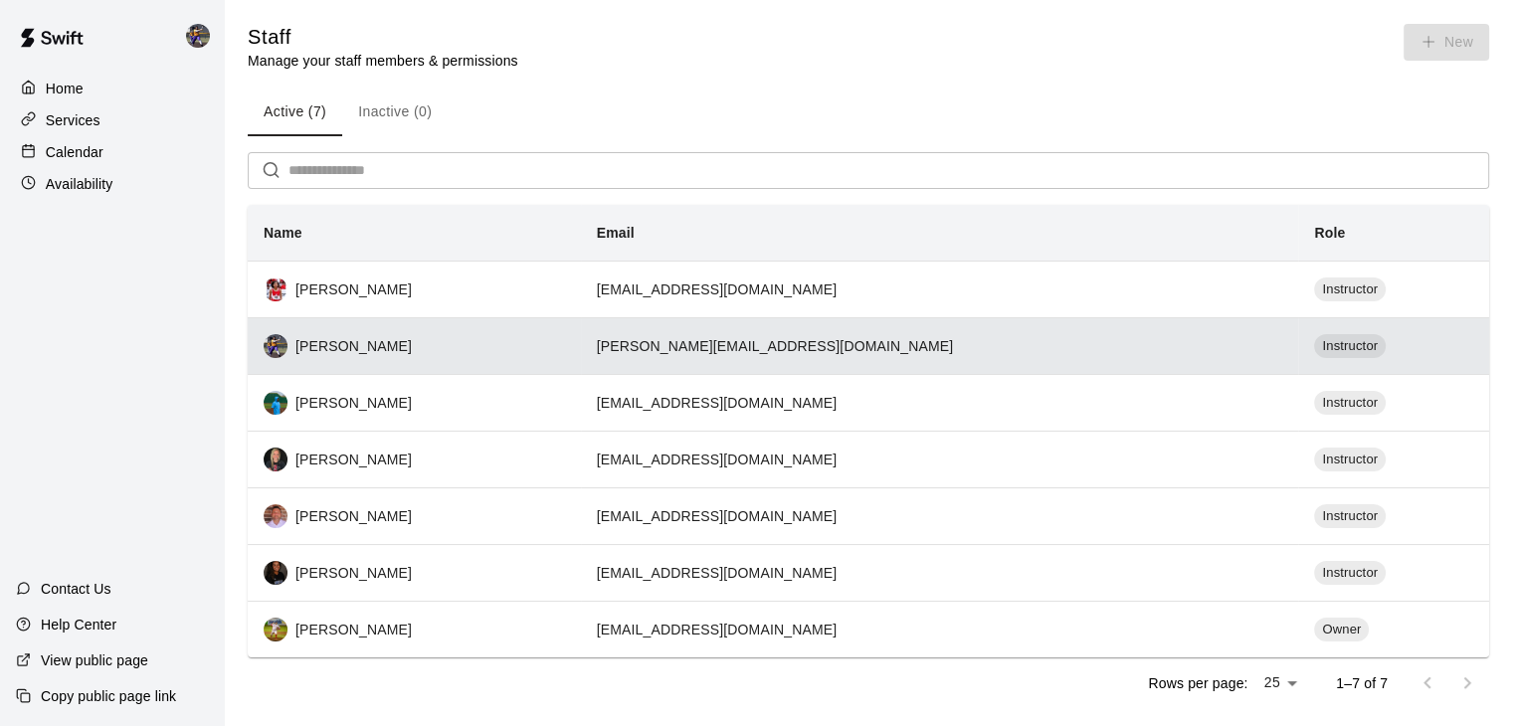
click at [1218, 369] on td "[PERSON_NAME][EMAIL_ADDRESS][DOMAIN_NAME]" at bounding box center [940, 345] width 718 height 57
